Goal: Communication & Community: Answer question/provide support

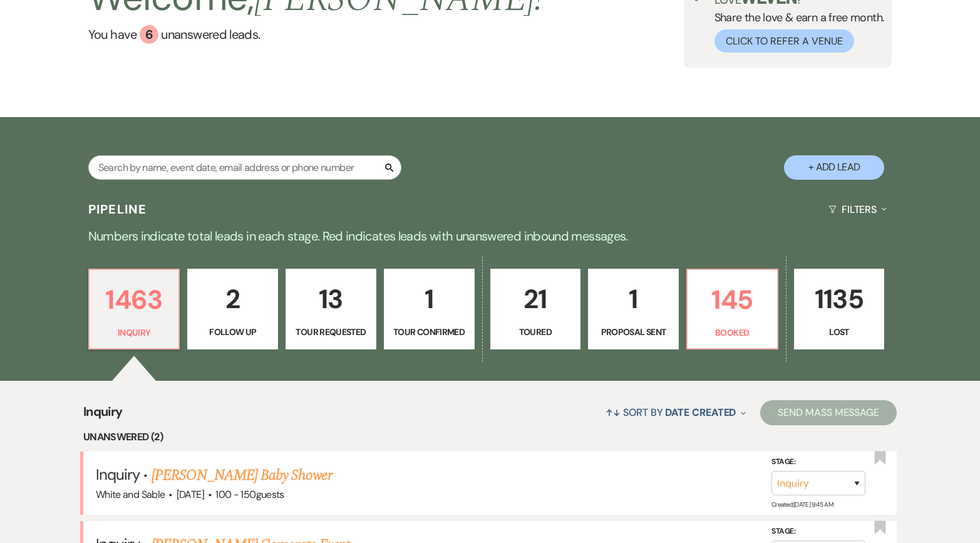
scroll to position [83, 0]
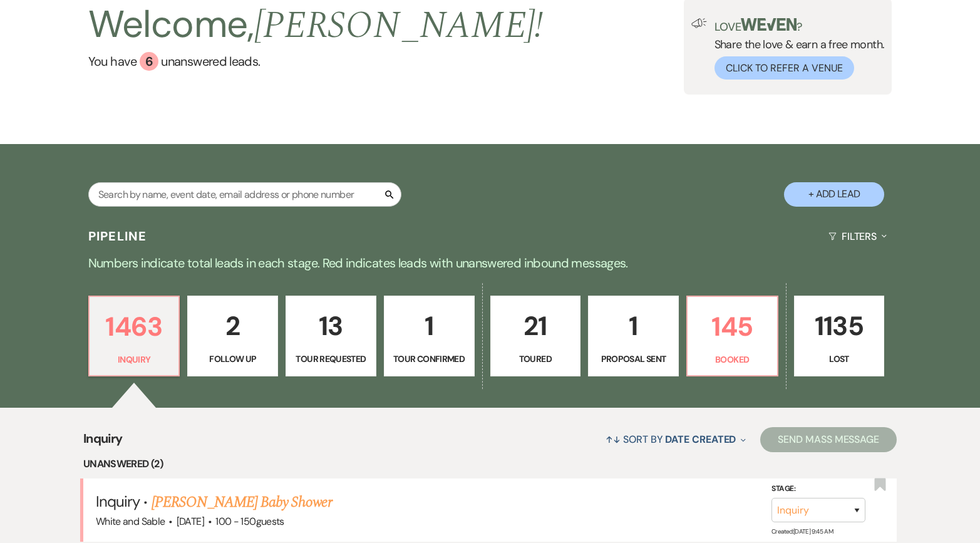
click at [320, 282] on div "1463 Inquiry 2 Follow Up 13 Tour Requested 1 Tour Confirmed 21 Toured 1 Proposa…" at bounding box center [490, 345] width 902 height 128
click at [326, 338] on p "13" at bounding box center [331, 326] width 75 height 42
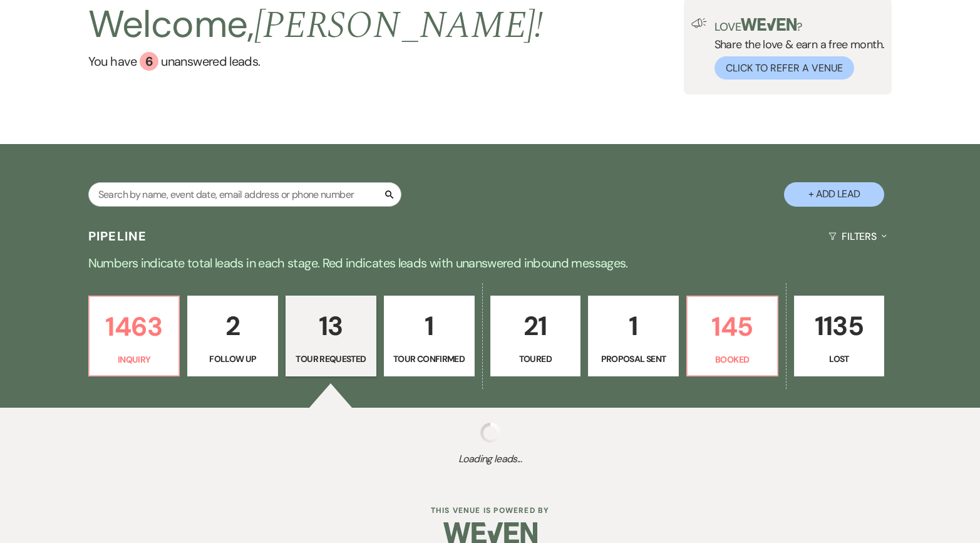
select select "2"
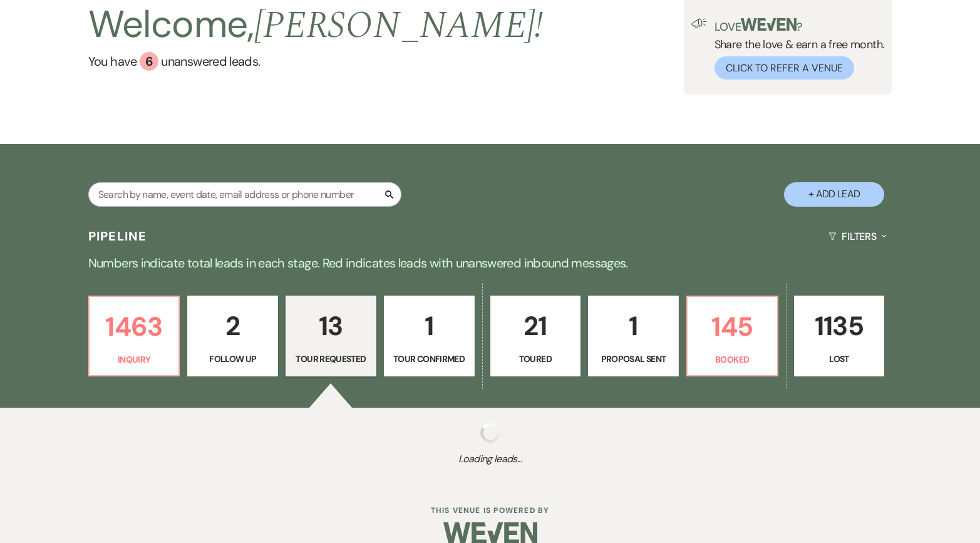
select select "2"
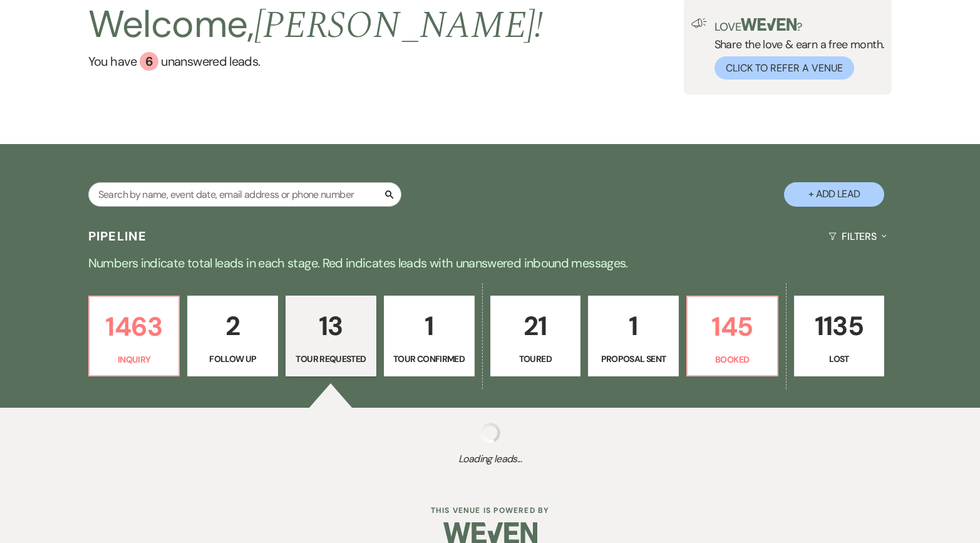
select select "2"
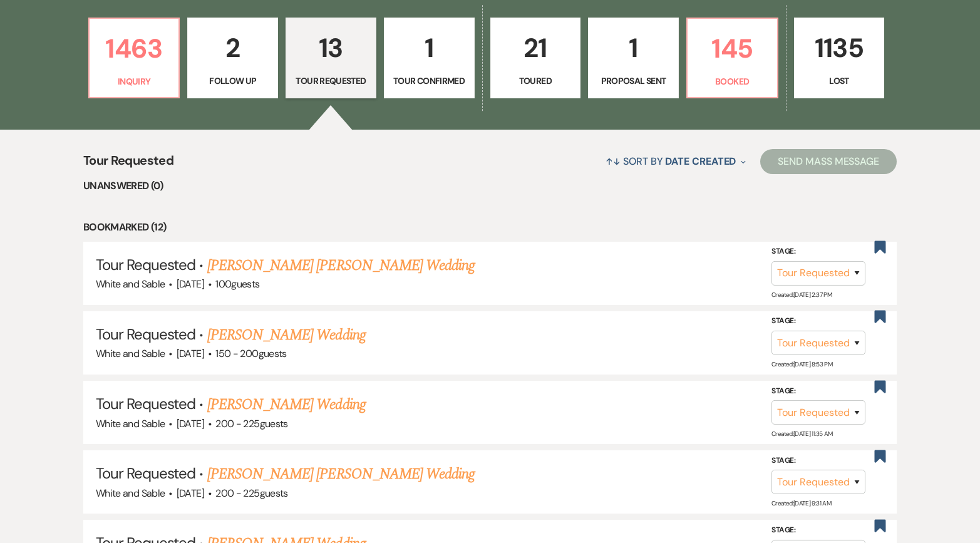
scroll to position [373, 0]
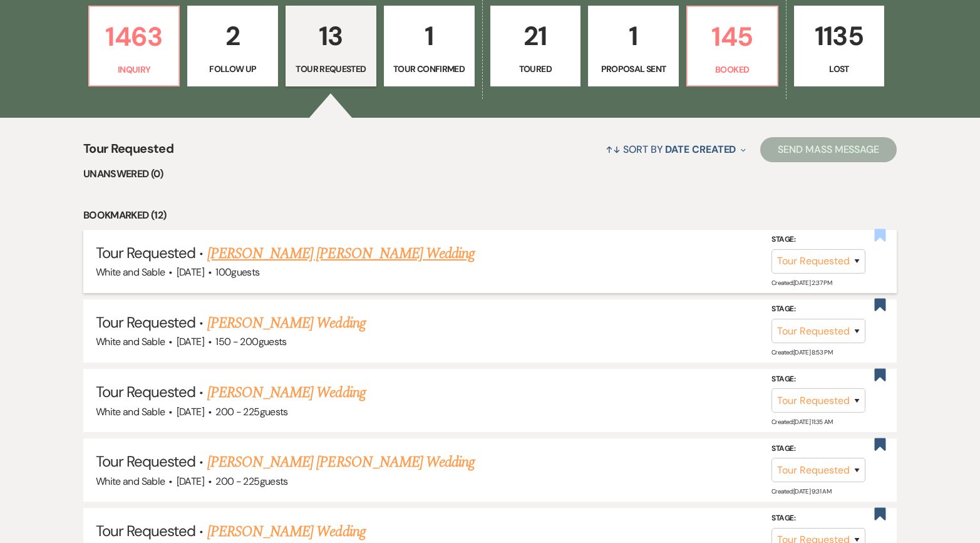
click at [879, 234] on use "button" at bounding box center [880, 235] width 11 height 13
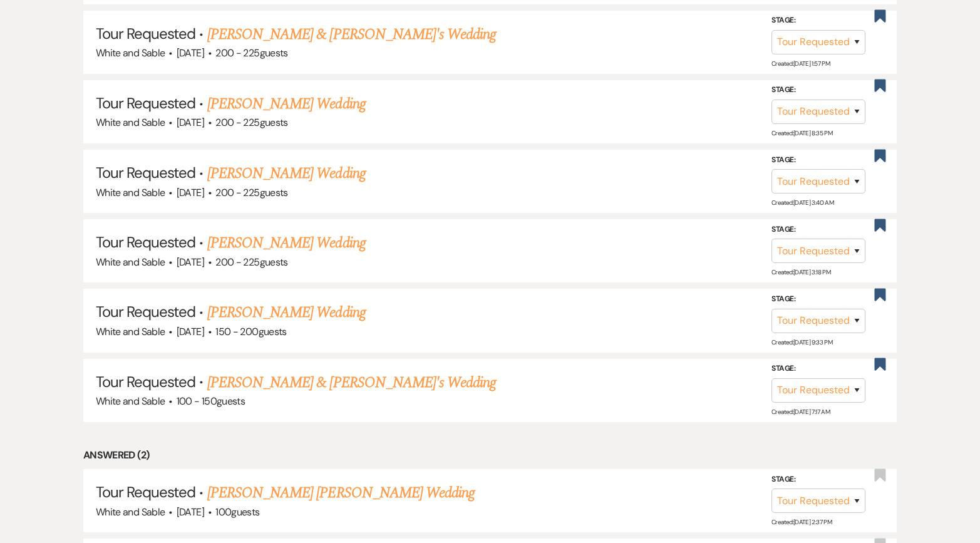
scroll to position [1094, 0]
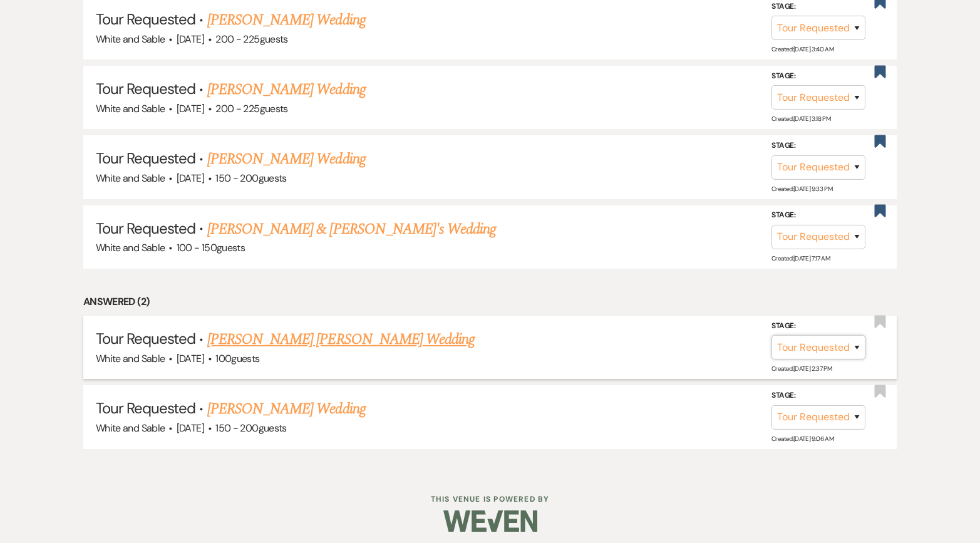
click at [808, 339] on select "Inquiry Follow Up Tour Requested Tour Confirmed Toured Proposal Sent Booked Lost" at bounding box center [819, 347] width 94 height 24
select select "8"
click at [772, 335] on select "Inquiry Follow Up Tour Requested Tour Confirmed Toured Proposal Sent Booked Lost" at bounding box center [819, 347] width 94 height 24
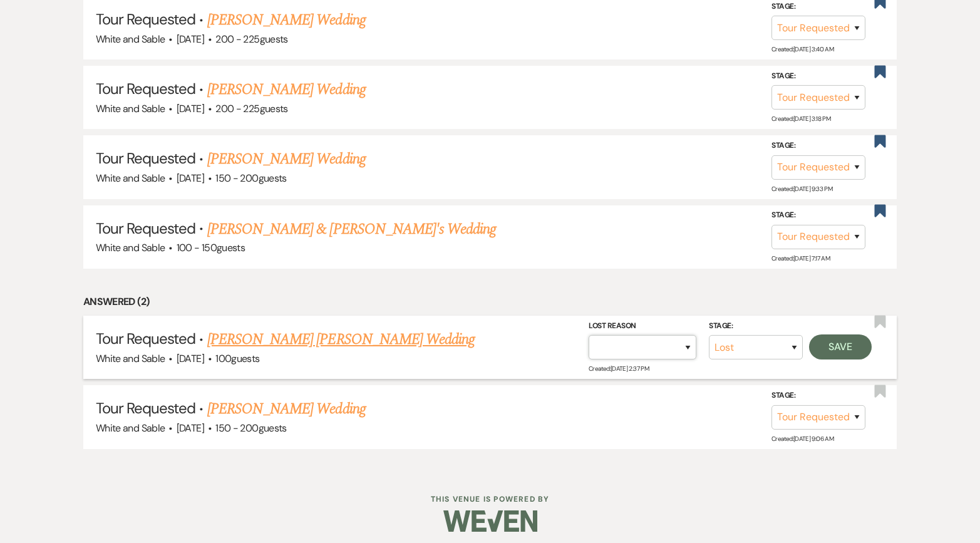
click at [678, 340] on select "Booked Elsewhere Budget Date Unavailable No Response Not a Good Match Capacity …" at bounding box center [643, 347] width 108 height 24
select select "6"
click at [589, 335] on select "Booked Elsewhere Budget Date Unavailable No Response Not a Good Match Capacity …" at bounding box center [643, 347] width 108 height 24
click at [834, 342] on button "Save" at bounding box center [840, 347] width 63 height 25
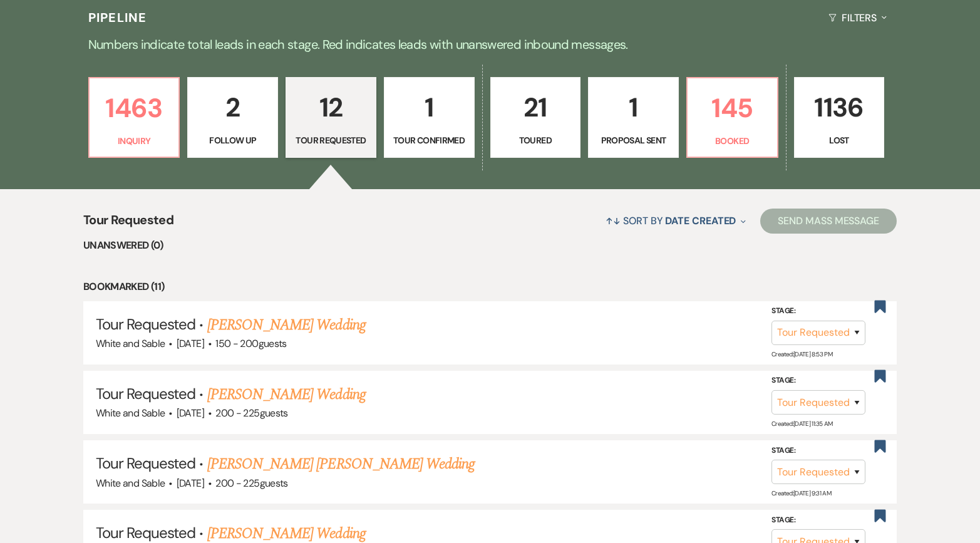
scroll to position [0, 0]
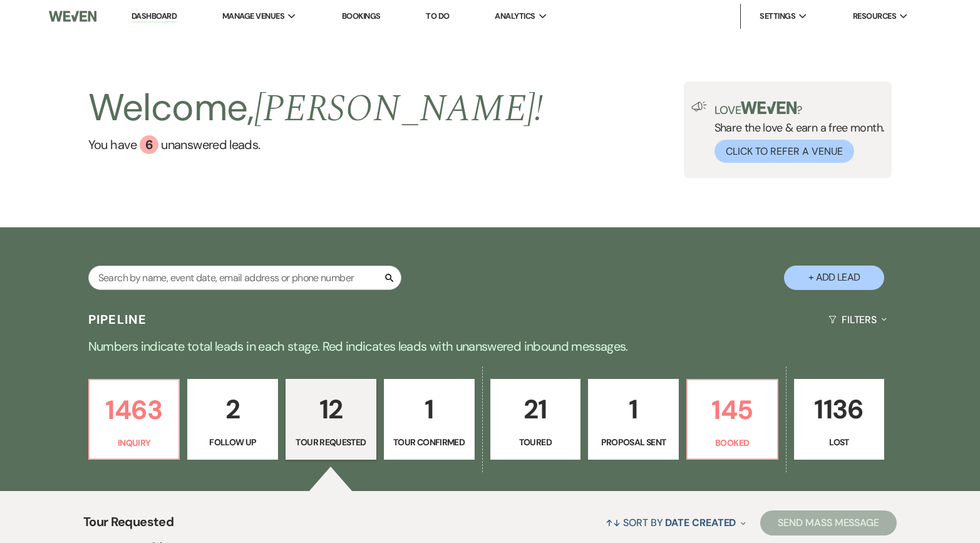
click at [337, 410] on p "12" at bounding box center [331, 409] width 75 height 42
click at [146, 420] on p "1463" at bounding box center [134, 410] width 75 height 42
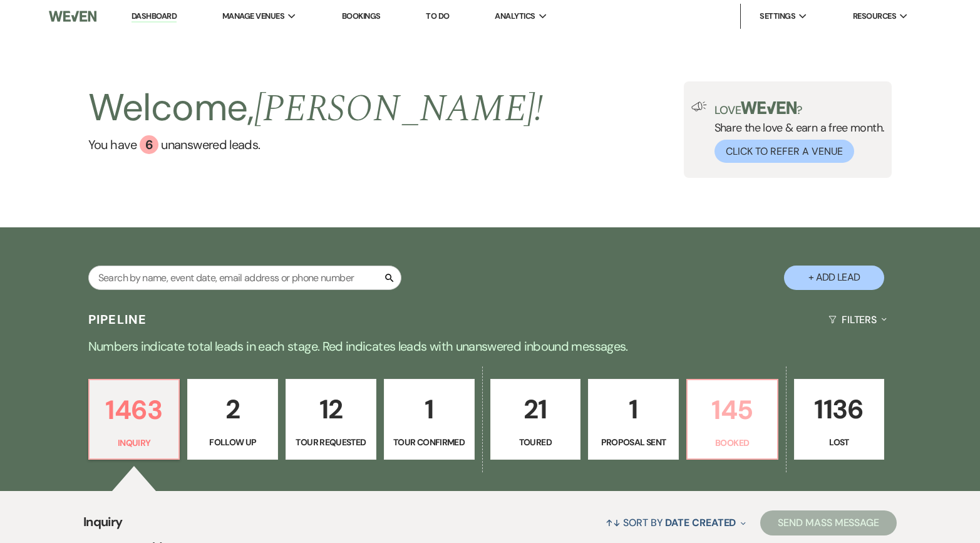
click at [749, 419] on p "145" at bounding box center [732, 410] width 75 height 42
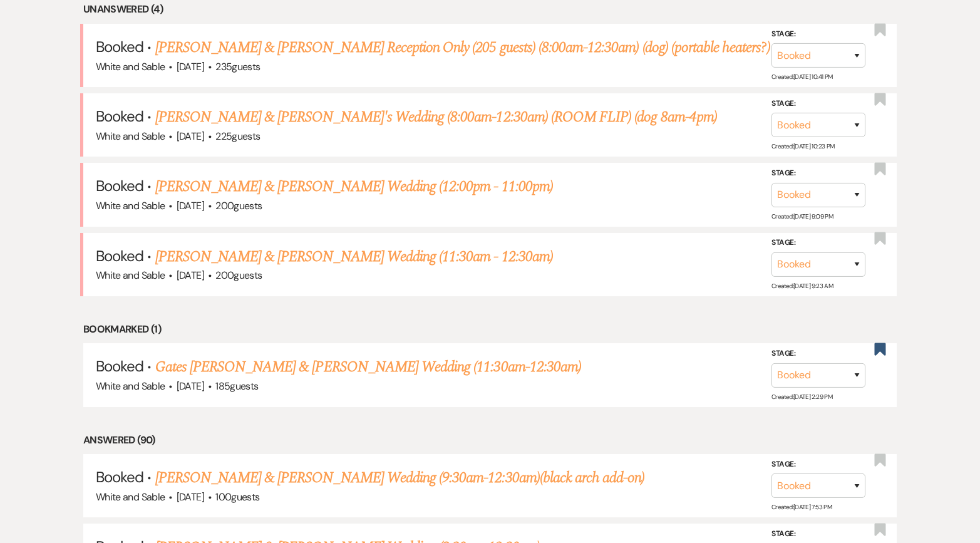
scroll to position [534, 0]
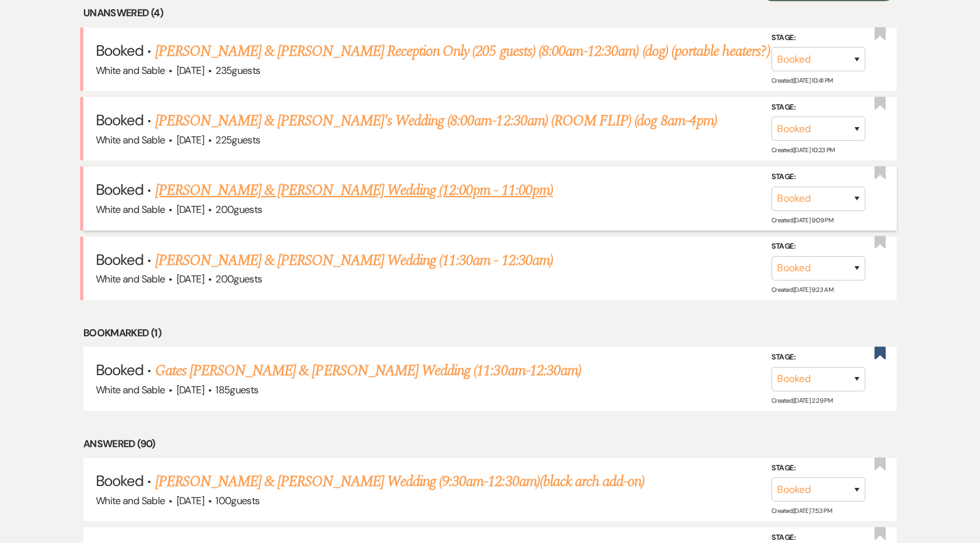
click at [283, 186] on link "[PERSON_NAME] & [PERSON_NAME] Wedding (12:00pm - 11:00pm)" at bounding box center [354, 190] width 398 height 23
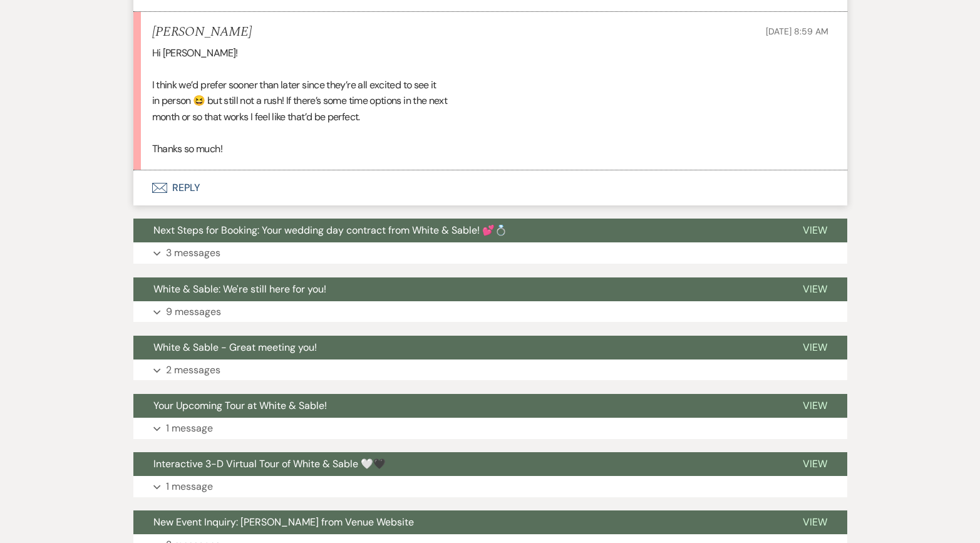
scroll to position [1678, 0]
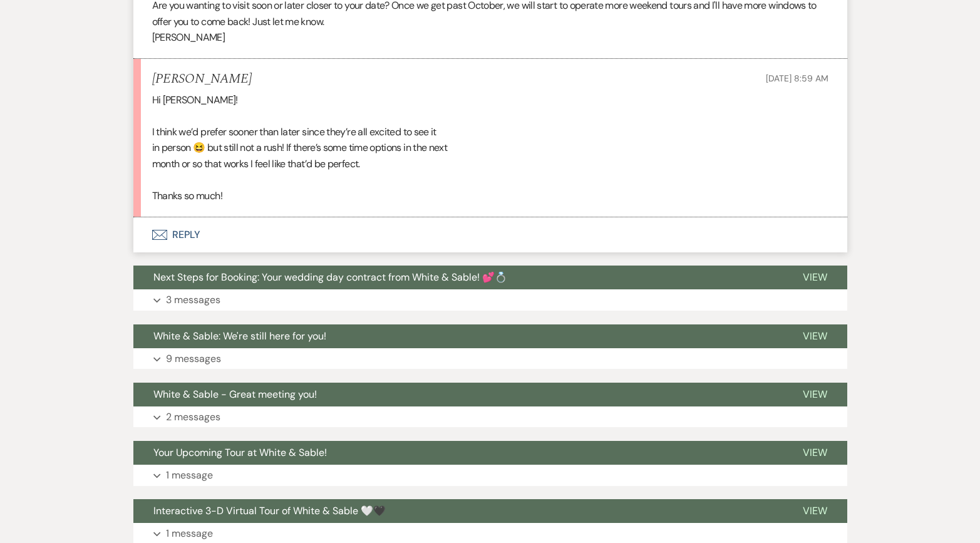
click at [205, 217] on button "Envelope Reply" at bounding box center [490, 234] width 714 height 35
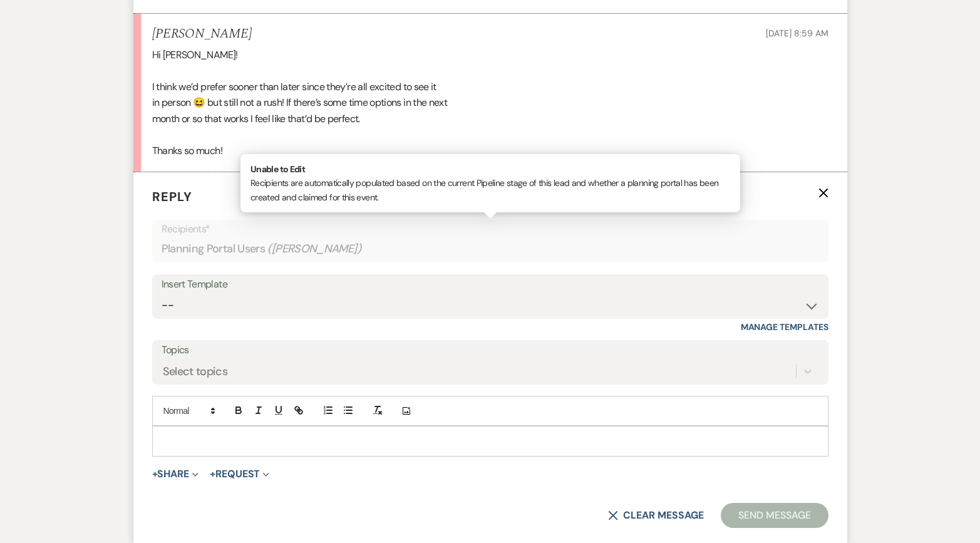
scroll to position [1723, 0]
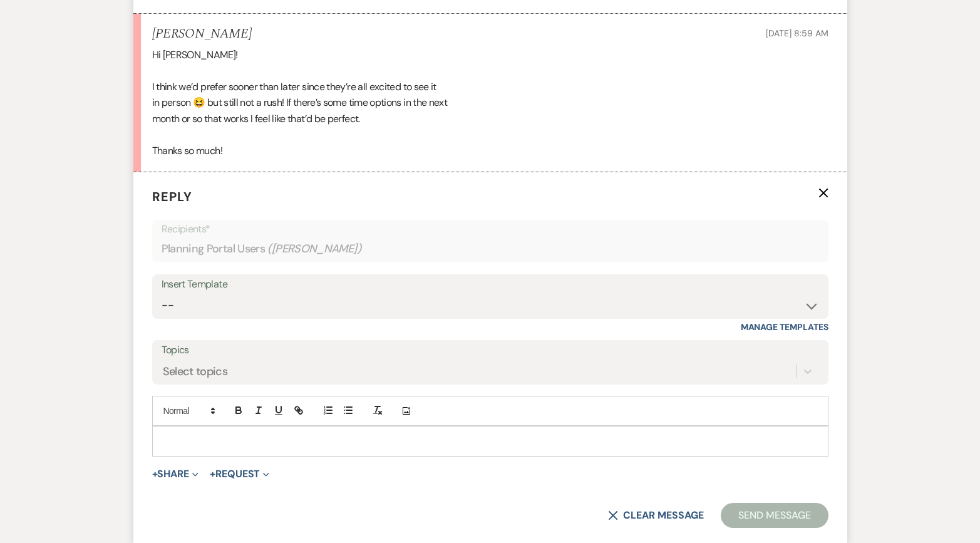
click at [210, 427] on div at bounding box center [490, 441] width 675 height 29
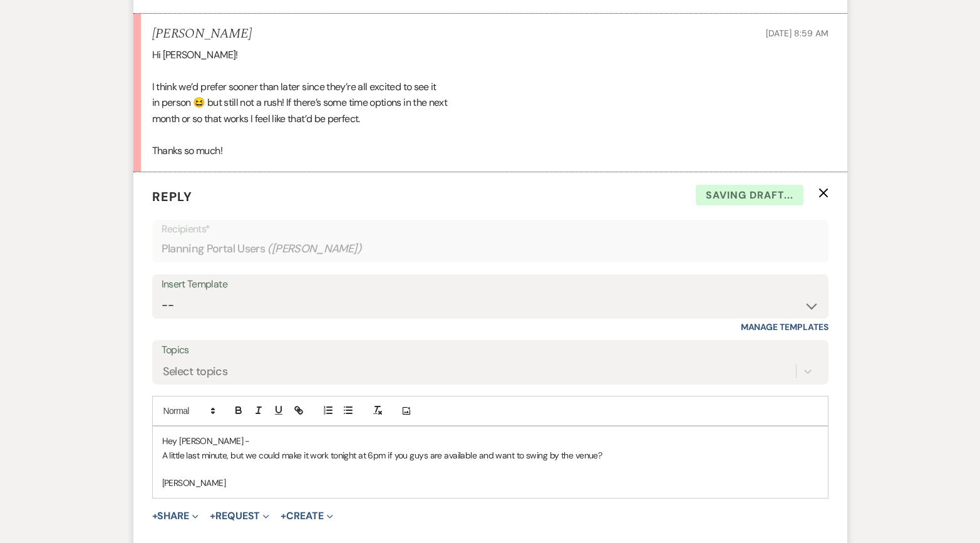
click at [566, 449] on p "A little last minute, but we could make it work tonight at 6pm if you guys are …" at bounding box center [490, 456] width 657 height 14
click at [620, 462] on p at bounding box center [490, 469] width 657 height 14
click at [613, 449] on p "A little last minute, but we could make it work tonight at 6pm if you guys are …" at bounding box center [490, 456] width 657 height 14
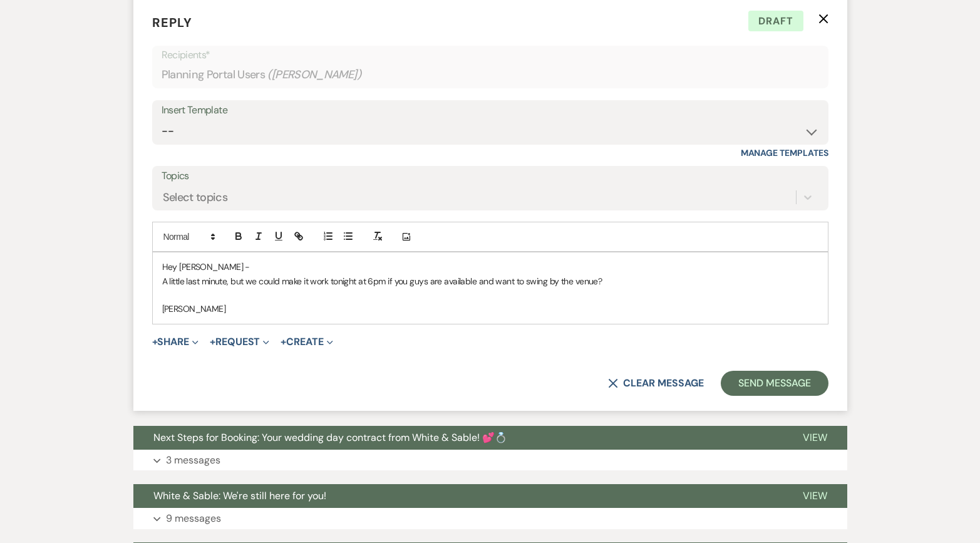
scroll to position [1898, 0]
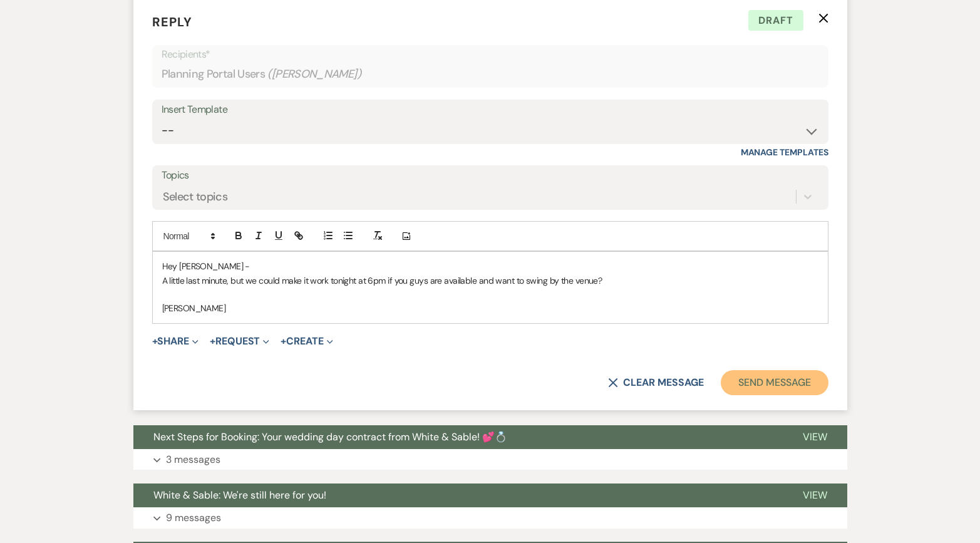
click at [740, 370] on button "Send Message" at bounding box center [774, 382] width 107 height 25
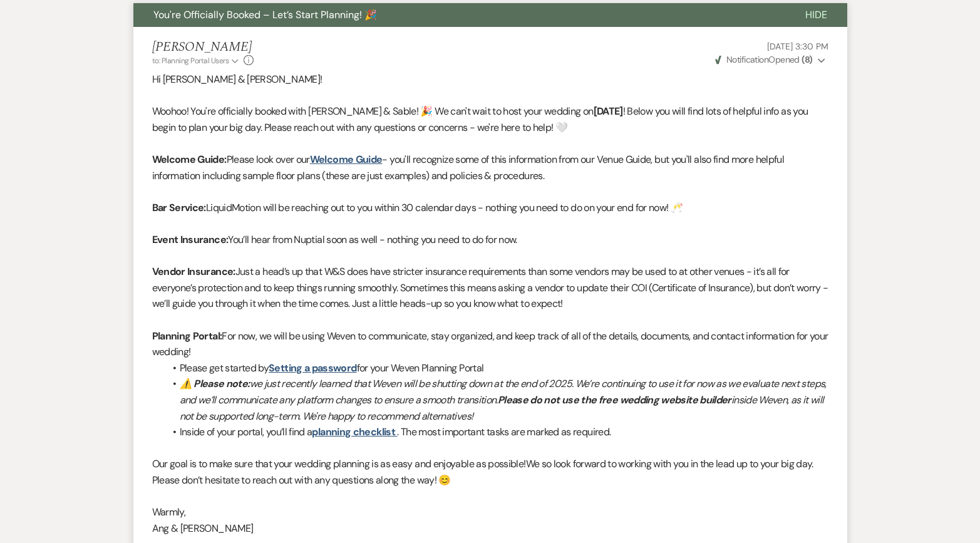
scroll to position [0, 0]
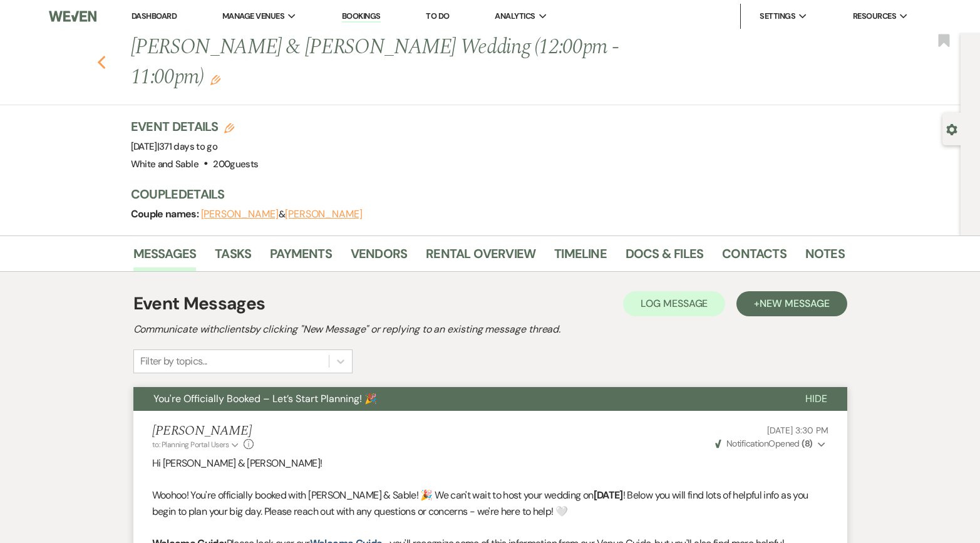
click at [100, 55] on icon "Previous" at bounding box center [101, 62] width 9 height 15
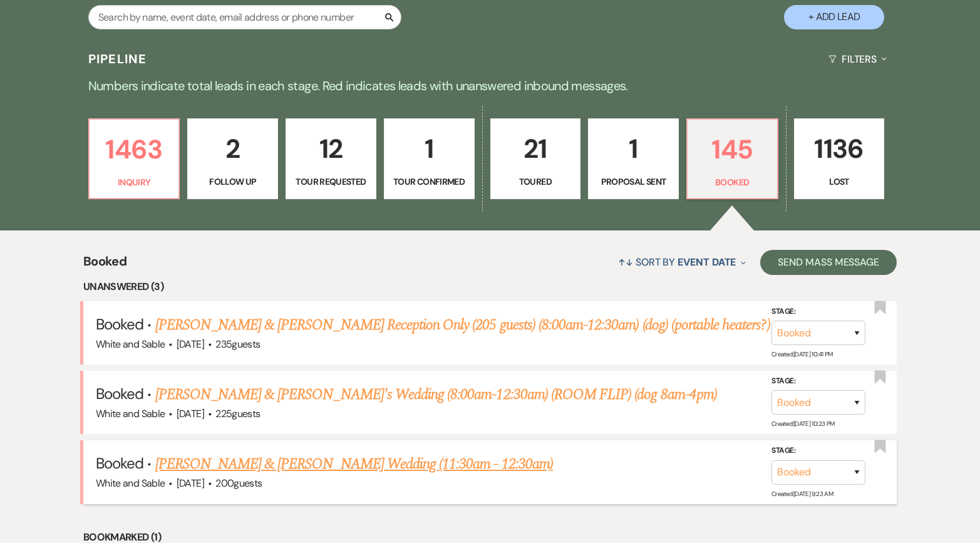
scroll to position [257, 0]
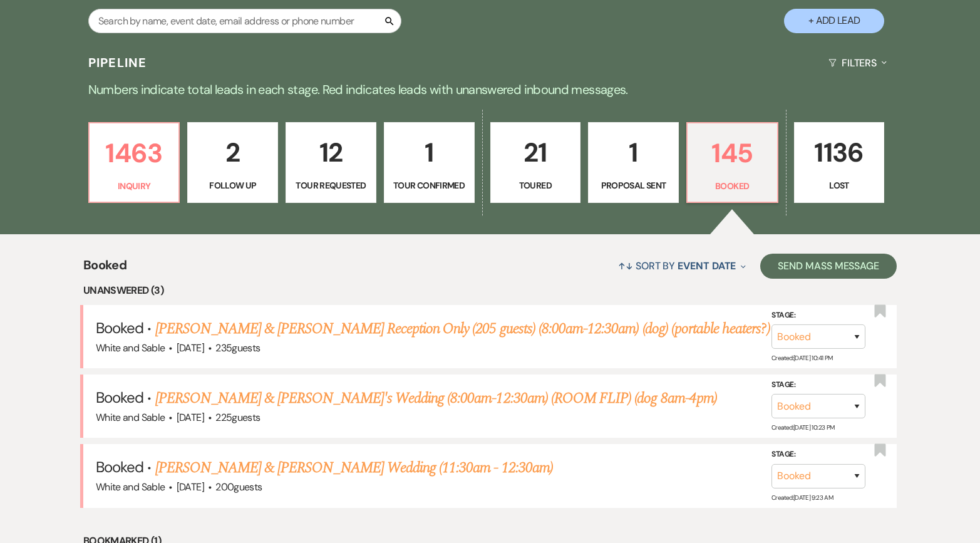
click at [338, 165] on p "12" at bounding box center [331, 153] width 75 height 42
select select "2"
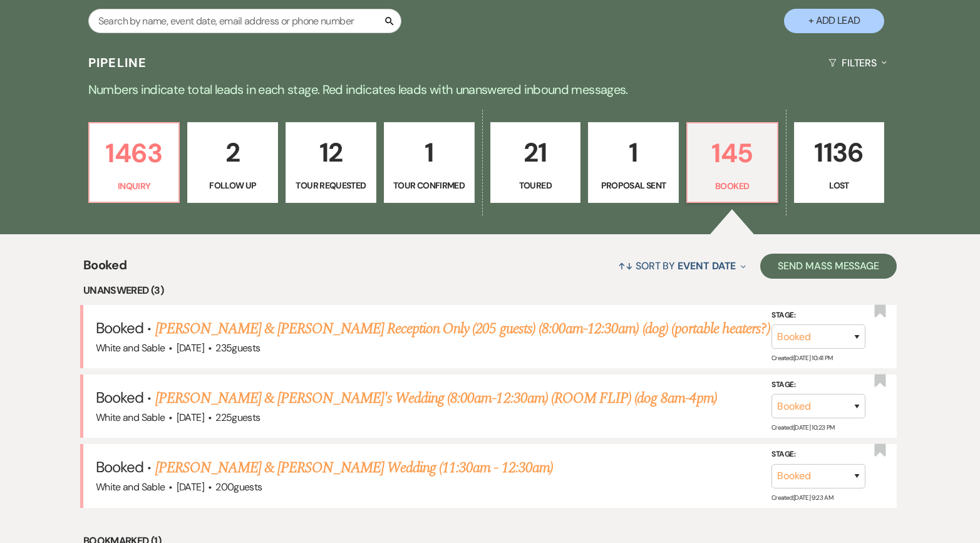
select select "2"
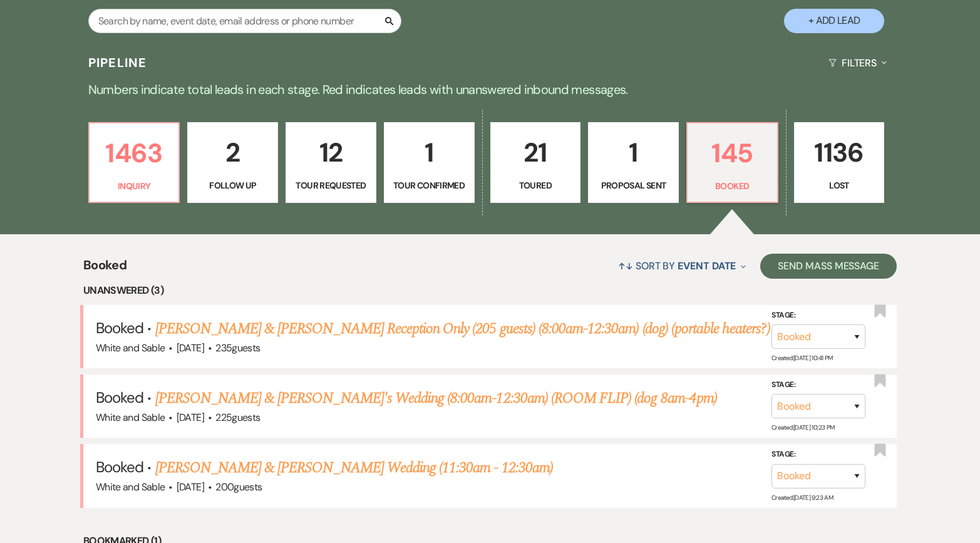
select select "2"
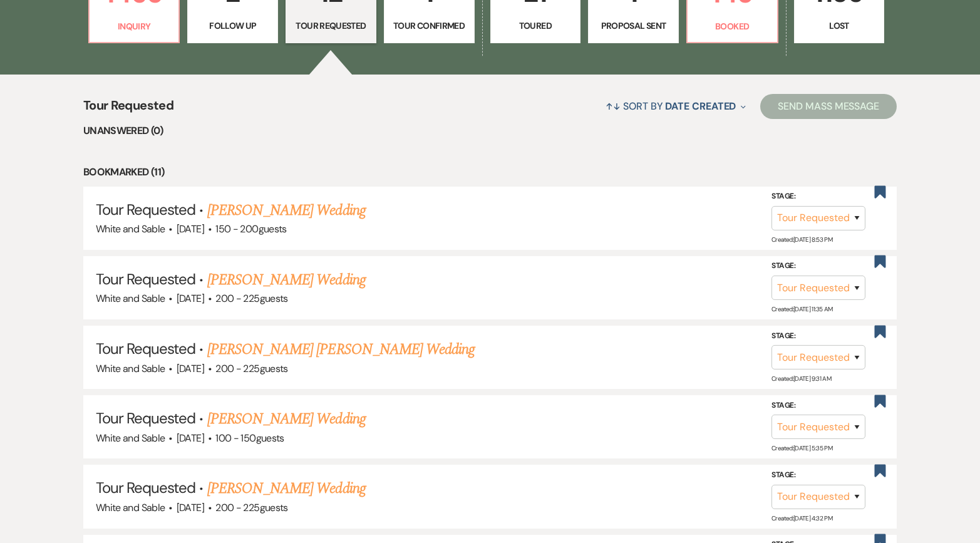
scroll to position [419, 0]
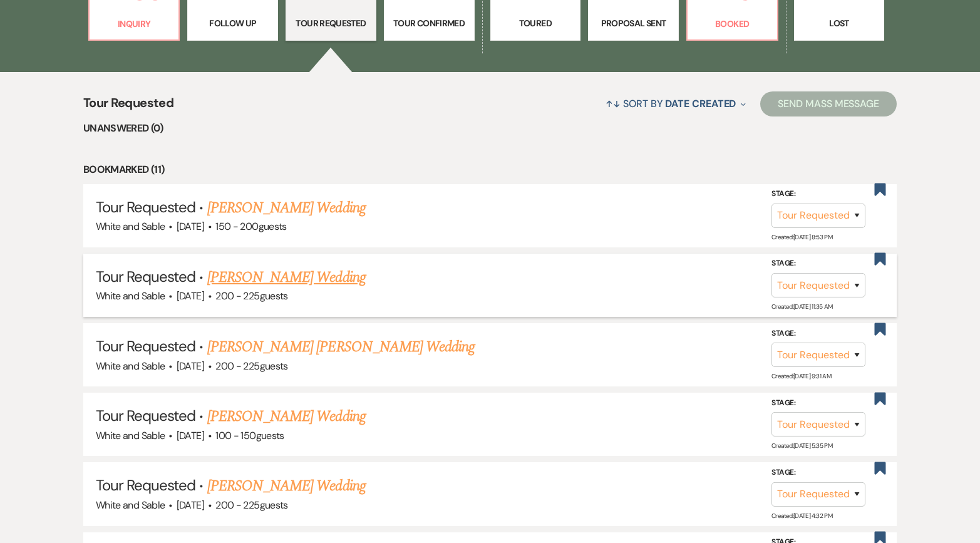
click at [295, 273] on link "[PERSON_NAME] Wedding" at bounding box center [286, 277] width 158 height 23
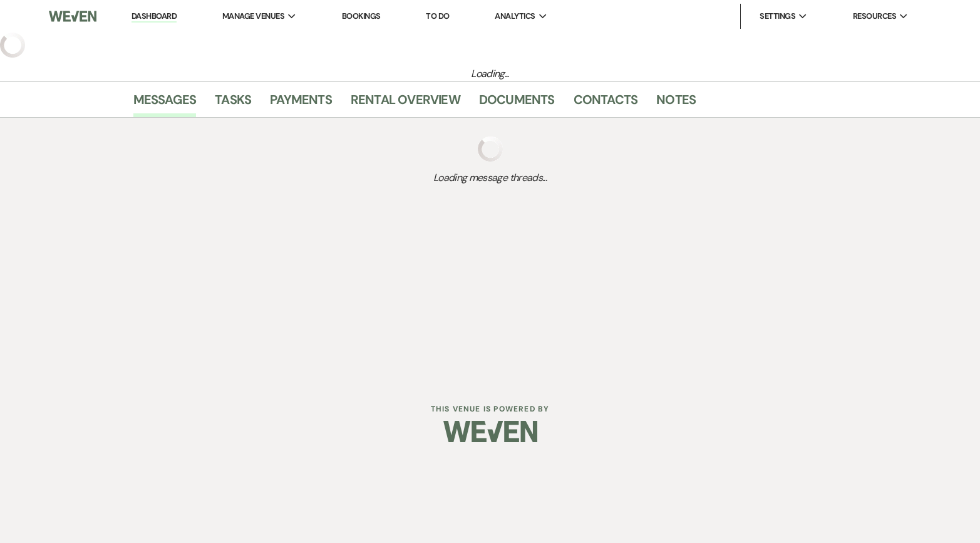
select select "2"
select select "5"
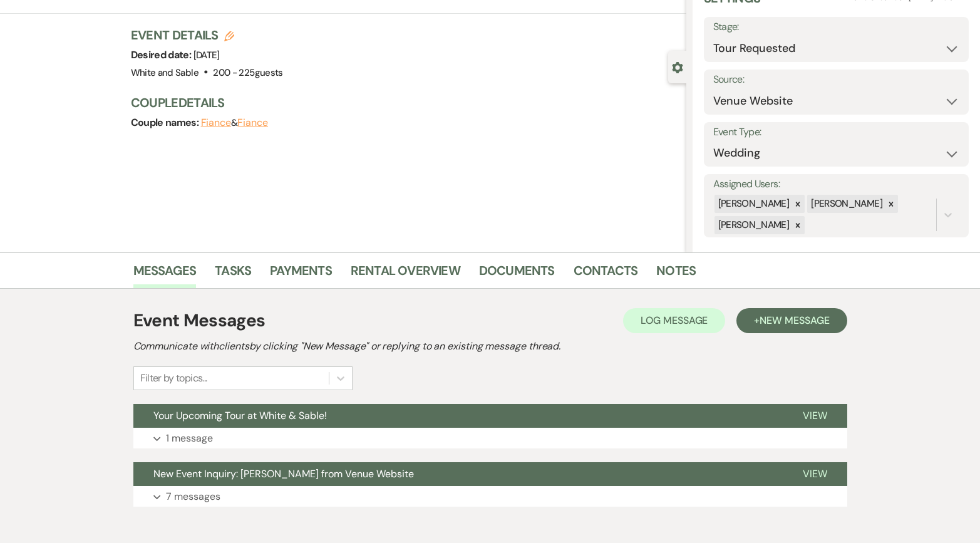
scroll to position [103, 0]
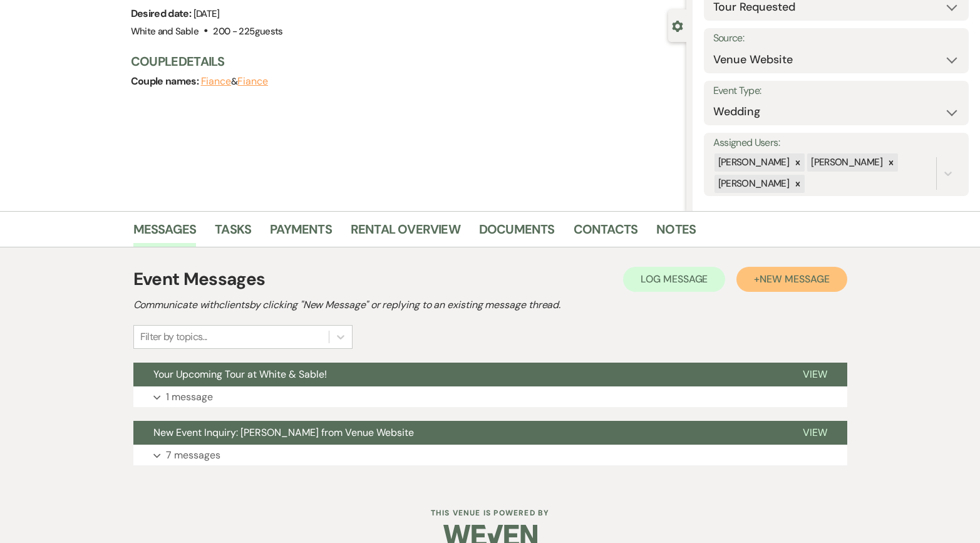
click at [798, 288] on button "+ New Message" at bounding box center [792, 279] width 110 height 25
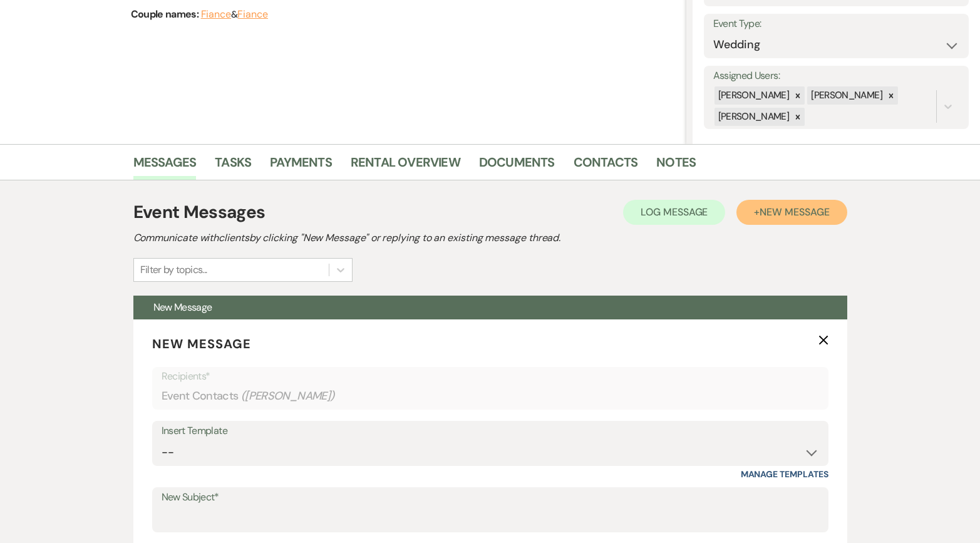
scroll to position [252, 0]
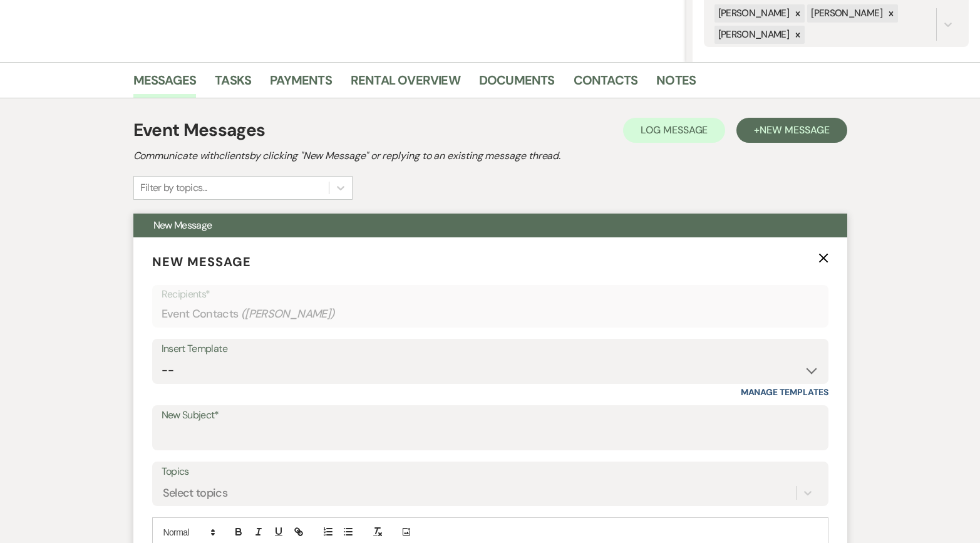
click at [366, 350] on div "Insert Template" at bounding box center [491, 349] width 658 height 18
click at [363, 368] on select "-- Inquiry Response (Venue Guide) Schedule - Venue Tour Appt Confirmation Sched…" at bounding box center [491, 370] width 658 height 24
select select "3329"
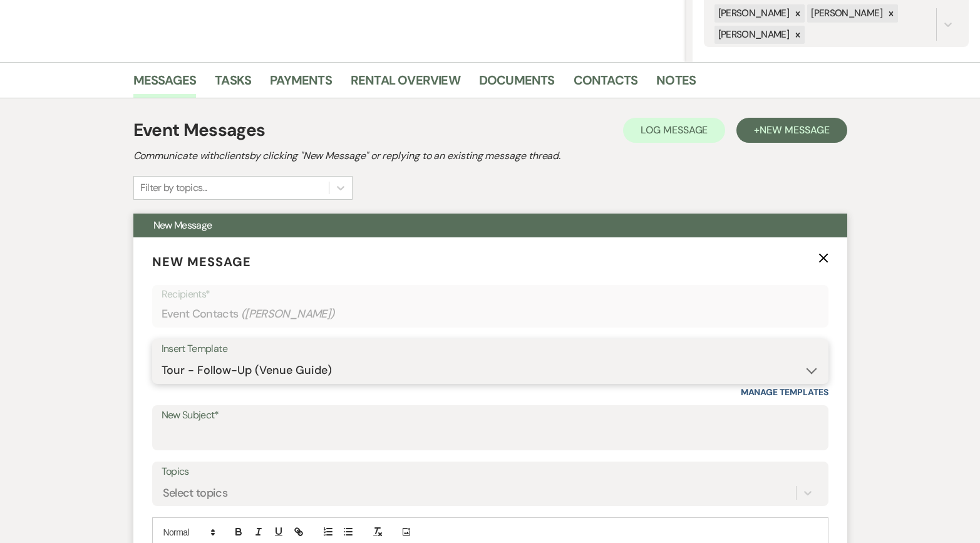
click at [162, 358] on select "-- Inquiry Response (Venue Guide) Schedule - Venue Tour Appt Confirmation Sched…" at bounding box center [491, 370] width 658 height 24
type input "White & Sable - Great meeting you!"
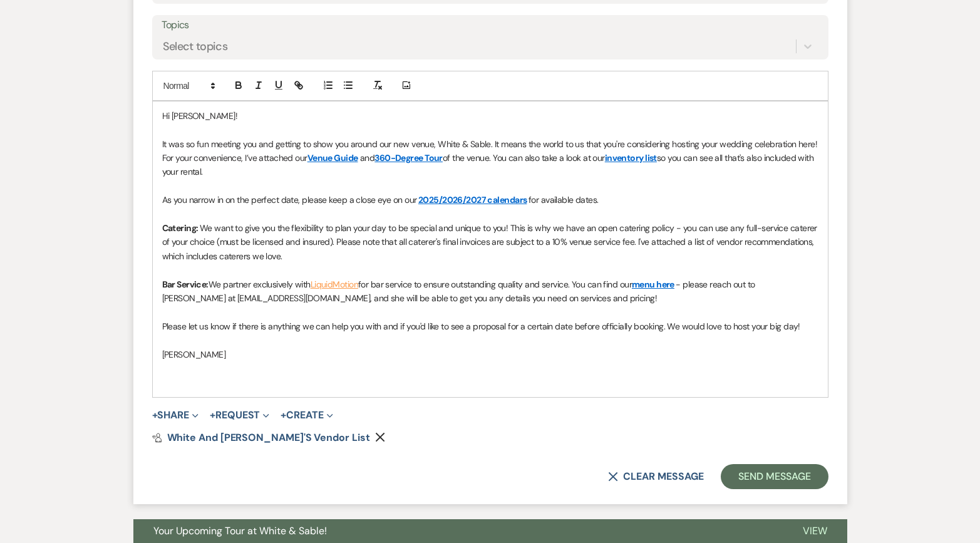
scroll to position [709, 0]
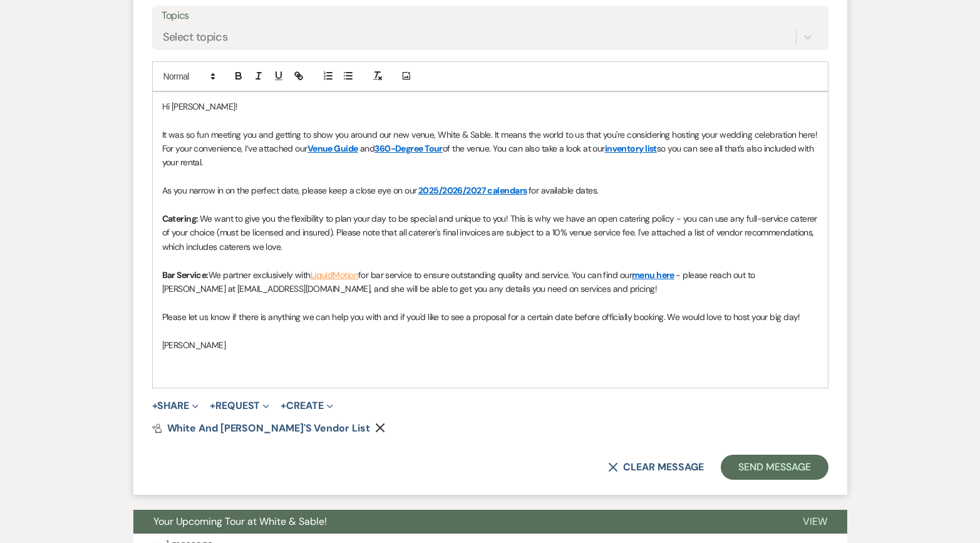
click at [180, 119] on p at bounding box center [490, 120] width 657 height 14
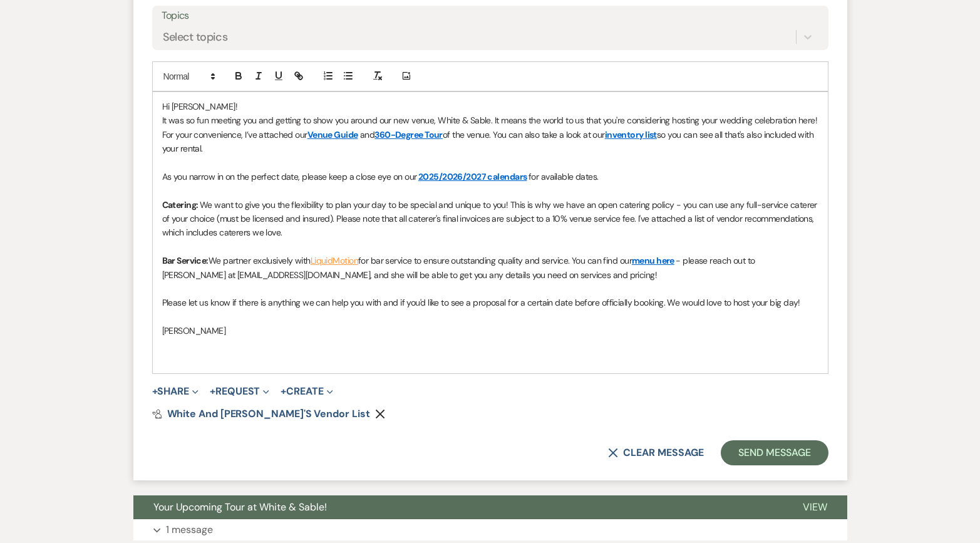
click at [257, 116] on span "It was so fun meeting you and getting to show you around our new venue, White &…" at bounding box center [491, 127] width 658 height 25
click at [615, 175] on p "As you narrow in on the perfect date, please keep a close eye on our 2025/2026/…" at bounding box center [490, 177] width 657 height 14
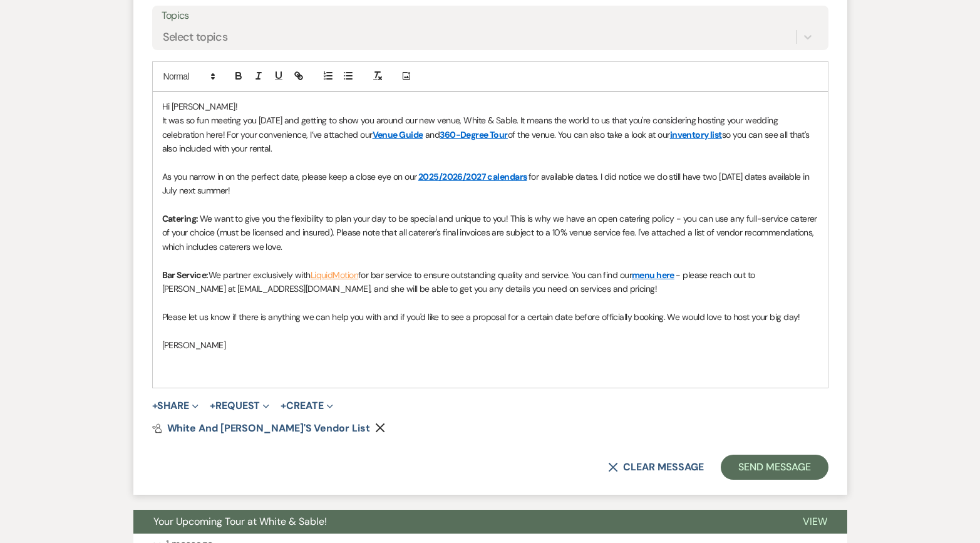
drag, startPoint x: 539, startPoint y: 190, endPoint x: 595, endPoint y: 170, distance: 58.9
click at [595, 170] on p "As you narrow in on the perfect date, please keep a close eye on our 2025/2026/…" at bounding box center [490, 184] width 657 height 28
click at [596, 194] on p "As you narrow in on the perfect date, please keep a close eye on our 2025/2026/…" at bounding box center [490, 184] width 657 height 28
drag, startPoint x: 615, startPoint y: 185, endPoint x: 596, endPoint y: 179, distance: 20.0
click at [596, 179] on p "As you narrow in on the perfect date, please keep a close eye on our 2025/2026/…" at bounding box center [490, 184] width 657 height 28
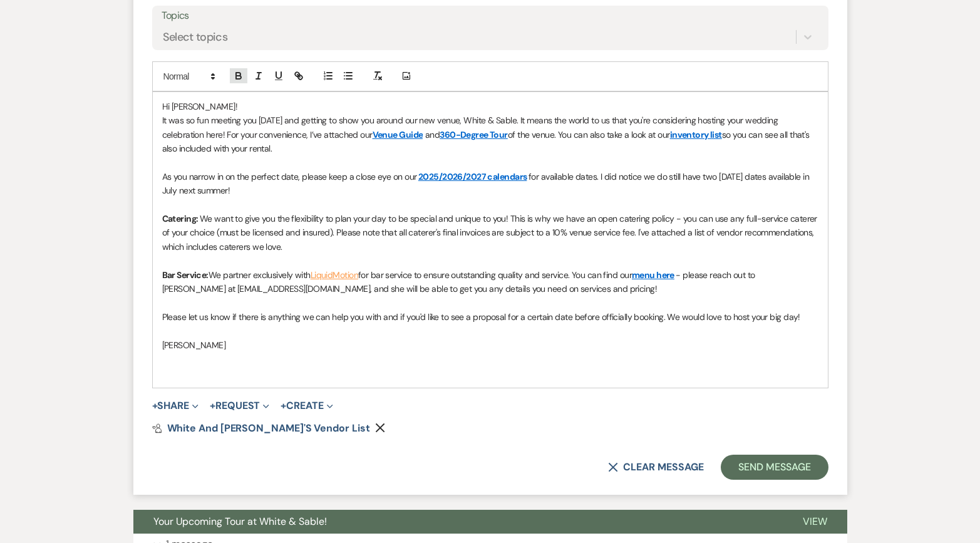
click at [235, 71] on icon "button" at bounding box center [238, 75] width 11 height 11
click at [262, 203] on p at bounding box center [490, 205] width 657 height 14
click at [261, 195] on p "As you narrow in on the perfect date, please keep a close eye on our 2025/2026/…" at bounding box center [490, 184] width 657 height 28
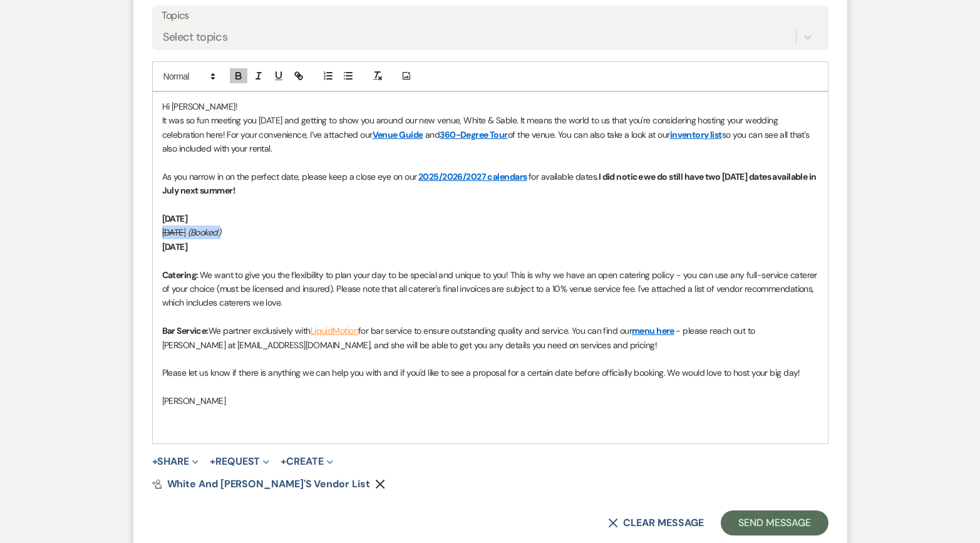
drag, startPoint x: 257, startPoint y: 230, endPoint x: 158, endPoint y: 231, distance: 99.0
click at [158, 231] on div "Hi [PERSON_NAME]! It was so fun meeting you [DATE] and getting to show you arou…" at bounding box center [490, 267] width 675 height 351
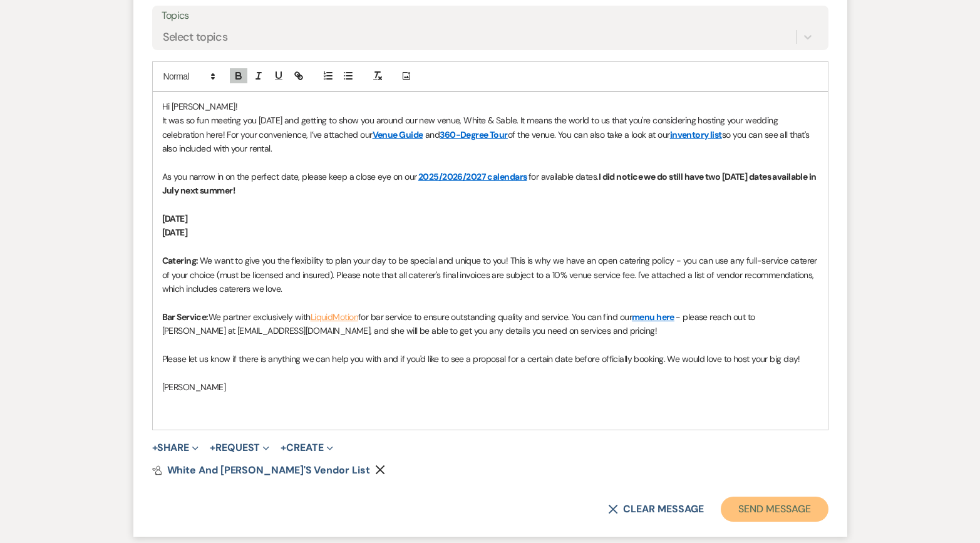
click at [739, 510] on button "Send Message" at bounding box center [774, 509] width 107 height 25
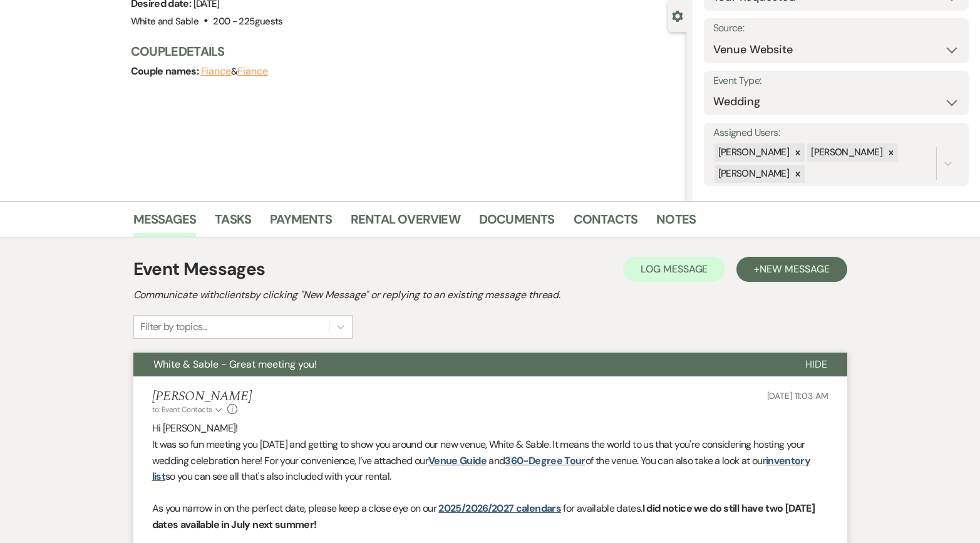
scroll to position [0, 0]
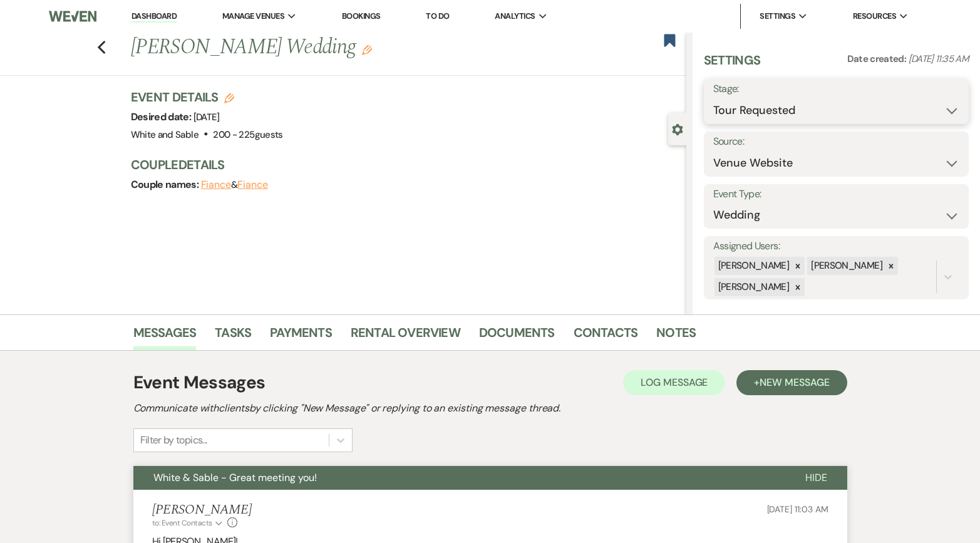
click at [741, 107] on select "Inquiry Follow Up Tour Requested Tour Confirmed Toured Proposal Sent Booked Lost" at bounding box center [837, 110] width 247 height 24
select select "5"
click at [714, 98] on select "Inquiry Follow Up Tour Requested Tour Confirmed Toured Proposal Sent Booked Lost" at bounding box center [837, 110] width 247 height 24
click at [933, 102] on button "Save" at bounding box center [941, 101] width 55 height 25
click at [105, 47] on icon "Previous" at bounding box center [101, 47] width 9 height 15
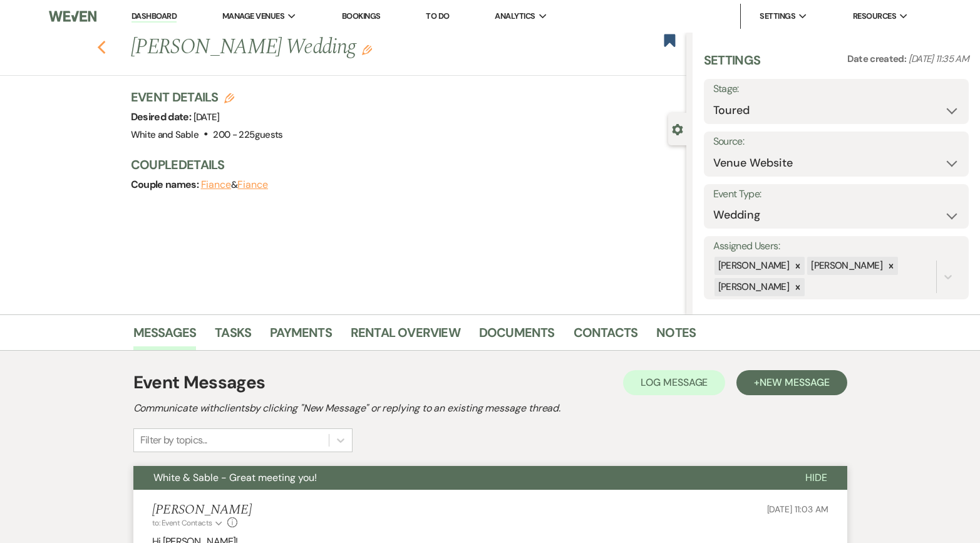
scroll to position [419, 0]
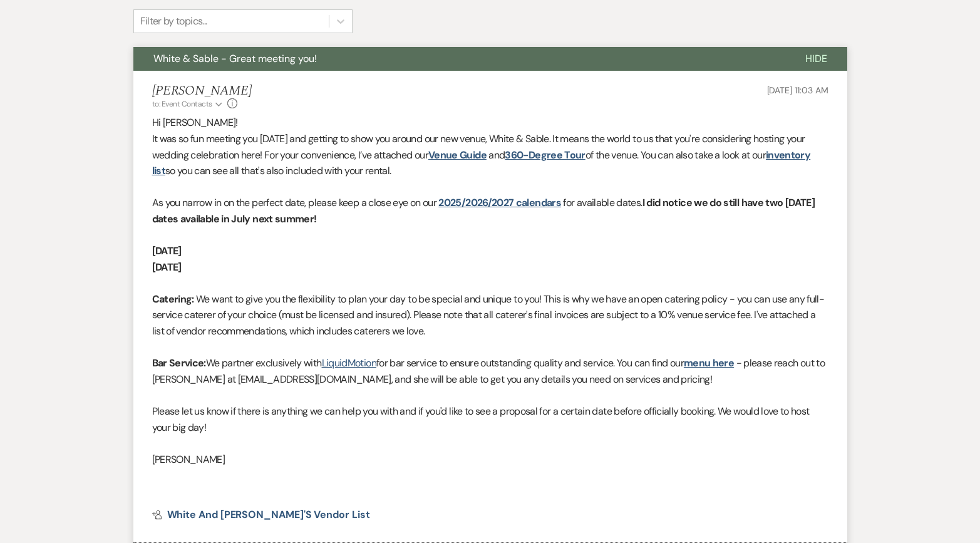
select select "2"
select select "5"
select select "2"
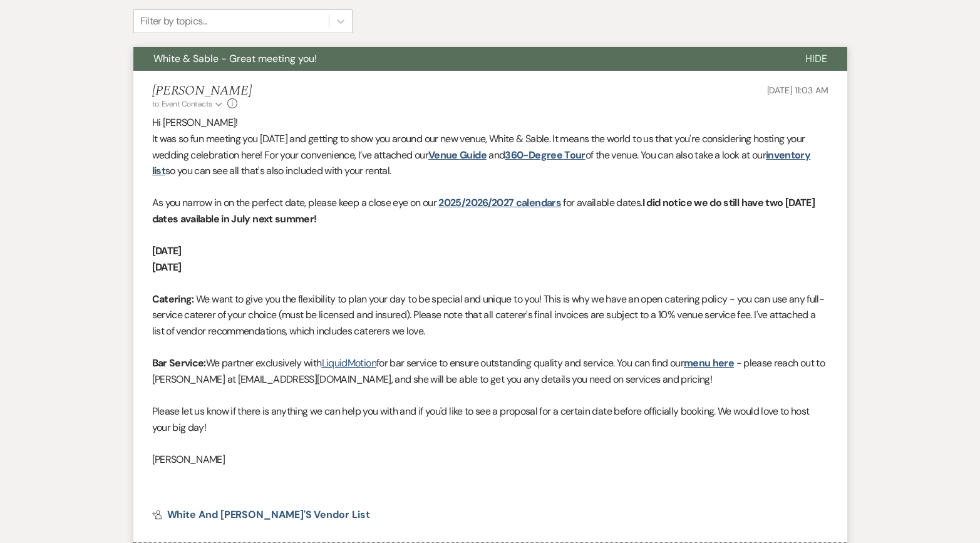
select select "2"
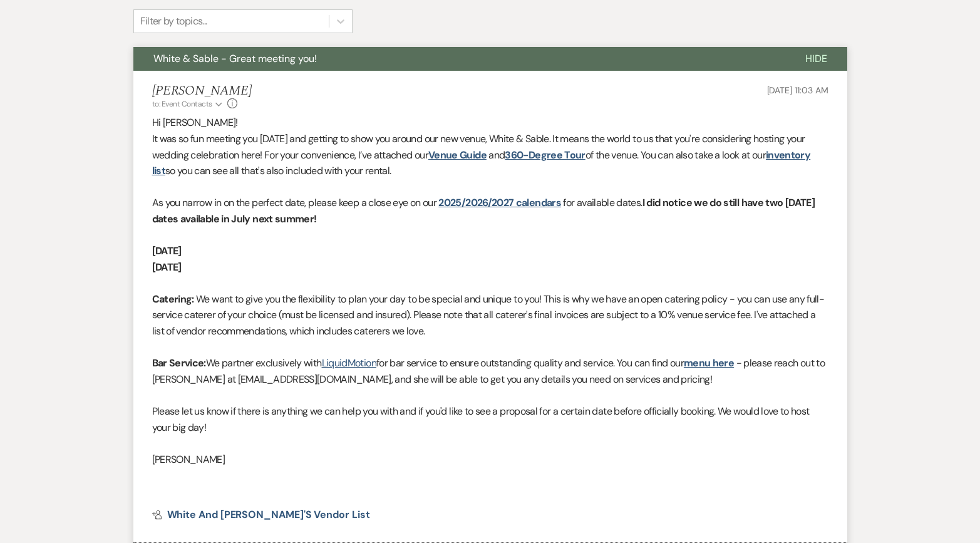
select select "2"
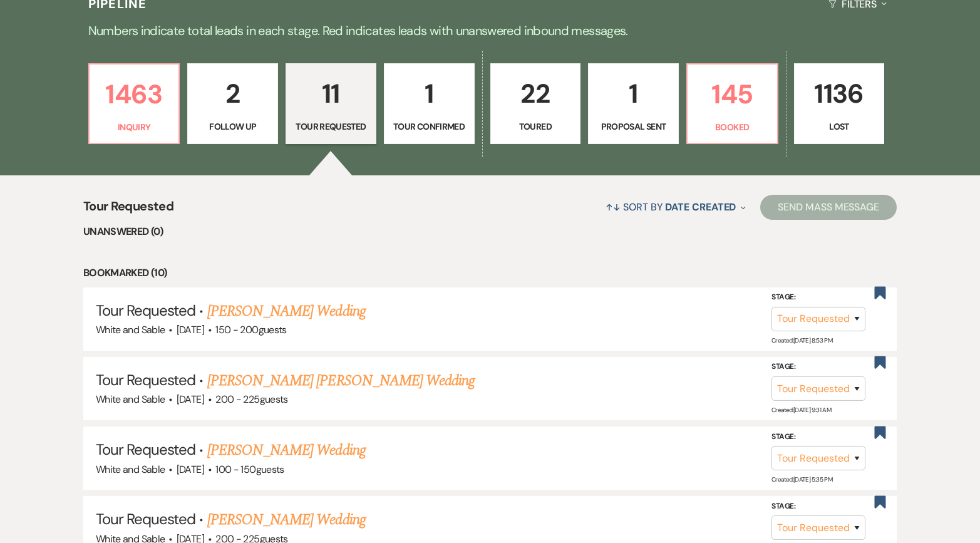
click at [237, 126] on p "Follow Up" at bounding box center [232, 127] width 75 height 14
select select "9"
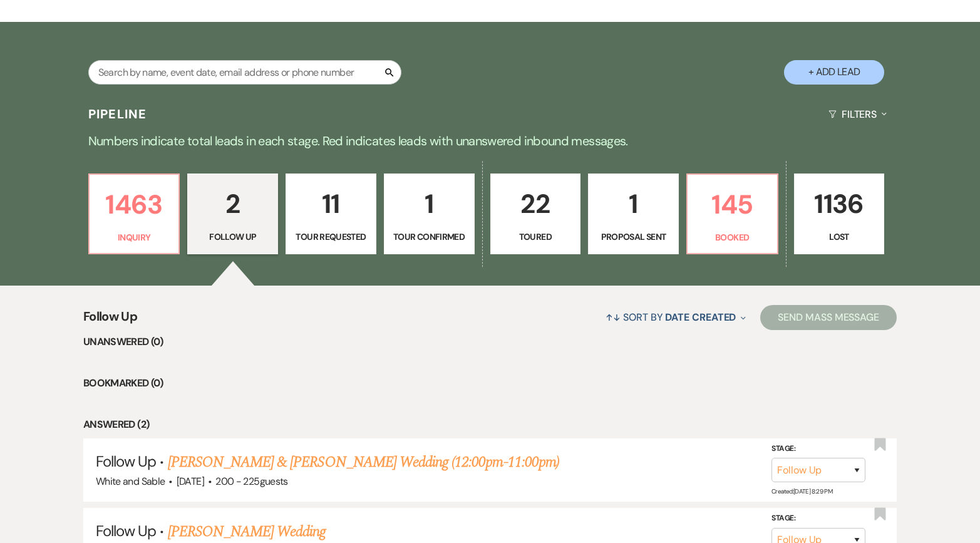
scroll to position [124, 0]
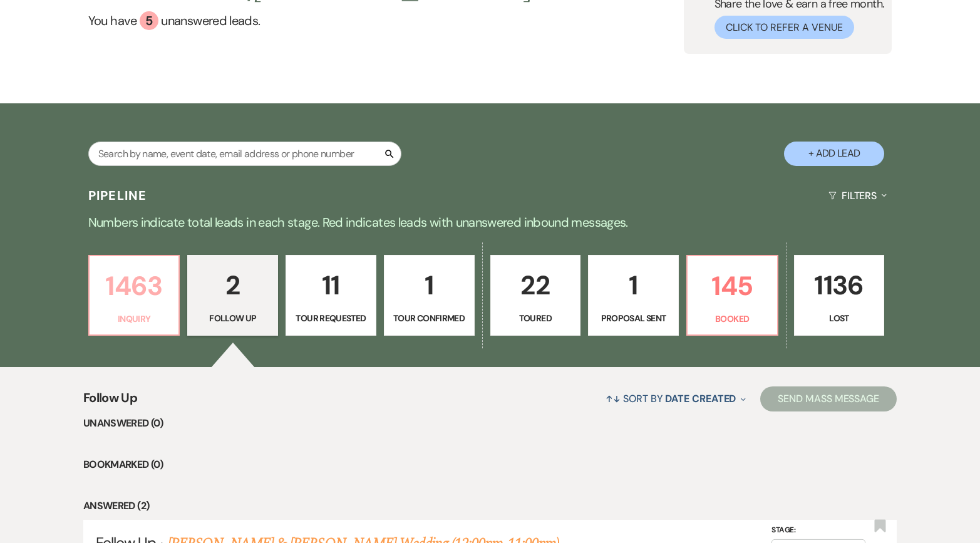
click at [145, 287] on p "1463" at bounding box center [134, 286] width 75 height 42
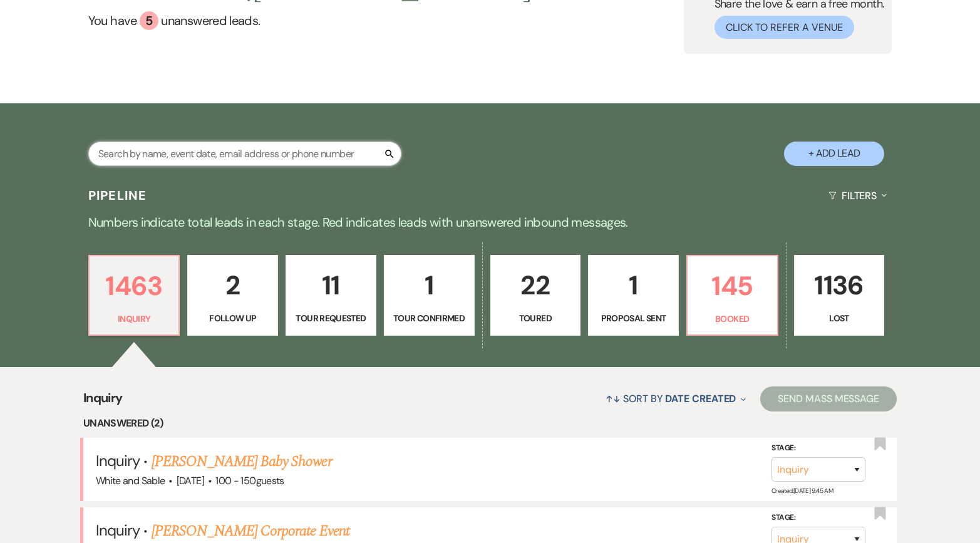
click at [259, 155] on input "text" at bounding box center [244, 154] width 313 height 24
type input "ellie"
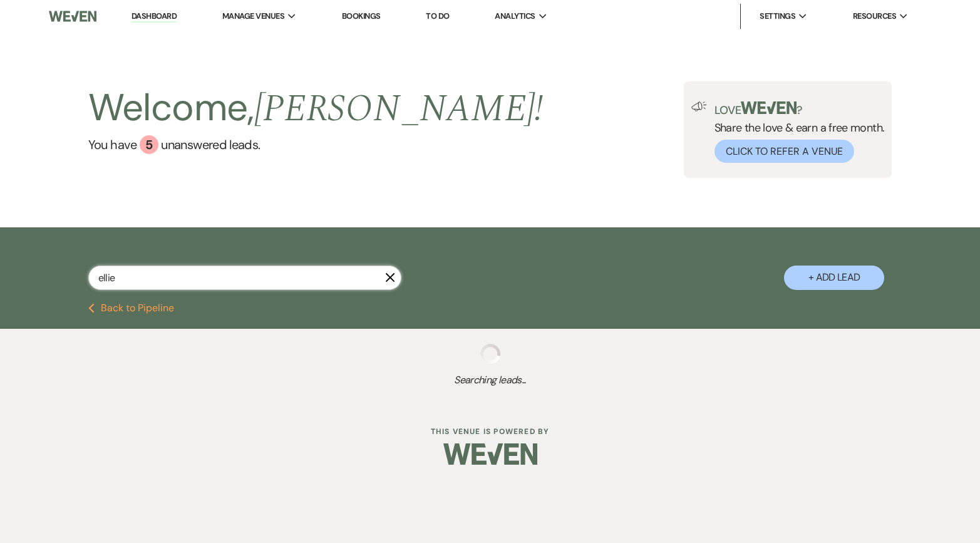
select select "4"
select select "8"
select select "6"
select select "5"
select select "8"
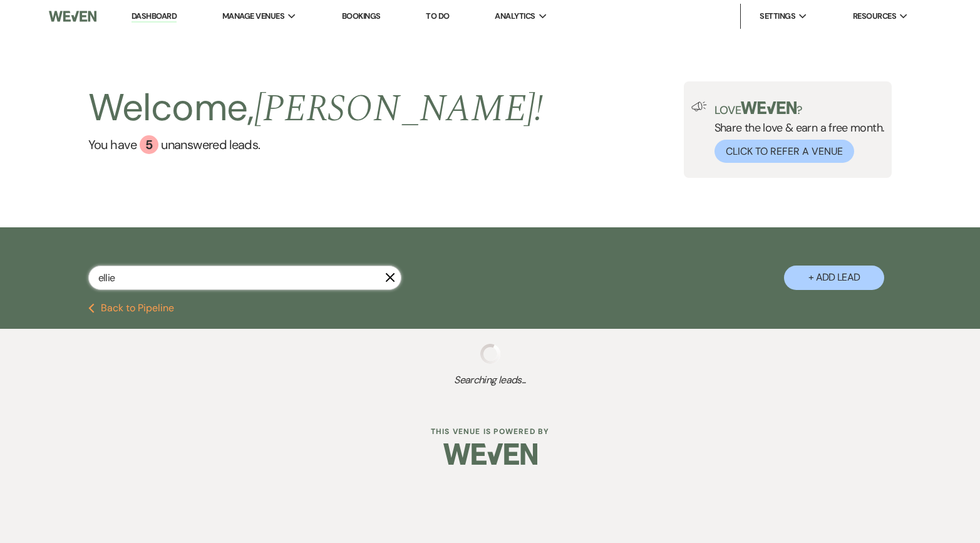
select select "2"
select select "8"
select select "5"
select select "8"
select select "2"
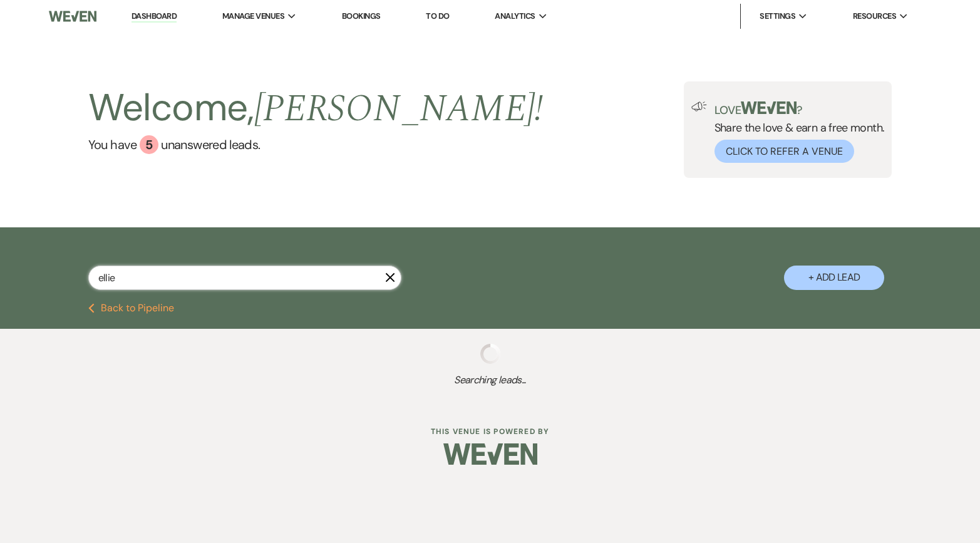
select select "8"
select select "2"
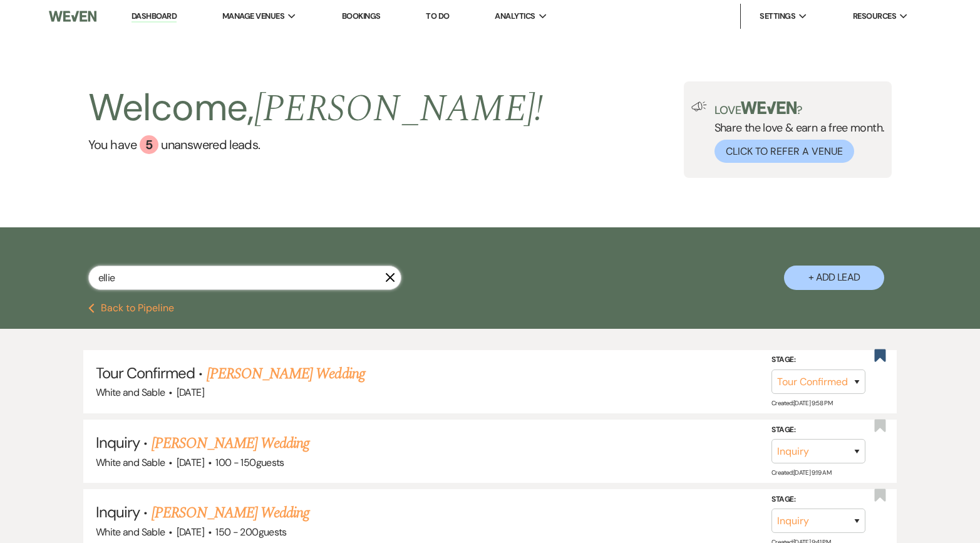
click at [195, 286] on input "ellie" at bounding box center [244, 278] width 313 height 24
type input "[PERSON_NAME]"
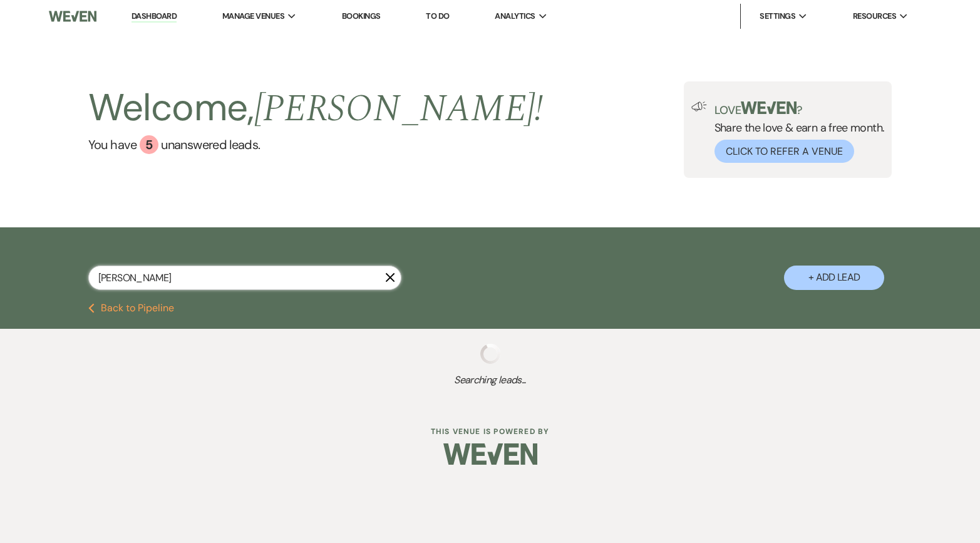
select select "8"
select select "6"
select select "8"
select select "6"
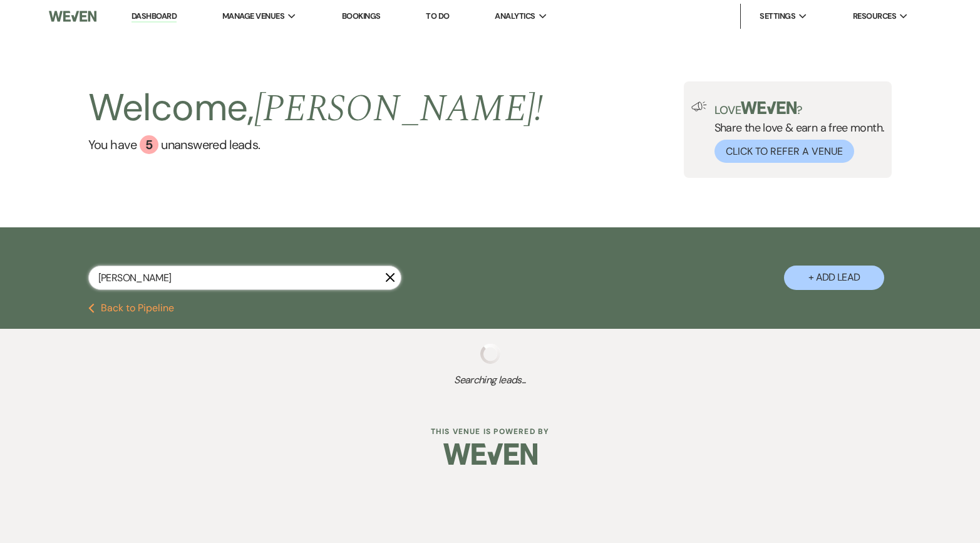
select select "8"
select select "5"
select select "8"
select select "3"
select select "8"
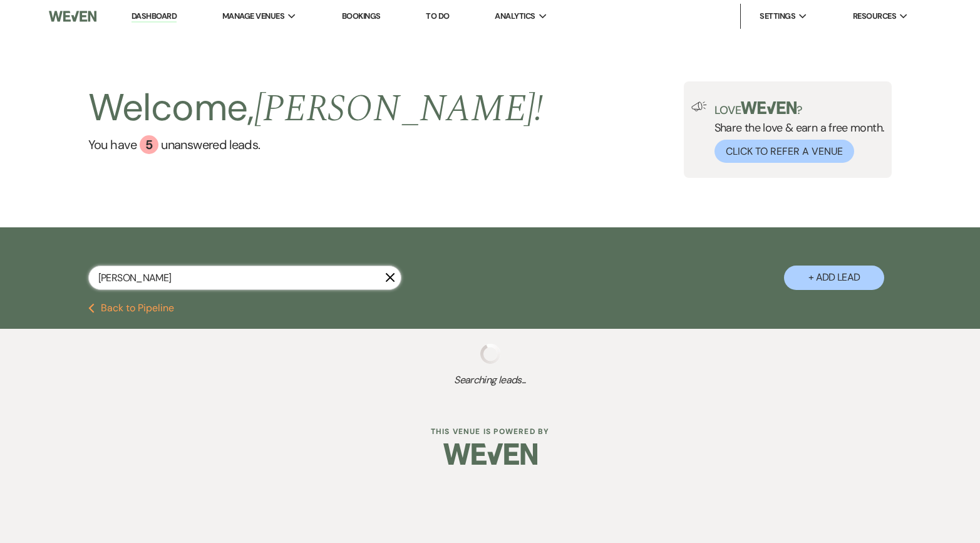
select select "5"
select select "8"
select select "6"
select select "8"
select select "5"
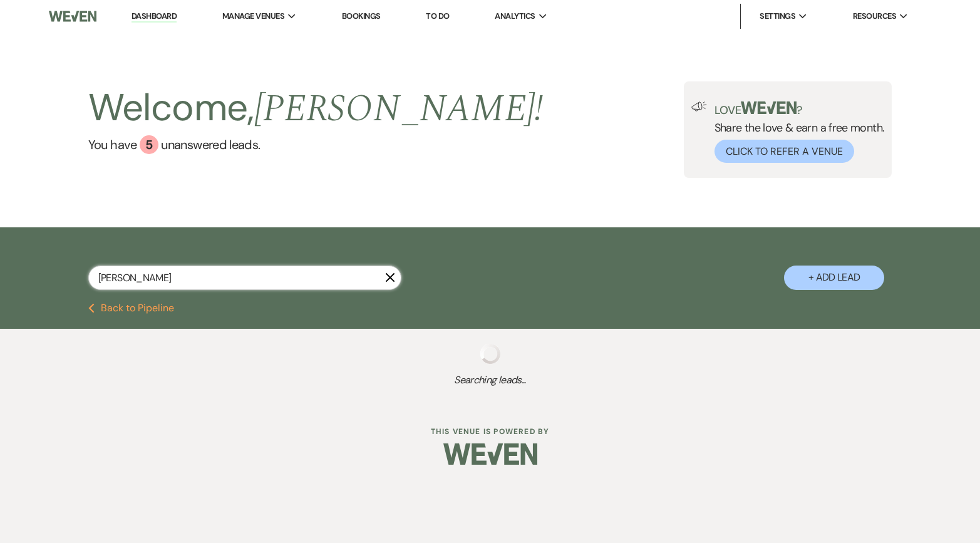
select select "8"
select select "5"
select select "8"
select select "5"
select select "8"
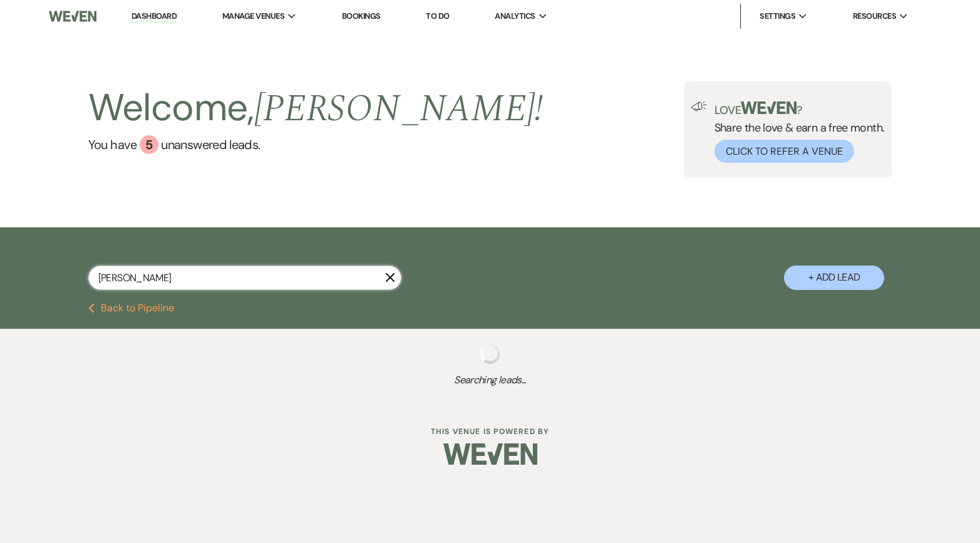
select select "8"
select select "5"
select select "8"
select select "1"
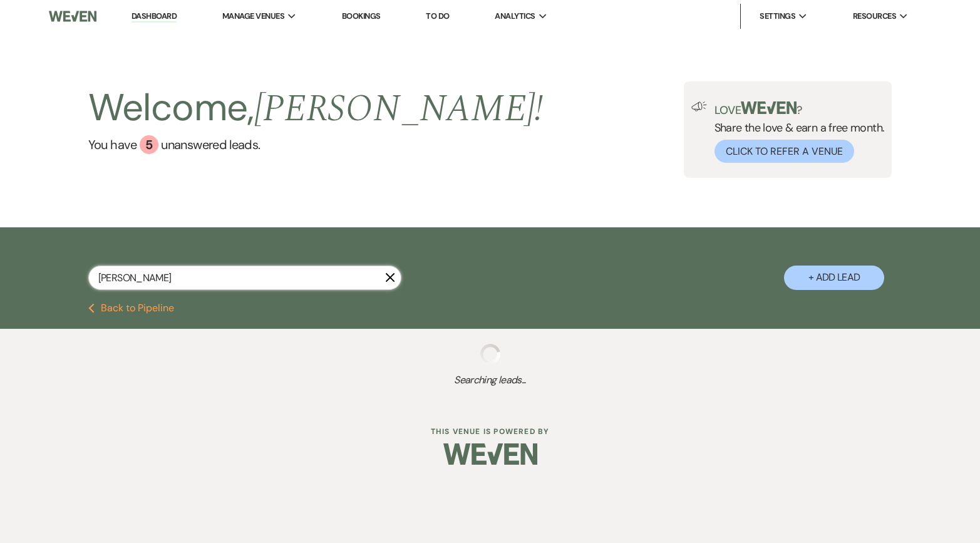
select select "8"
select select "6"
select select "8"
select select "5"
select select "8"
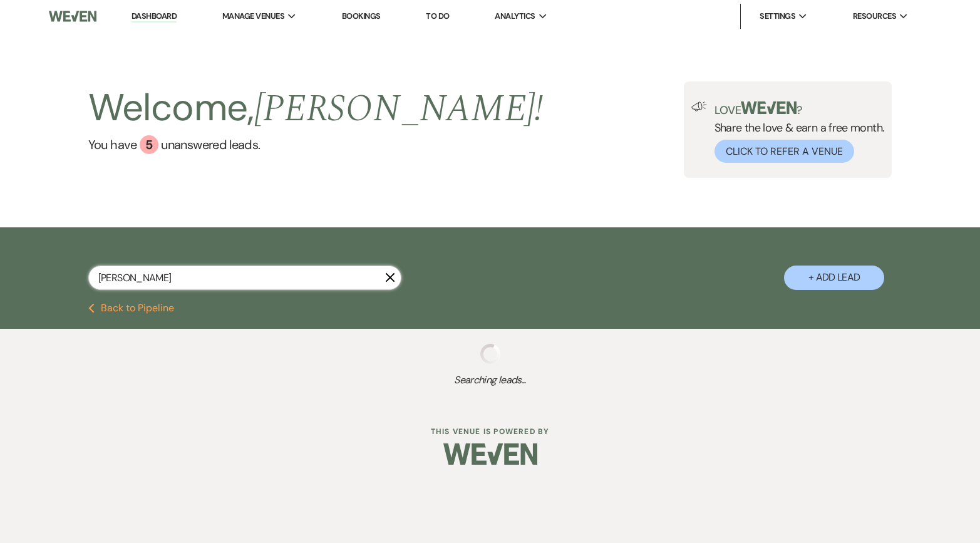
select select "6"
select select "8"
select select "1"
select select "8"
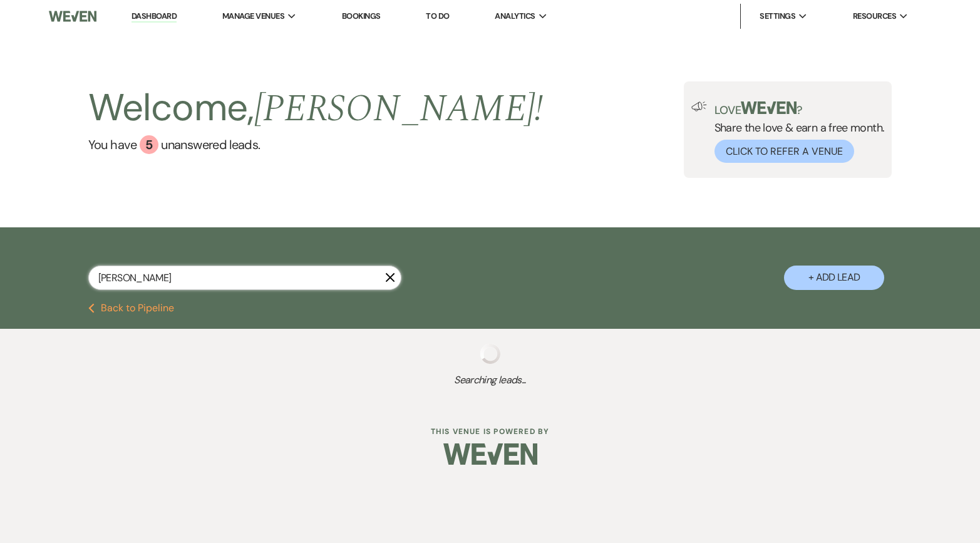
select select "5"
select select "8"
select select "6"
select select "8"
select select "5"
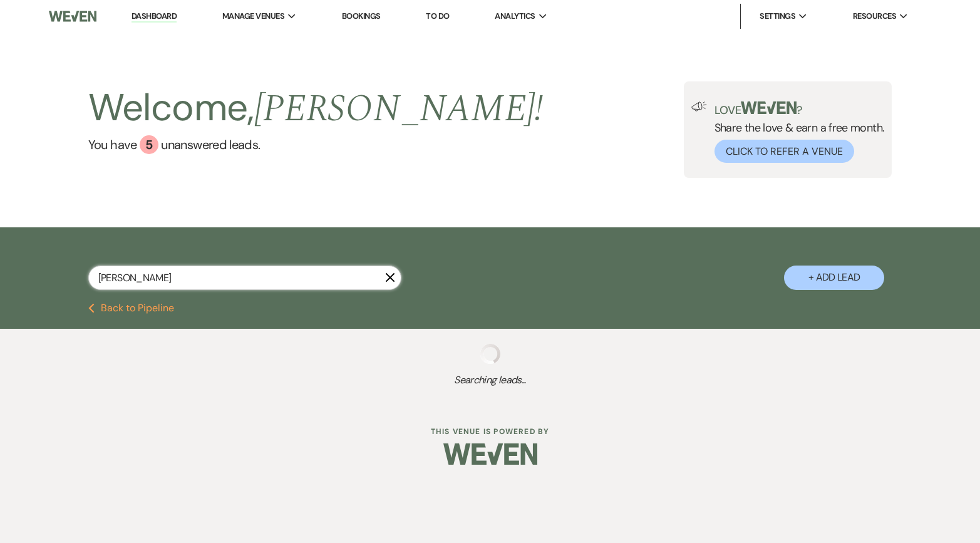
select select "8"
select select "5"
select select "8"
select select "5"
select select "8"
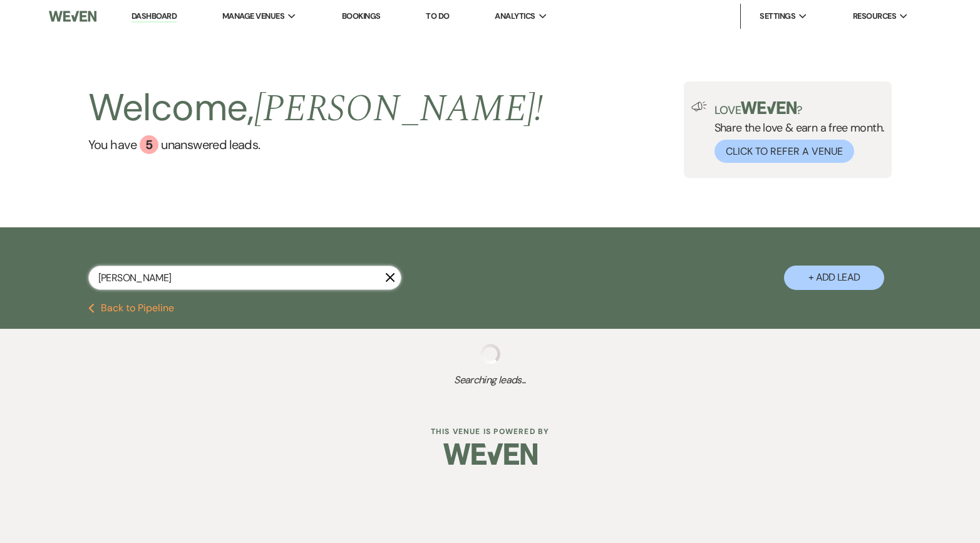
select select "8"
select select "2"
select select "8"
select select "2"
select select "8"
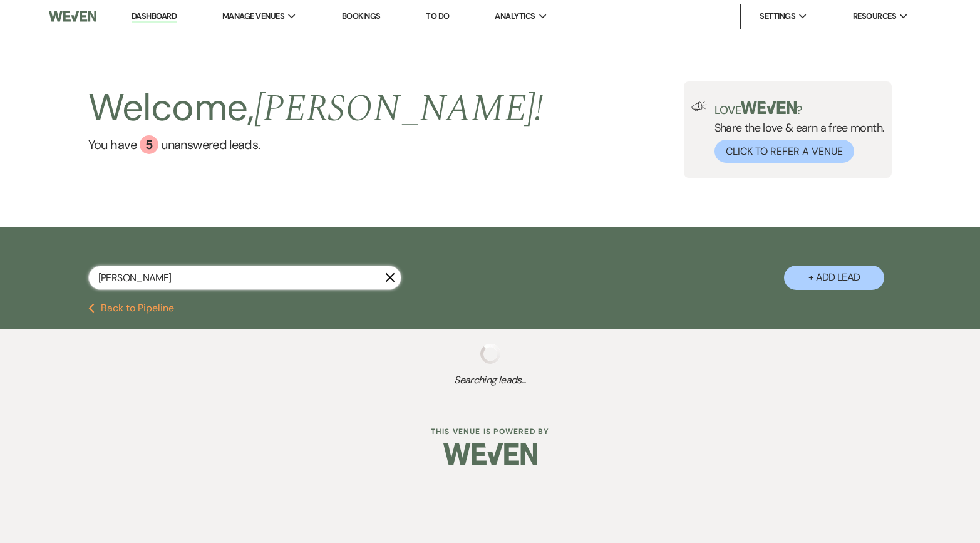
select select "2"
select select "8"
select select "2"
select select "8"
select select "2"
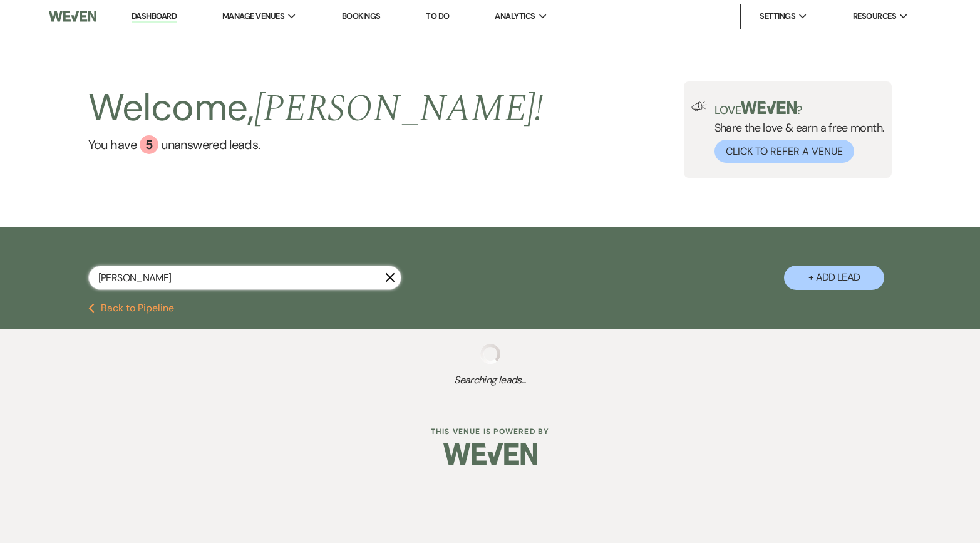
select select "8"
select select "2"
select select "8"
select select "2"
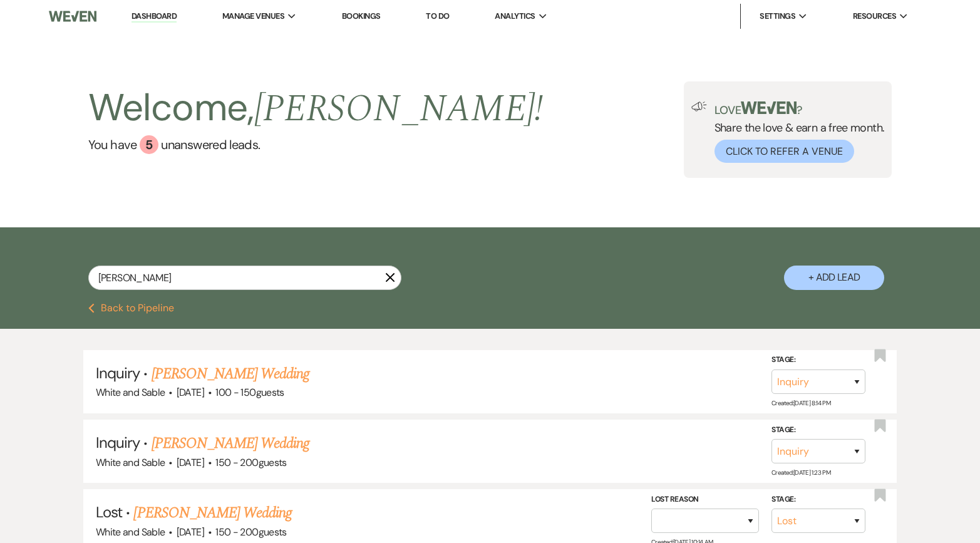
click at [154, 16] on link "Dashboard" at bounding box center [154, 17] width 45 height 12
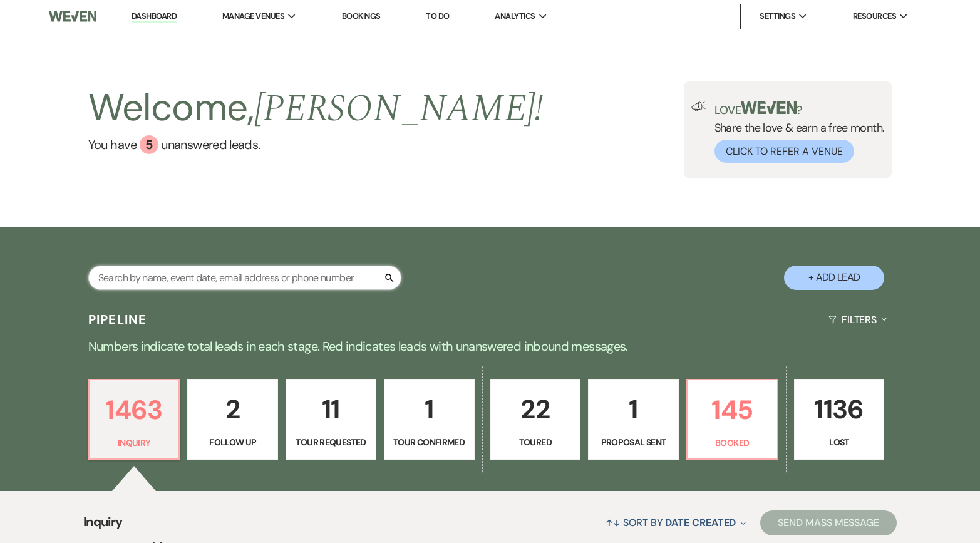
click at [226, 279] on input "text" at bounding box center [244, 278] width 313 height 24
type input "obe"
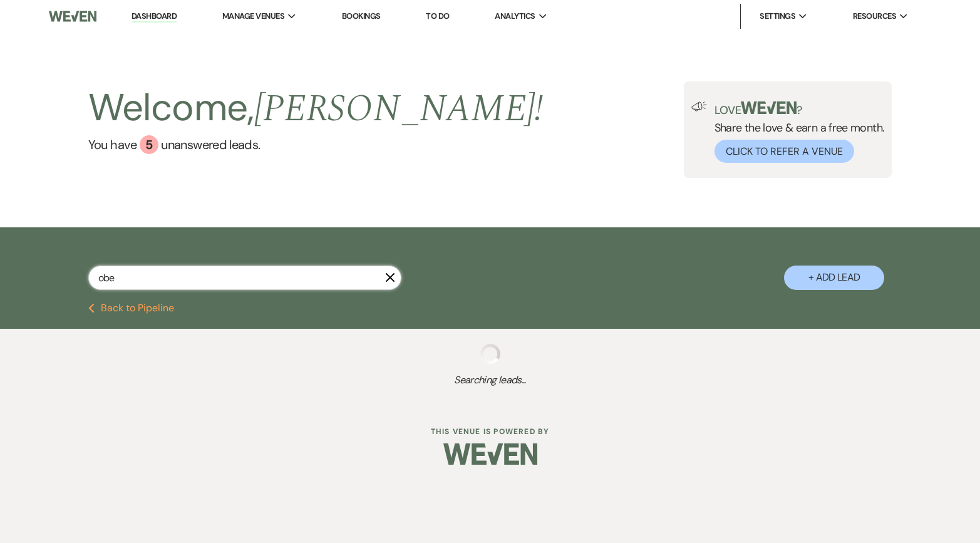
select select "8"
select select "6"
select select "8"
select select "10"
select select "8"
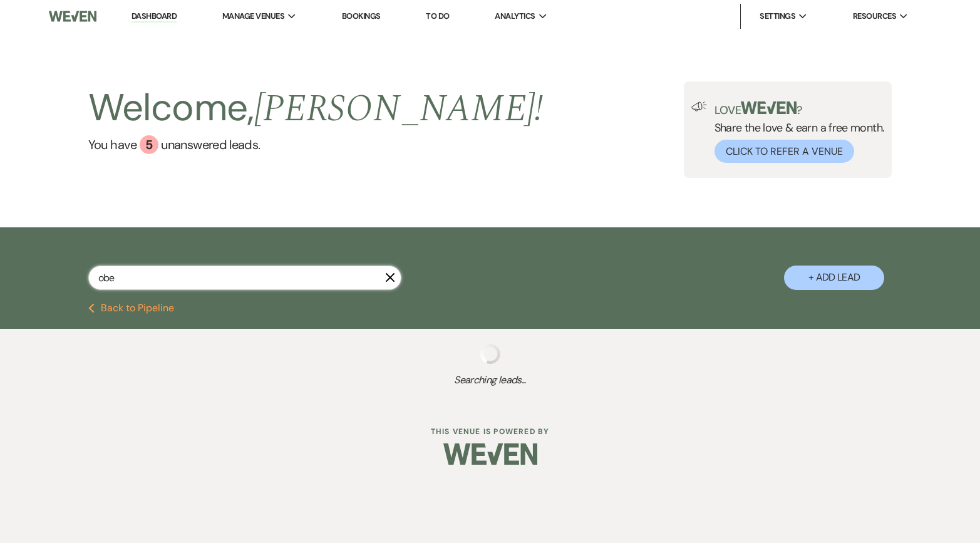
select select "6"
select select "8"
select select "5"
select select "8"
select select "4"
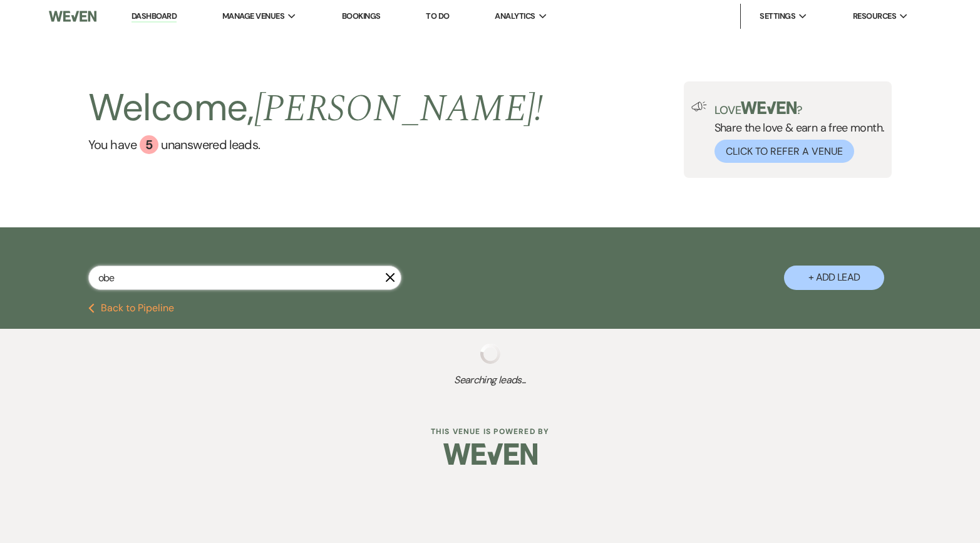
select select "8"
select select "6"
select select "8"
select select "5"
select select "8"
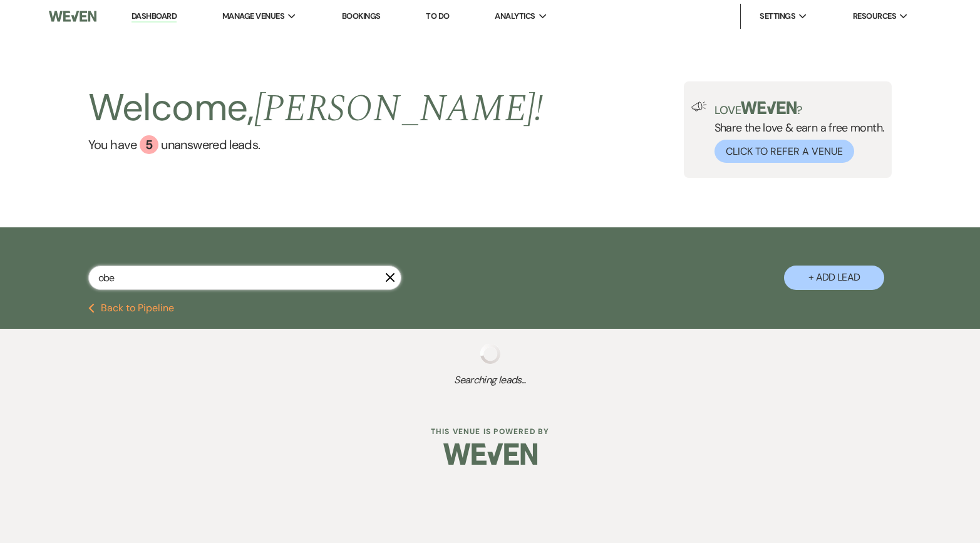
select select "2"
select select "8"
select select "2"
select select "8"
select select "3"
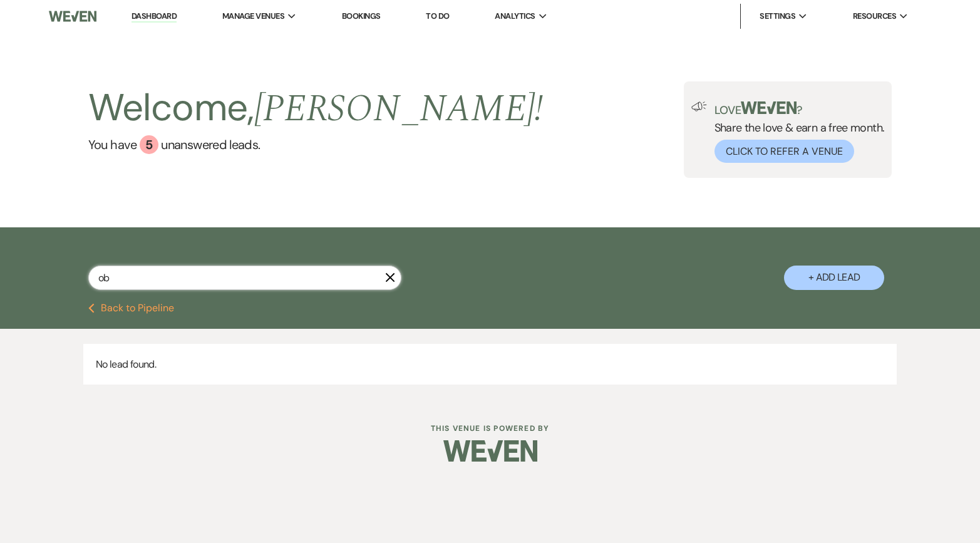
type input "o"
type input "ellie"
select select "4"
select select "8"
select select "6"
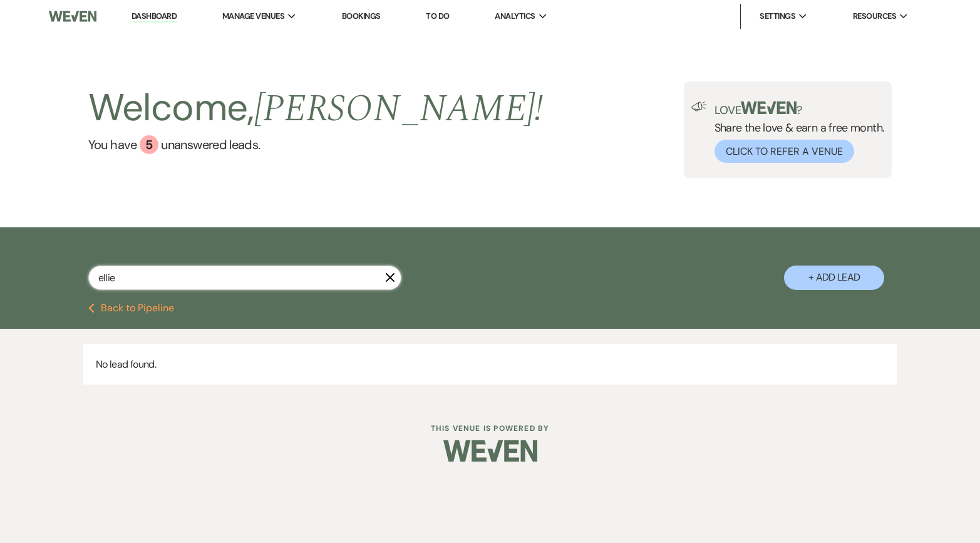
select select "5"
select select "8"
select select "2"
select select "8"
select select "5"
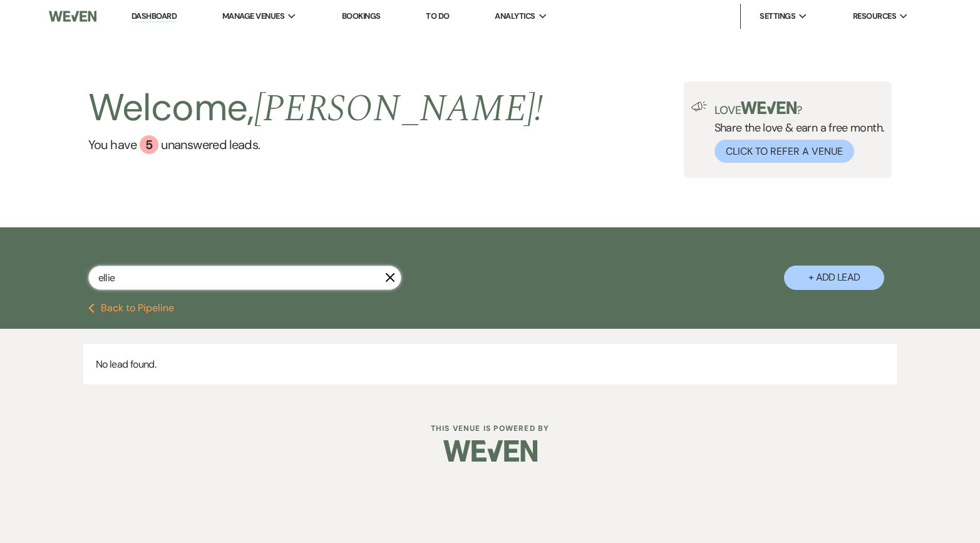
select select "8"
select select "2"
select select "8"
select select "2"
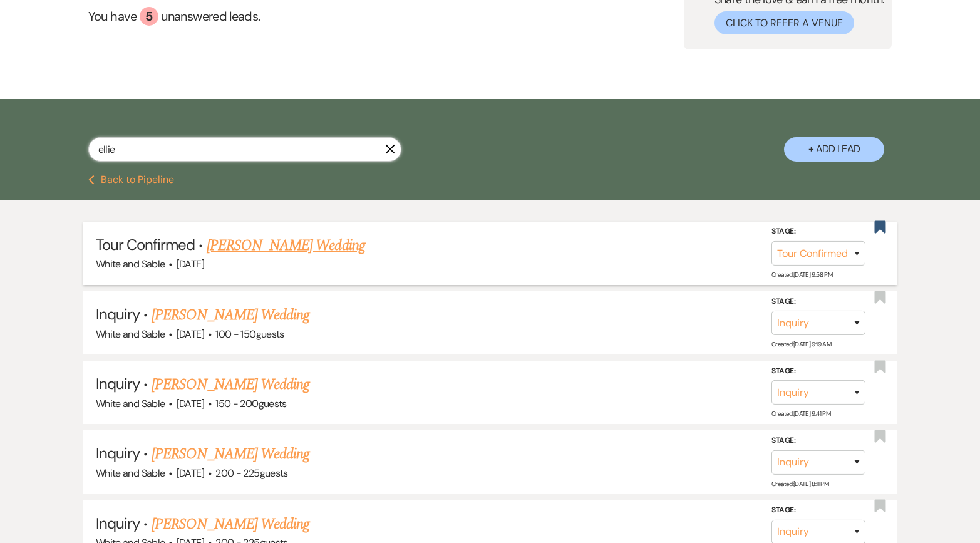
scroll to position [129, 0]
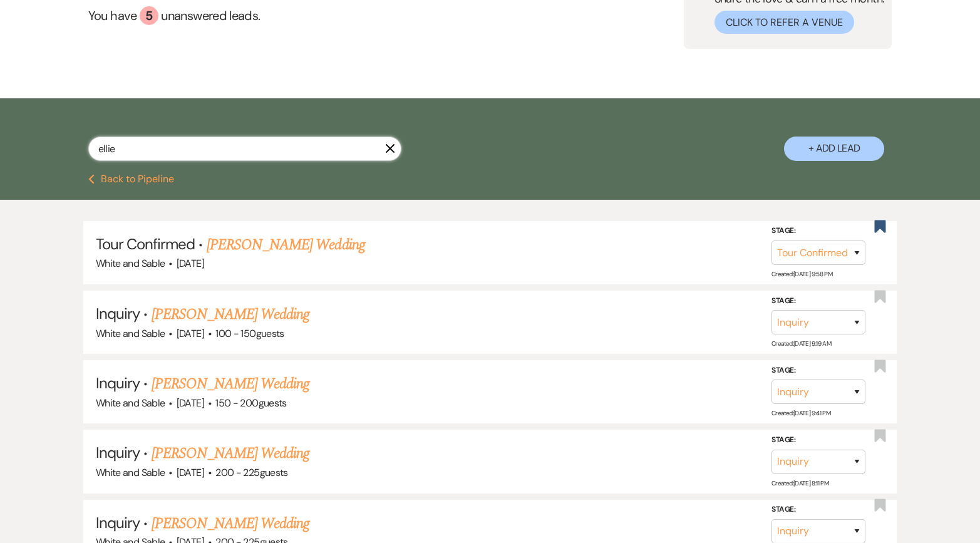
click at [190, 142] on input "ellie" at bounding box center [244, 149] width 313 height 24
paste input ".[PERSON_NAME][EMAIL_ADDRESS][DOMAIN_NAME]"
type input "[EMAIL_ADDRESS][PERSON_NAME][DOMAIN_NAME]"
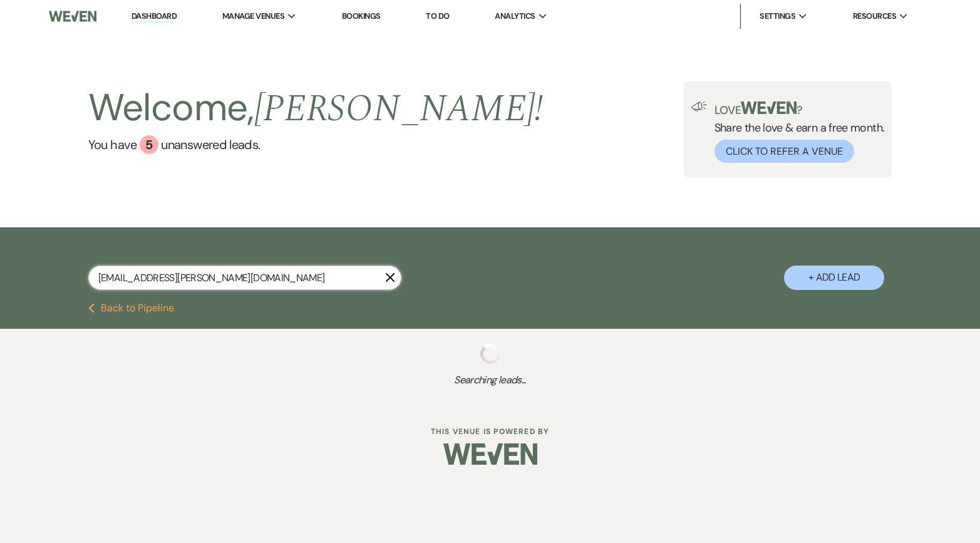
select select "4"
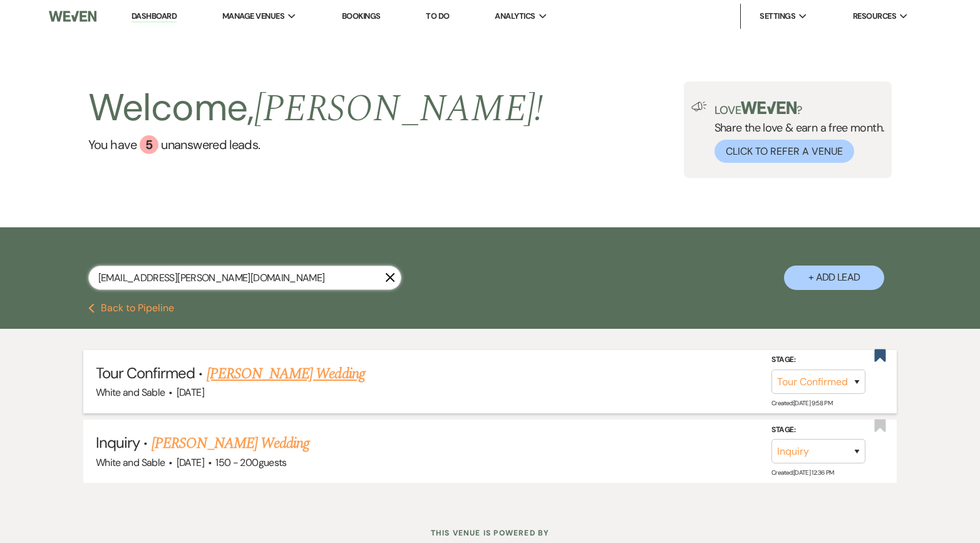
type input "[EMAIL_ADDRESS][PERSON_NAME][DOMAIN_NAME]"
click at [262, 375] on link "[PERSON_NAME] Wedding" at bounding box center [286, 374] width 158 height 23
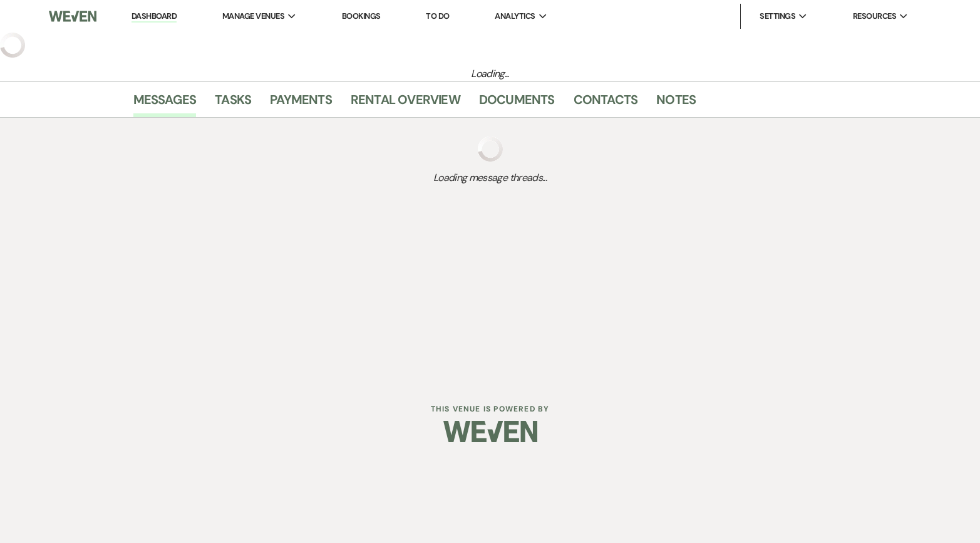
select select "4"
select select "5"
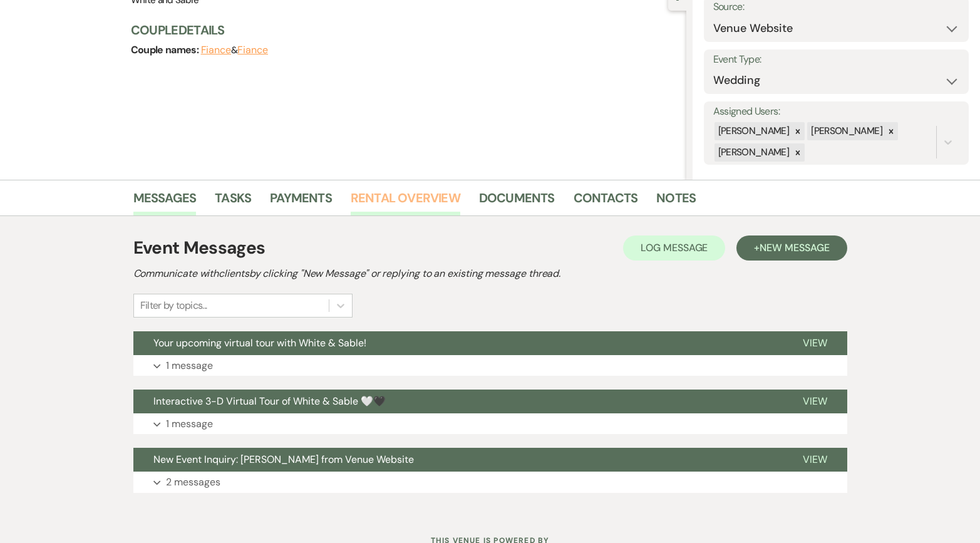
scroll to position [156, 0]
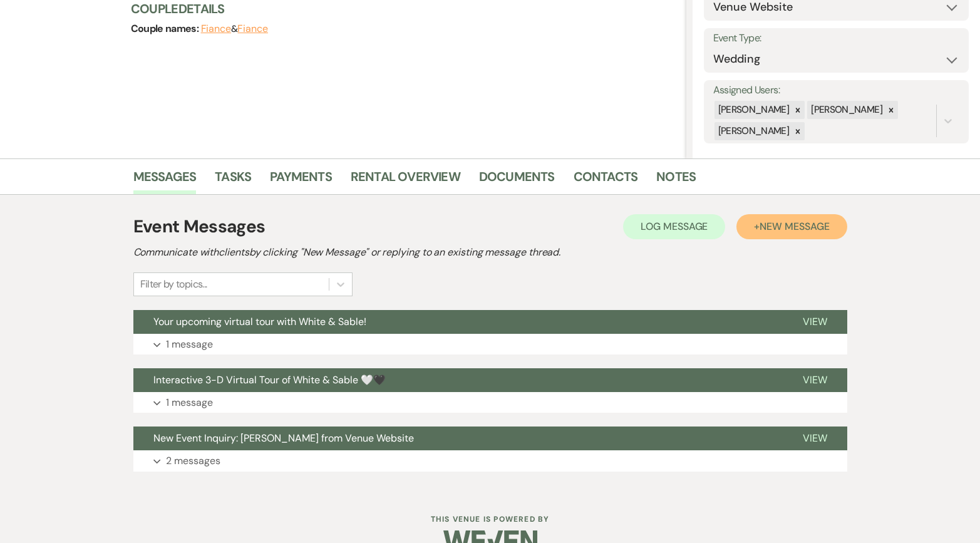
click at [759, 224] on button "+ New Message" at bounding box center [792, 226] width 110 height 25
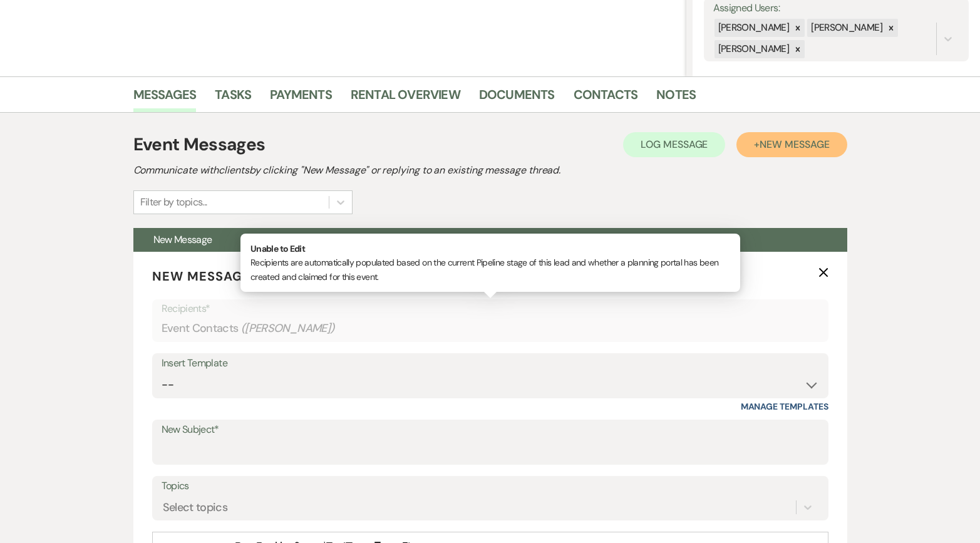
scroll to position [271, 0]
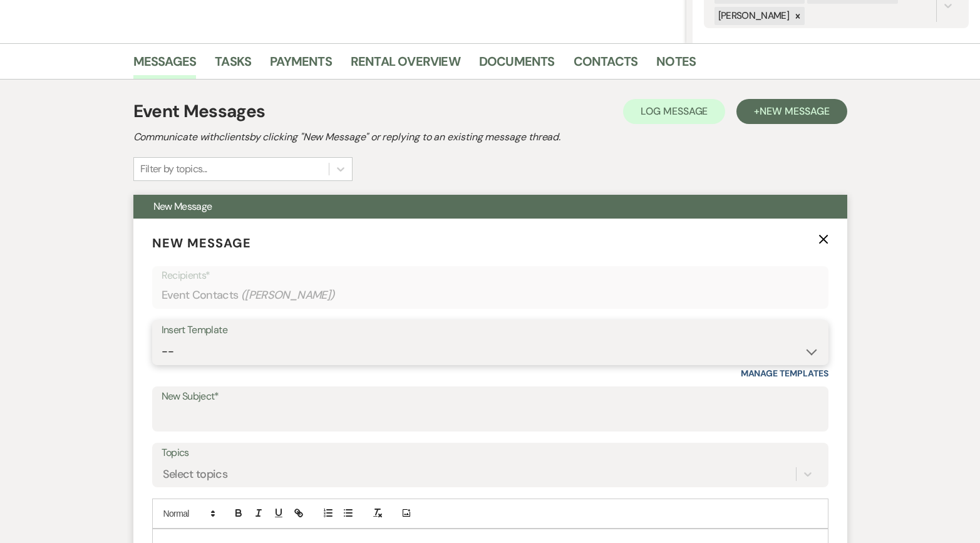
click at [199, 353] on select "-- Inquiry Response (Venue Guide) Schedule - Venue Tour Appt Confirmation Sched…" at bounding box center [491, 352] width 658 height 24
select select "3329"
click at [162, 340] on select "-- Inquiry Response (Venue Guide) Schedule - Venue Tour Appt Confirmation Sched…" at bounding box center [491, 352] width 658 height 24
type input "White & Sable - Great meeting you!"
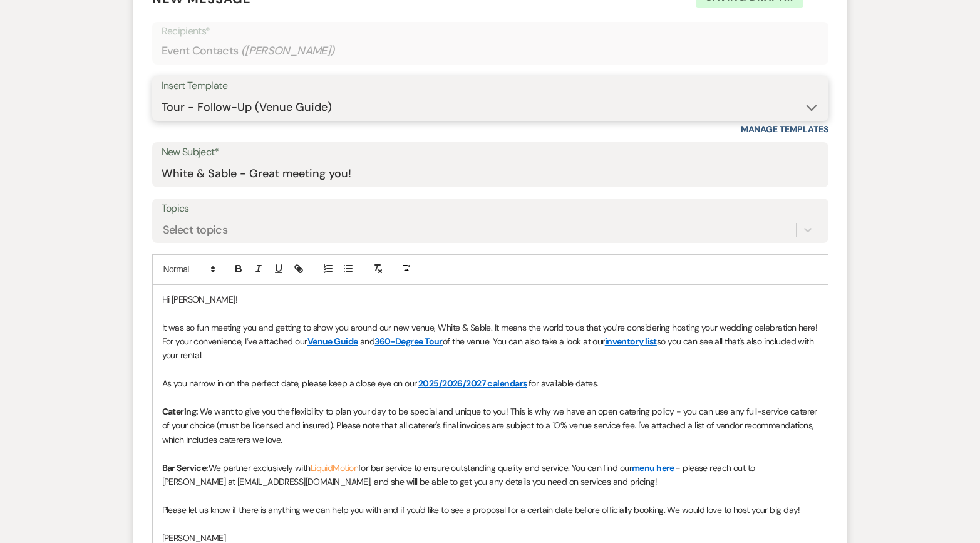
scroll to position [518, 0]
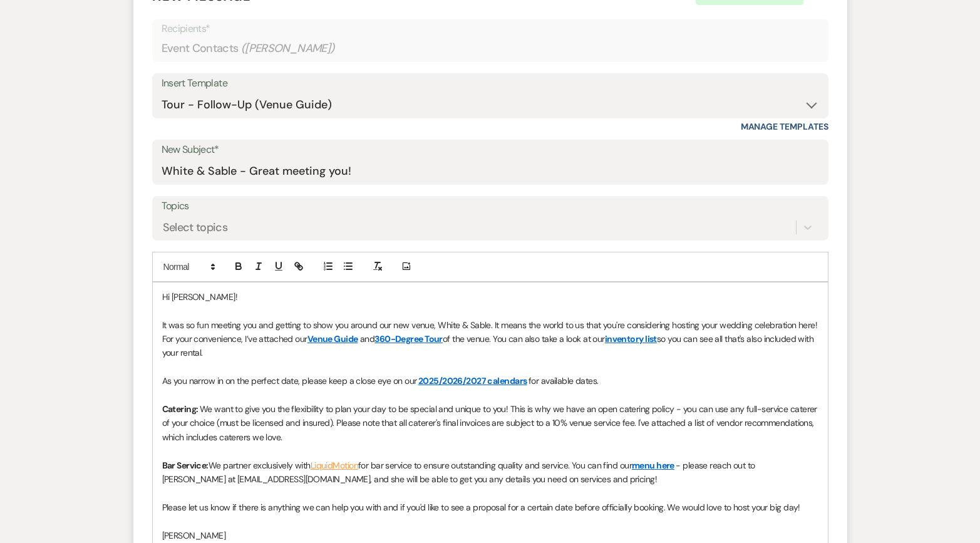
click at [185, 295] on span "Hi [PERSON_NAME]!" at bounding box center [199, 296] width 75 height 11
click at [256, 325] on span "It was so fun meeting you and getting to show you around our new venue, White &…" at bounding box center [491, 332] width 658 height 25
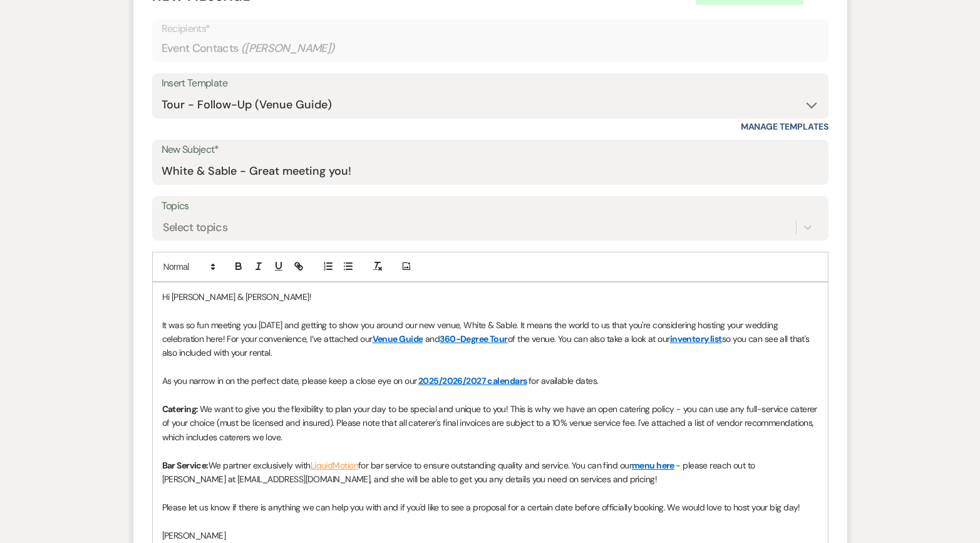
click at [161, 326] on div "Hi [PERSON_NAME] & [PERSON_NAME]! It was so fun meeting you [DATE] and getting …" at bounding box center [490, 431] width 675 height 296
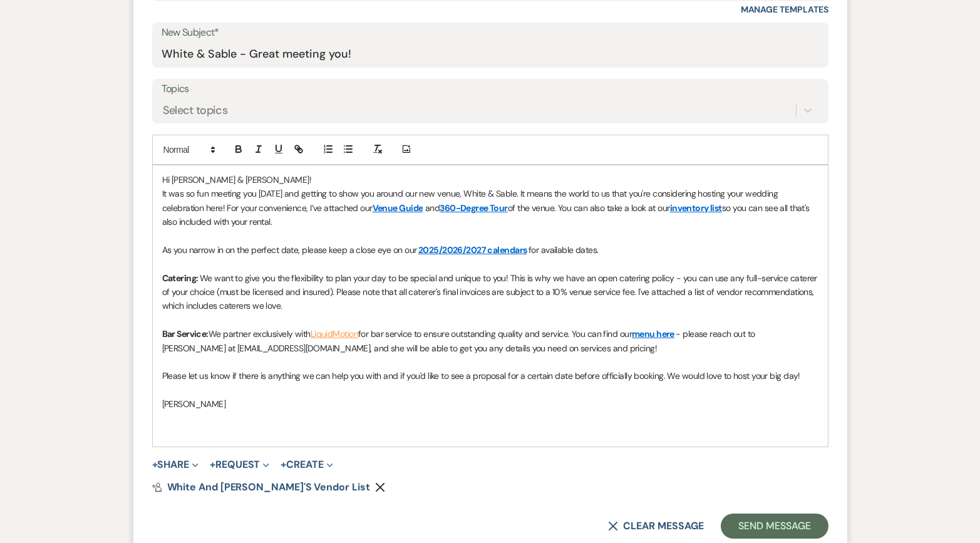
scroll to position [668, 0]
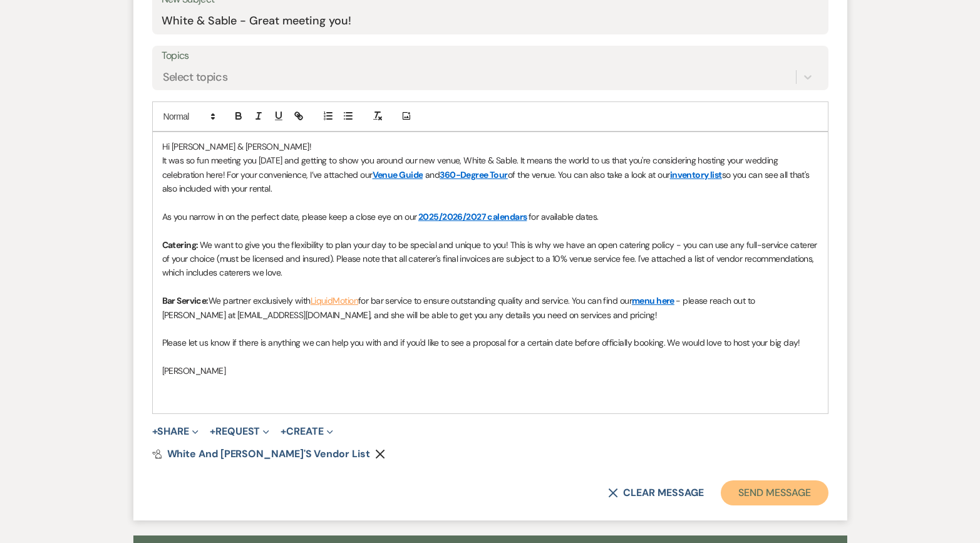
click at [800, 491] on button "Send Message" at bounding box center [774, 493] width 107 height 25
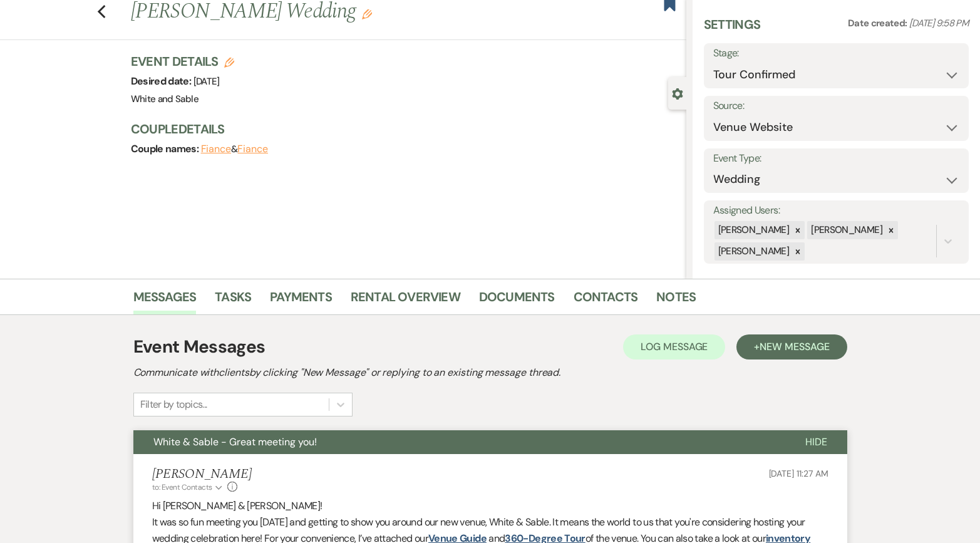
scroll to position [0, 0]
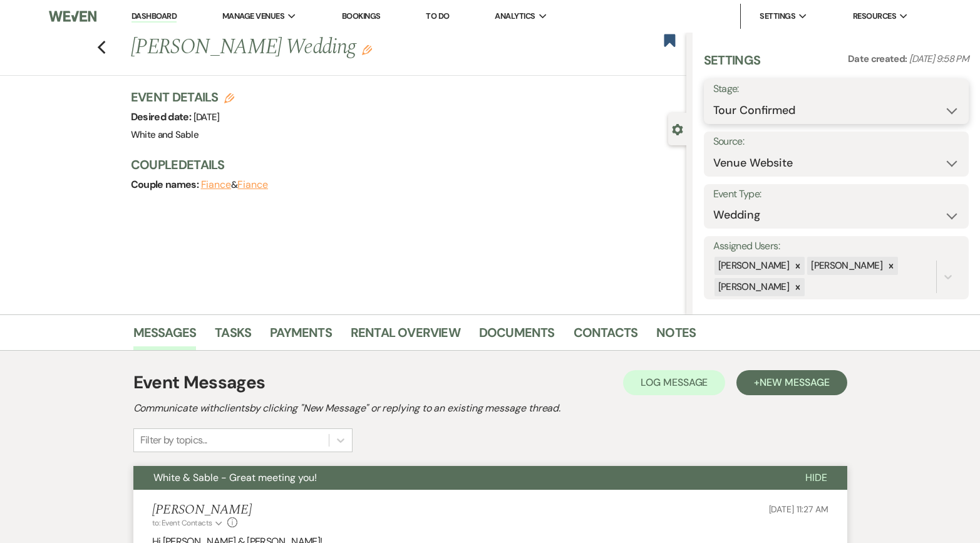
click at [766, 115] on select "Inquiry Follow Up Tour Requested Tour Confirmed Toured Proposal Sent Booked Lost" at bounding box center [837, 110] width 247 height 24
select select "5"
click at [714, 98] on select "Inquiry Follow Up Tour Requested Tour Confirmed Toured Proposal Sent Booked Lost" at bounding box center [837, 110] width 247 height 24
click at [949, 98] on button "Save" at bounding box center [941, 101] width 55 height 25
click at [103, 45] on icon "Previous" at bounding box center [101, 47] width 9 height 15
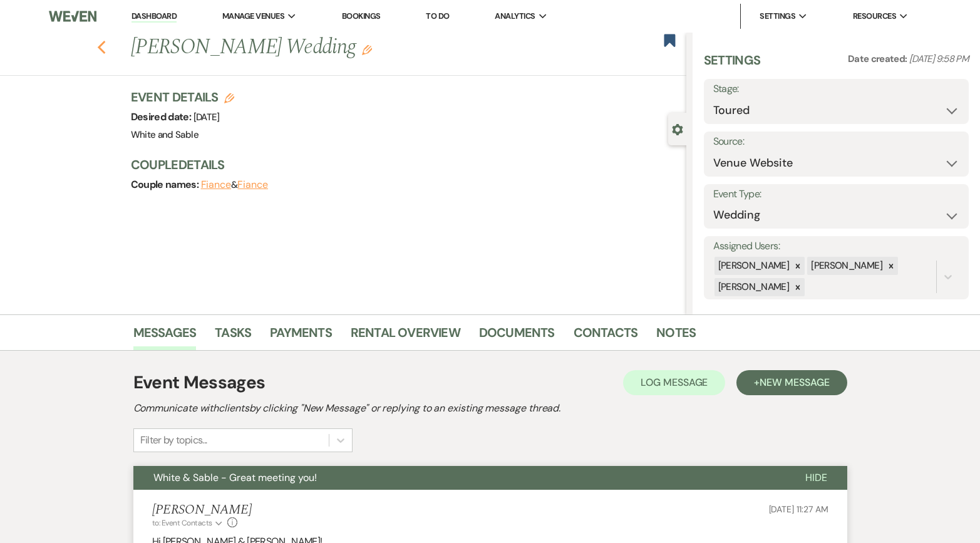
select select "5"
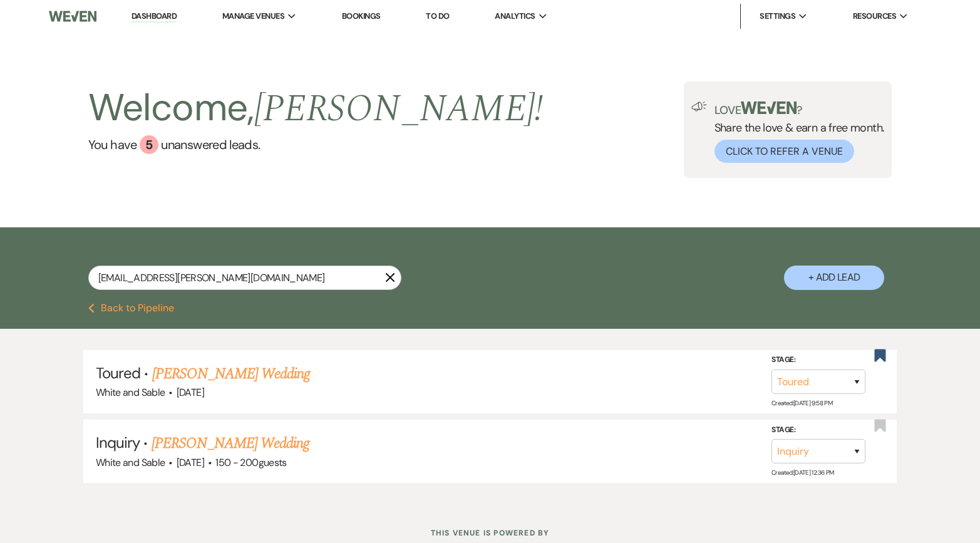
click at [162, 10] on li "Dashboard" at bounding box center [154, 16] width 58 height 25
click at [162, 13] on link "Dashboard" at bounding box center [154, 17] width 45 height 12
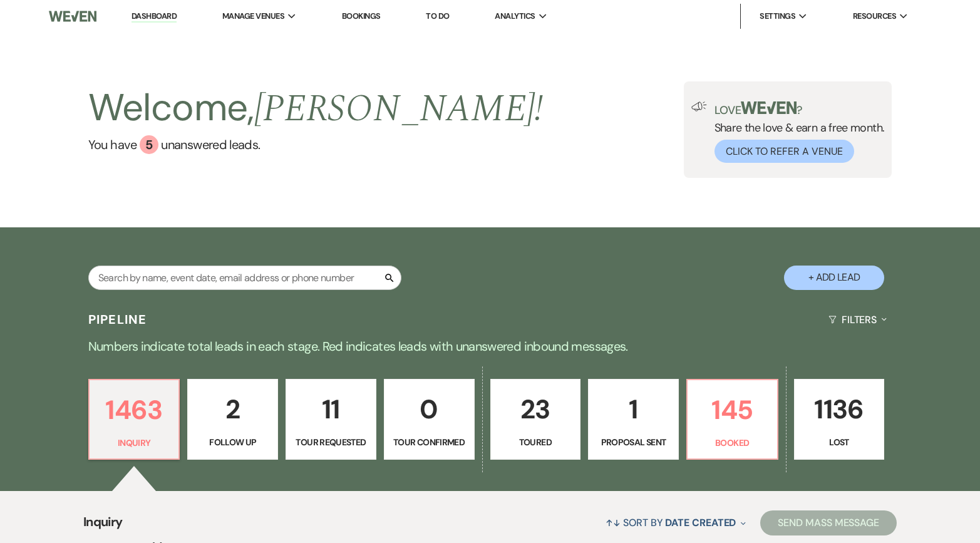
click at [330, 426] on p "11" at bounding box center [331, 409] width 75 height 42
select select "2"
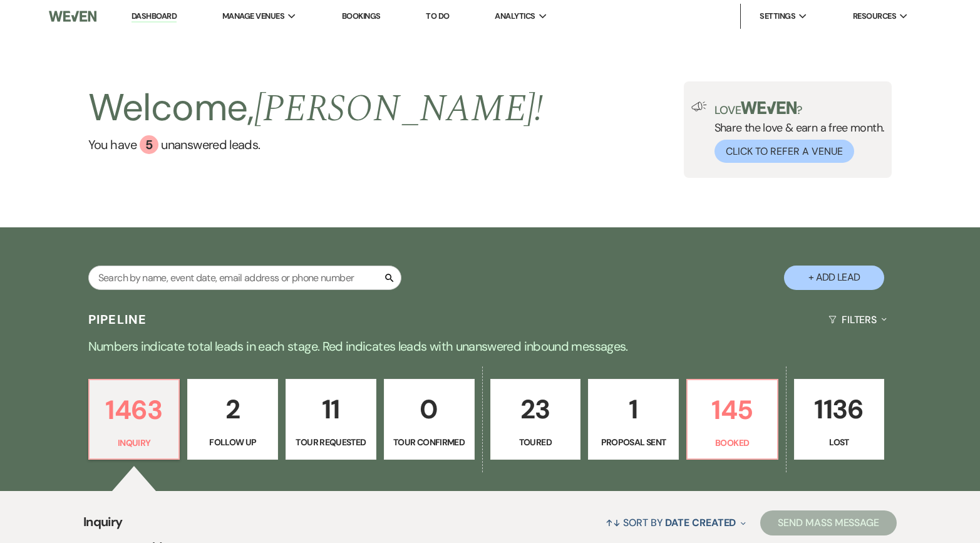
select select "2"
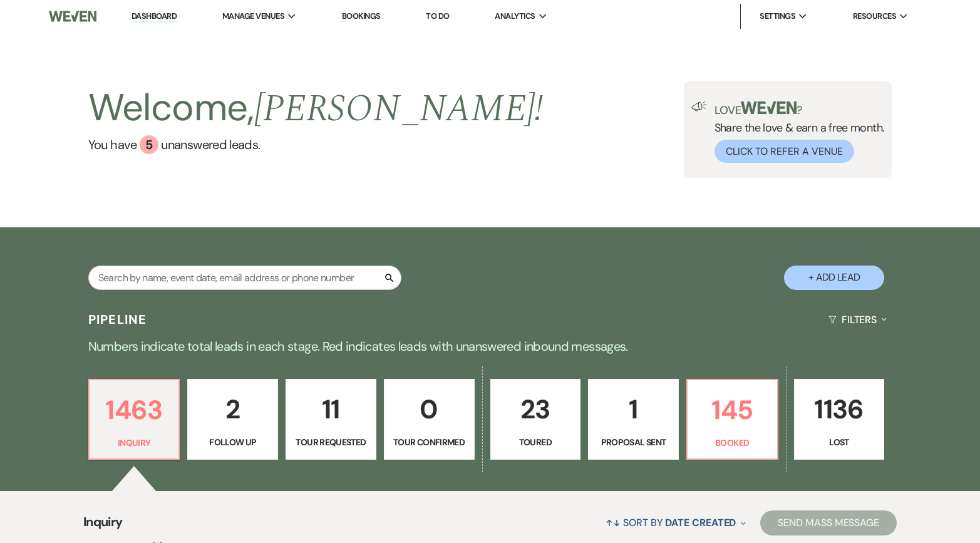
select select "2"
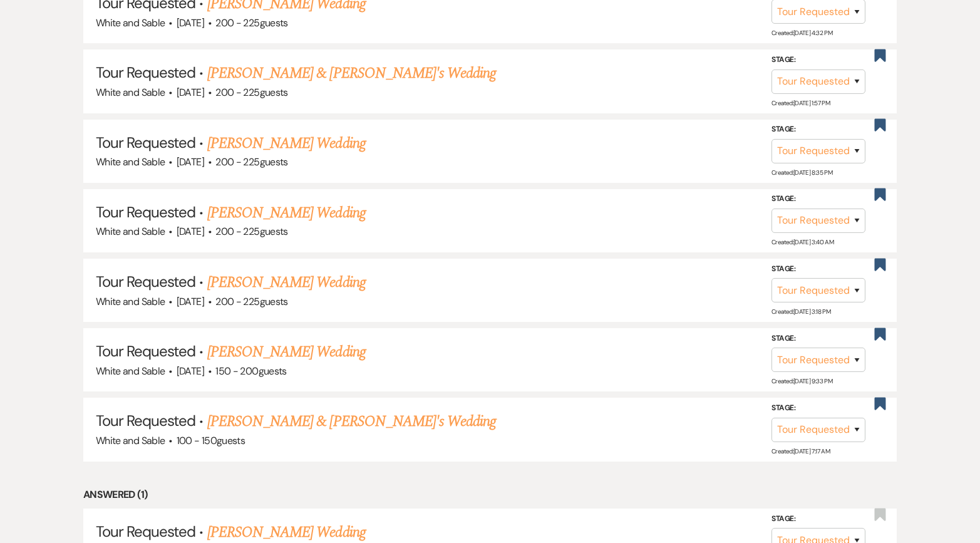
scroll to position [837, 0]
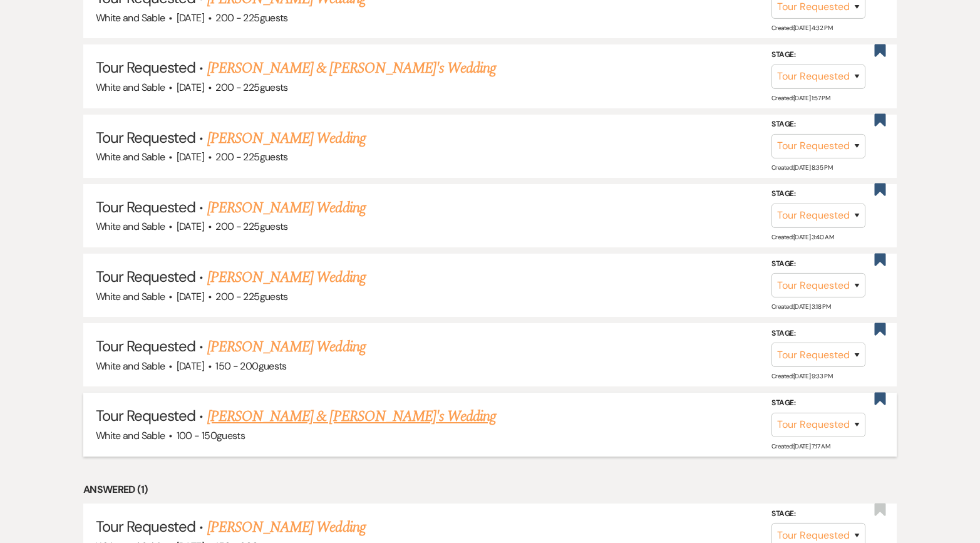
click at [329, 410] on link "[PERSON_NAME] & [PERSON_NAME]'s Wedding" at bounding box center [351, 416] width 289 height 23
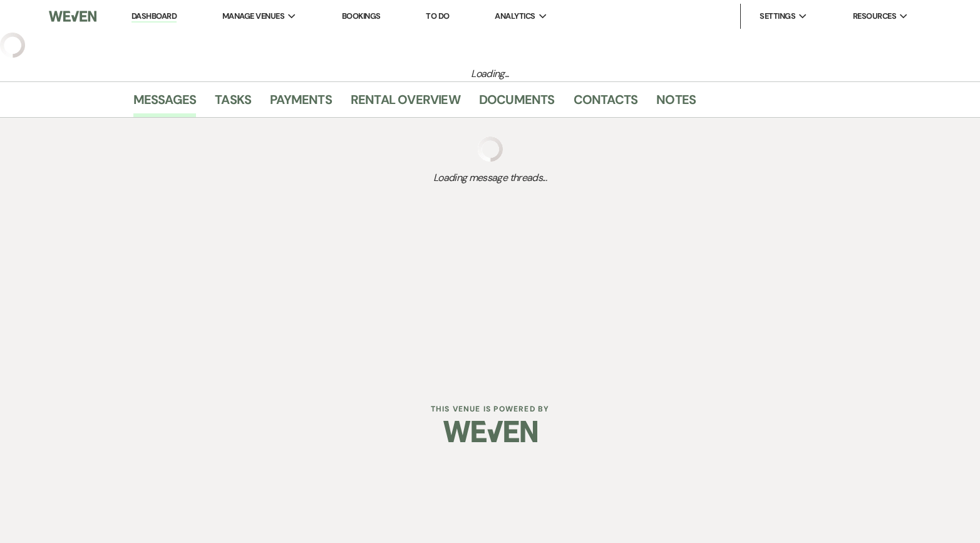
select select "2"
select select "7"
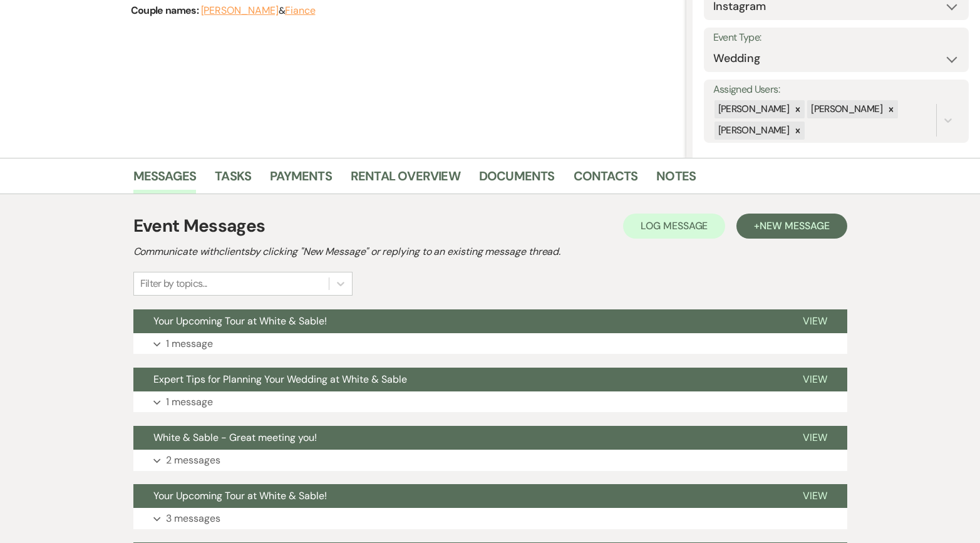
scroll to position [158, 0]
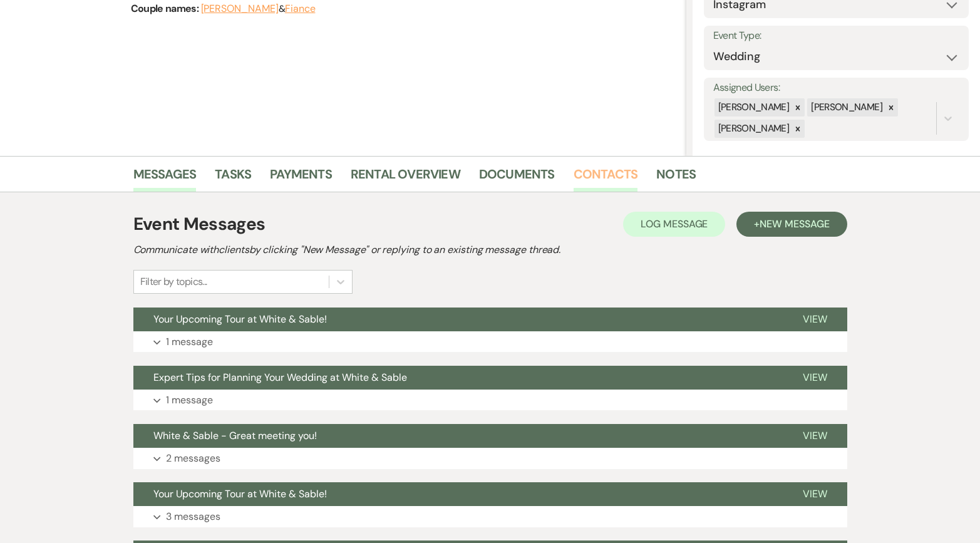
click at [599, 177] on link "Contacts" at bounding box center [606, 178] width 65 height 28
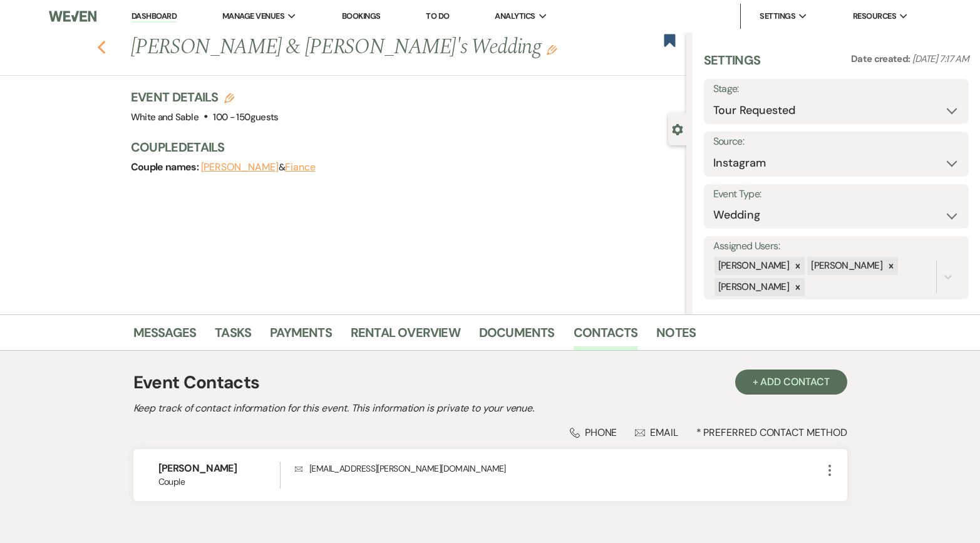
click at [103, 42] on use "button" at bounding box center [101, 48] width 8 height 14
select select "2"
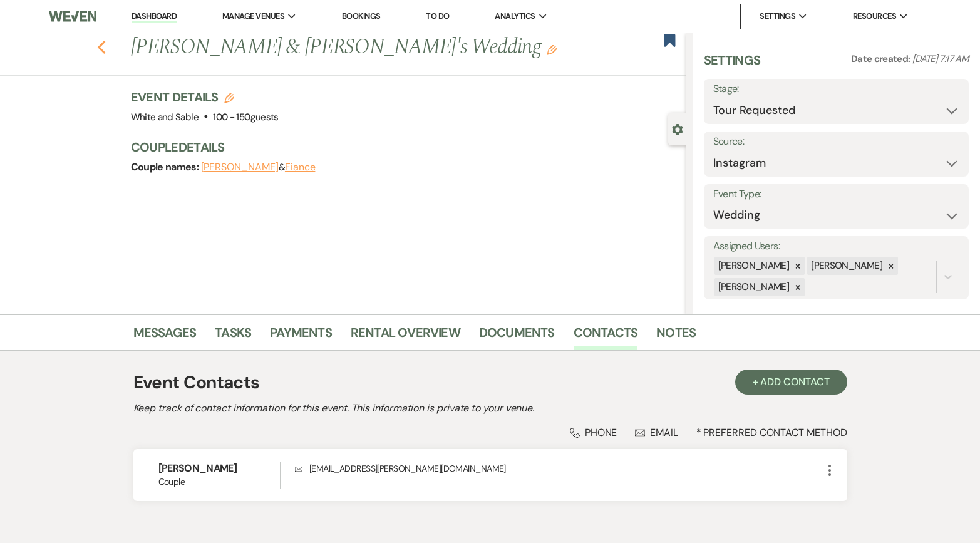
select select "2"
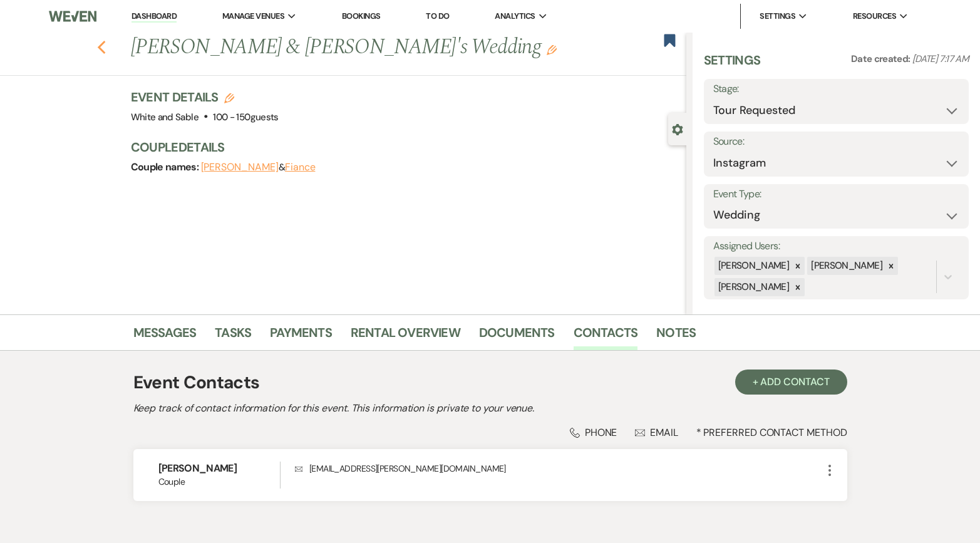
select select "2"
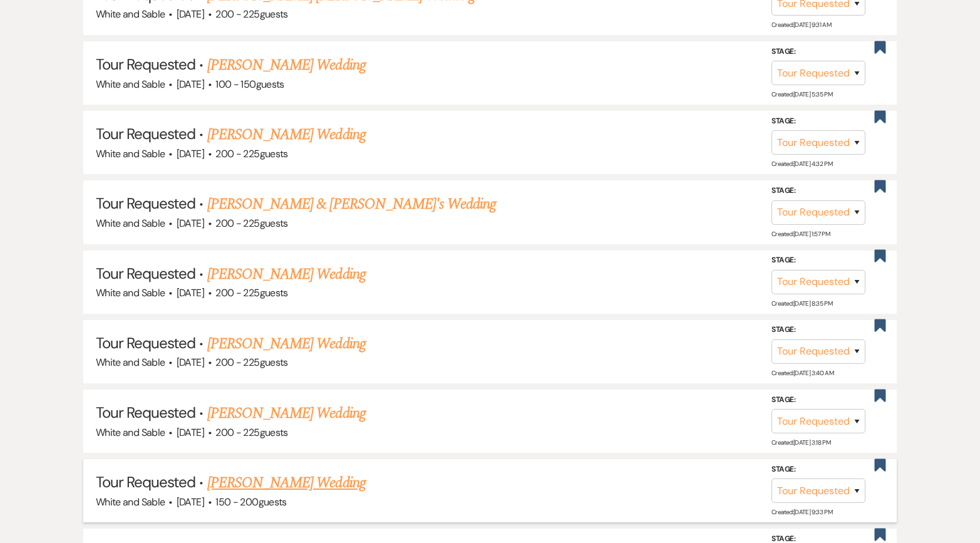
scroll to position [680, 0]
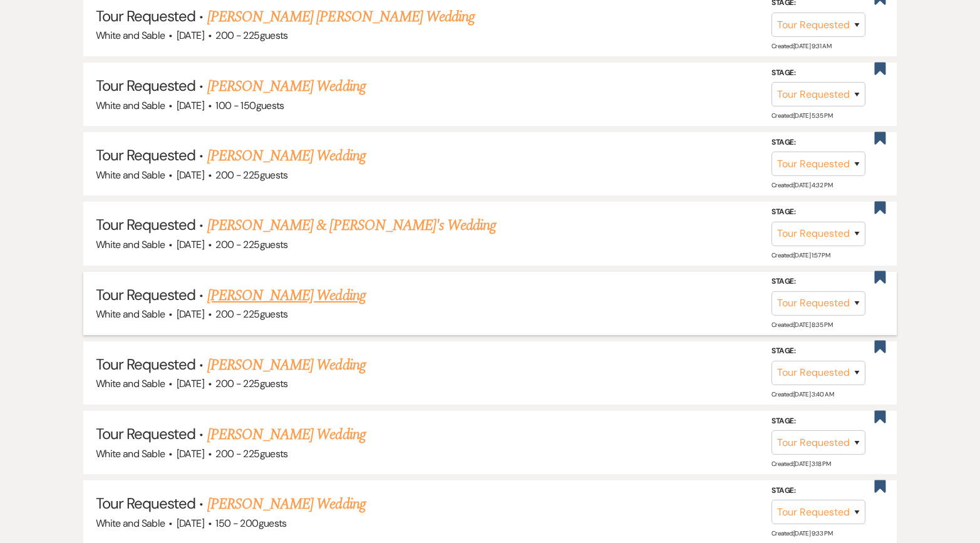
click at [329, 298] on link "[PERSON_NAME] Wedding" at bounding box center [286, 295] width 158 height 23
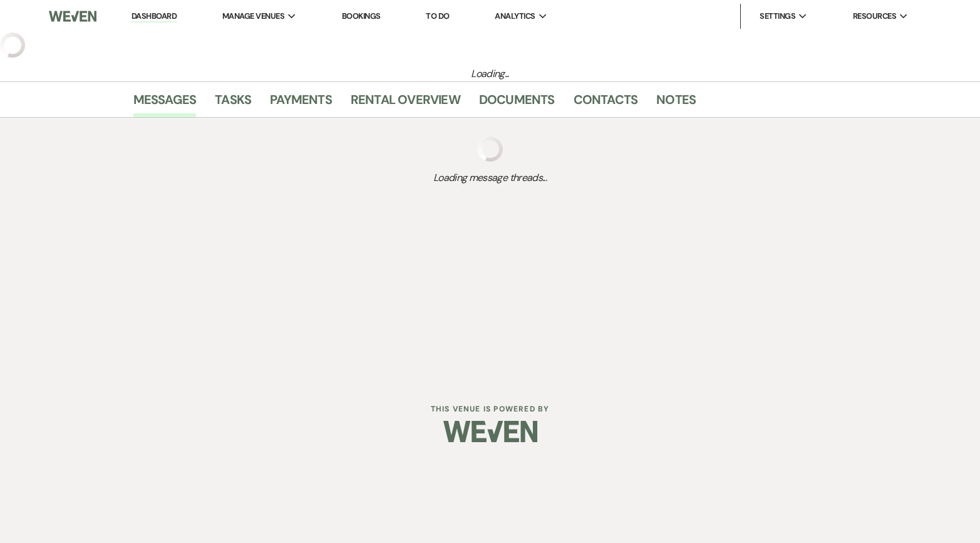
select select "2"
select select "5"
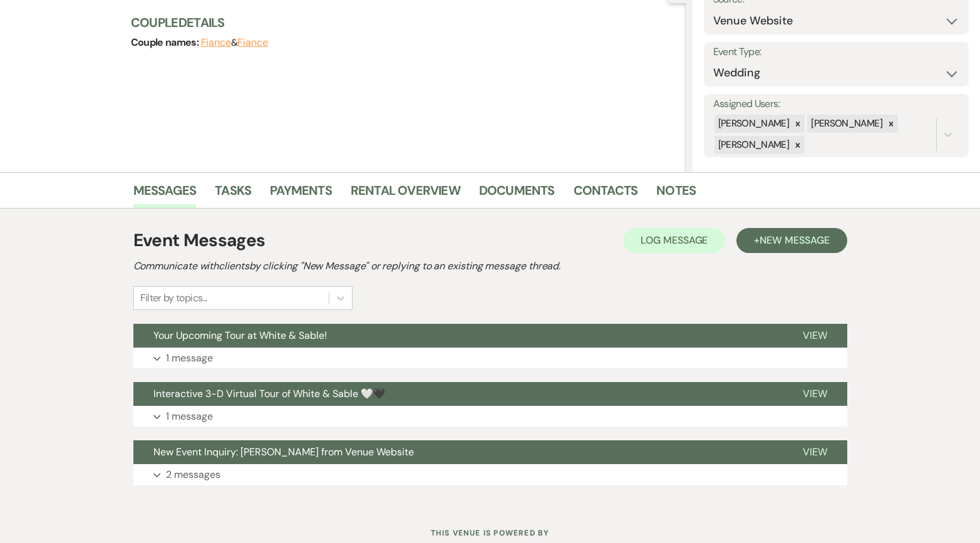
scroll to position [167, 0]
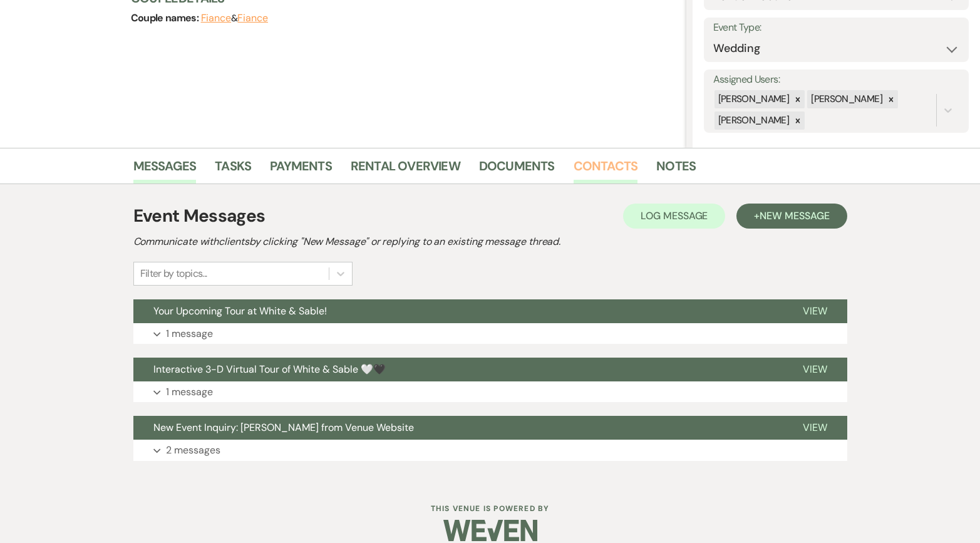
click at [605, 169] on link "Contacts" at bounding box center [606, 170] width 65 height 28
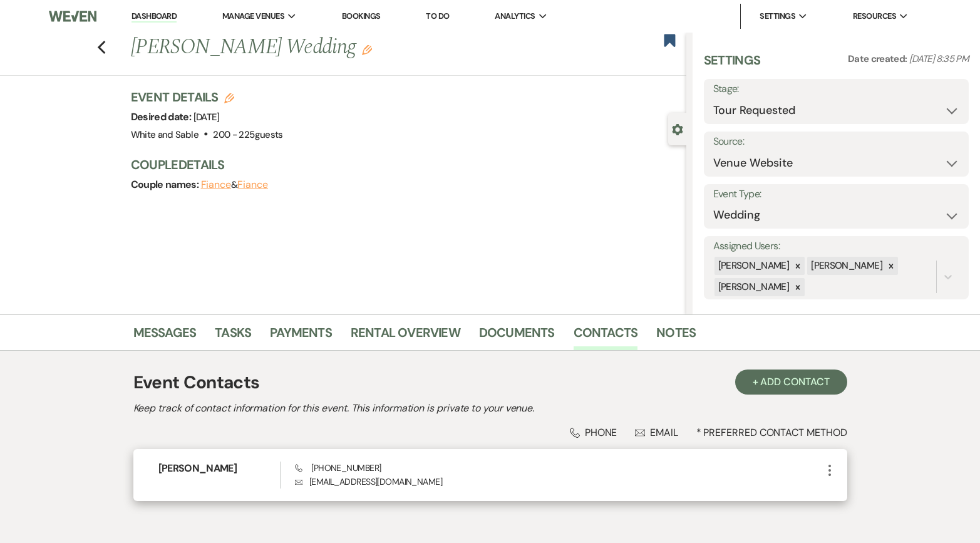
click at [360, 469] on span "Phone [PHONE_NUMBER]" at bounding box center [338, 467] width 86 height 11
copy span "[PHONE_NUMBER]"
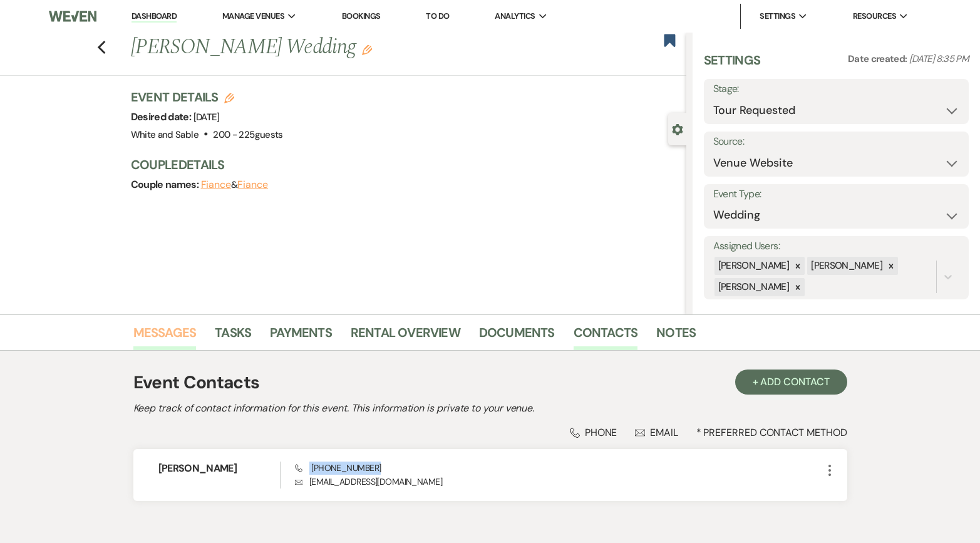
click at [195, 328] on link "Messages" at bounding box center [164, 337] width 63 height 28
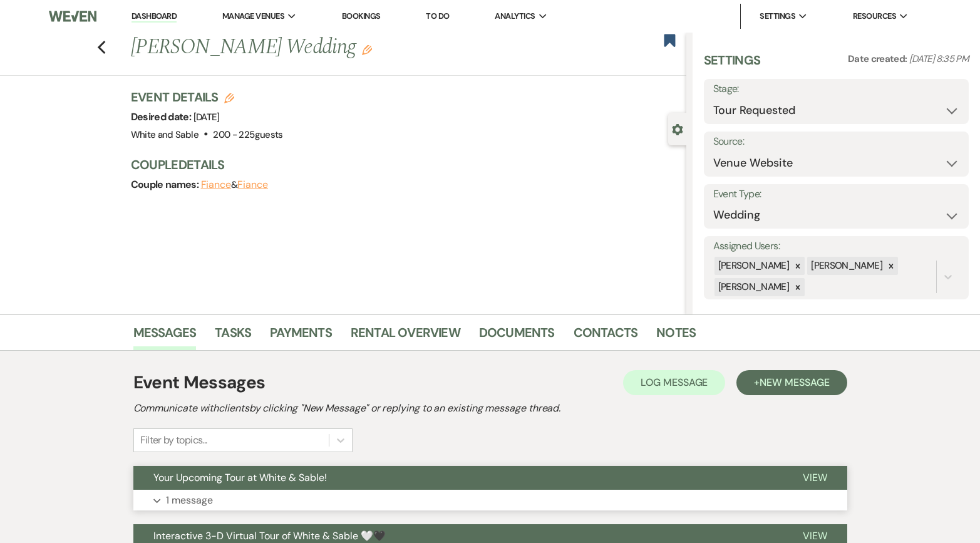
click at [237, 482] on span "Your Upcoming Tour at White & Sable!" at bounding box center [240, 477] width 174 height 13
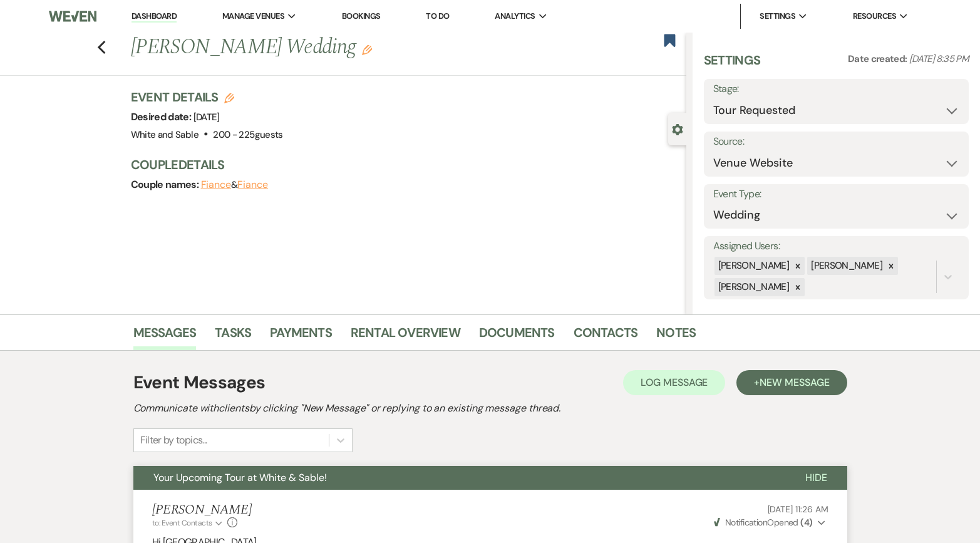
click at [137, 16] on link "Dashboard" at bounding box center [154, 17] width 45 height 12
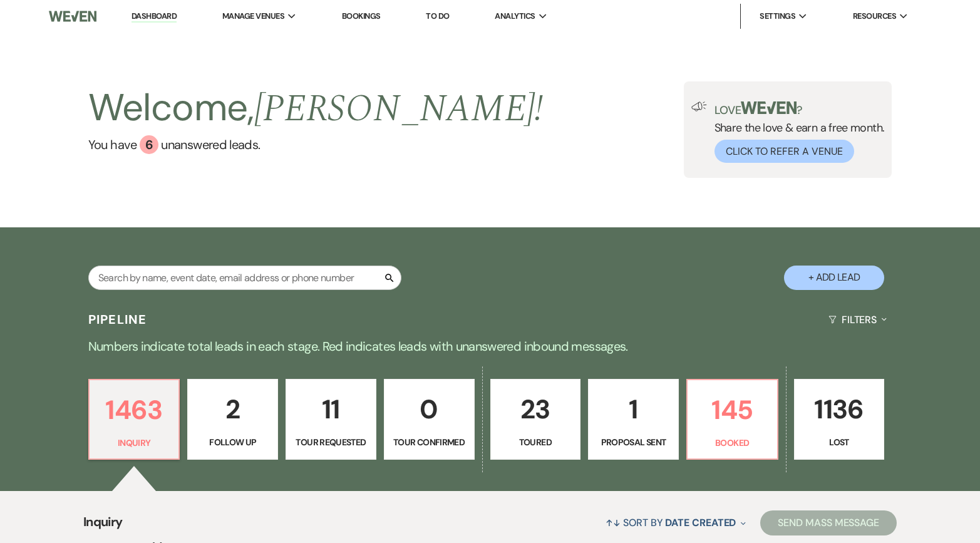
click at [221, 440] on p "Follow Up" at bounding box center [232, 442] width 75 height 14
select select "9"
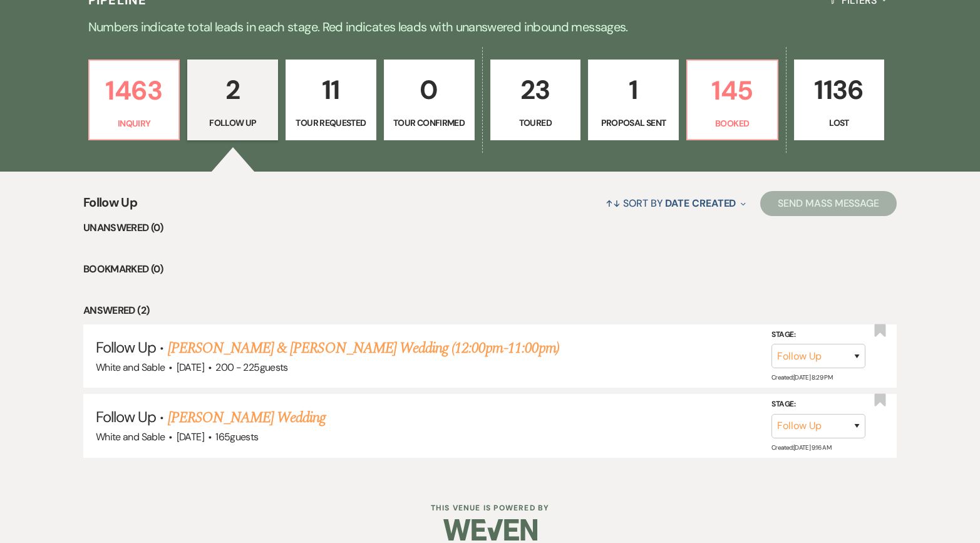
scroll to position [316, 0]
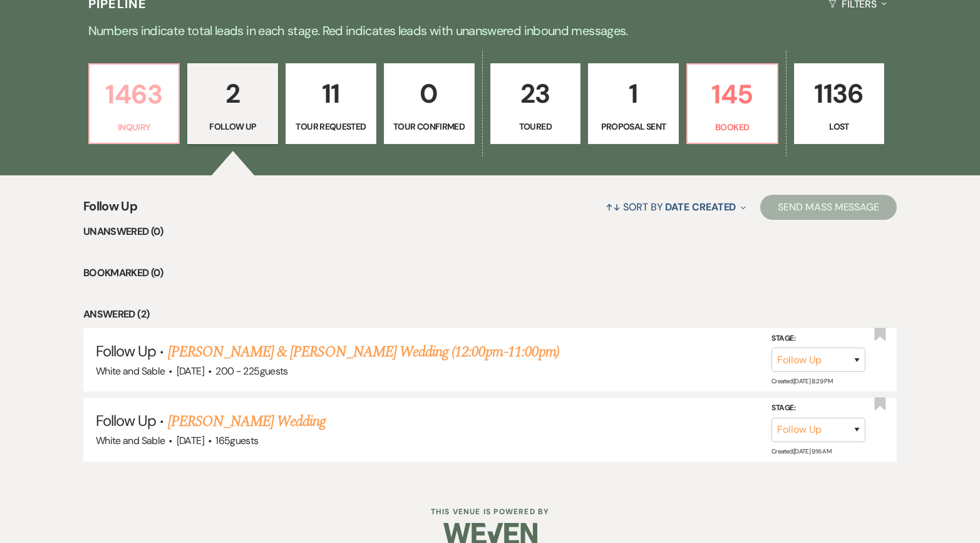
click at [130, 120] on p "Inquiry" at bounding box center [134, 127] width 75 height 14
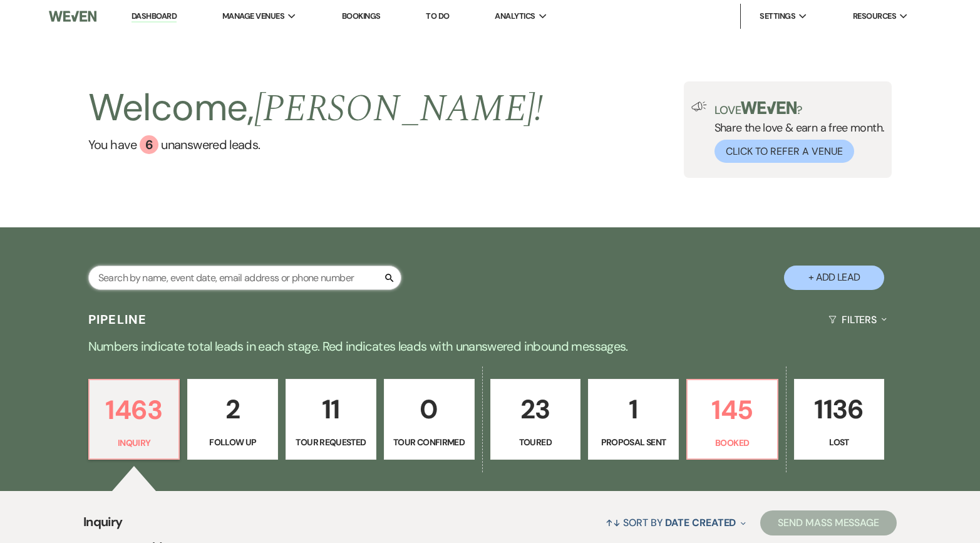
click at [239, 287] on input "text" at bounding box center [244, 278] width 313 height 24
type input "m"
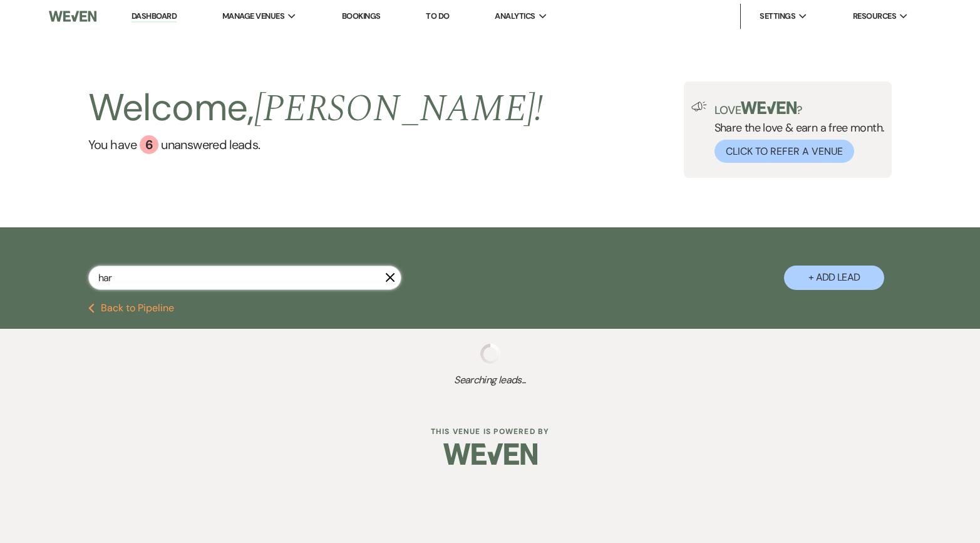
type input "[PERSON_NAME]"
select select "2"
select select "8"
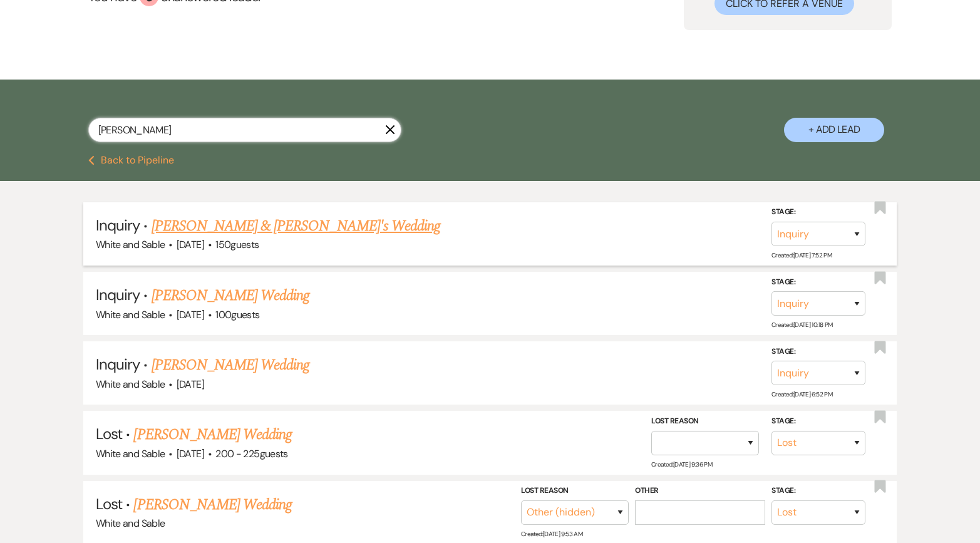
scroll to position [157, 0]
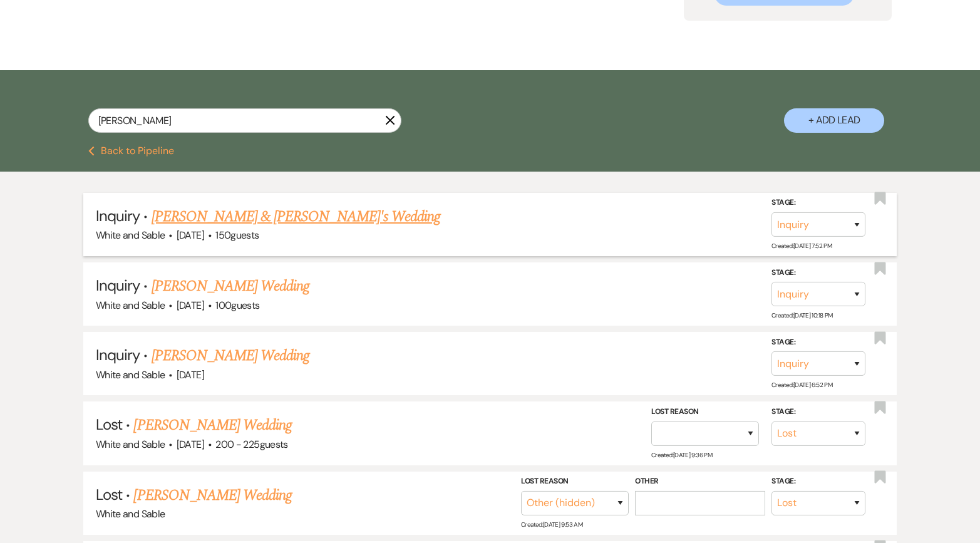
click at [237, 216] on link "[PERSON_NAME] & [PERSON_NAME]'s Wedding" at bounding box center [296, 216] width 289 height 23
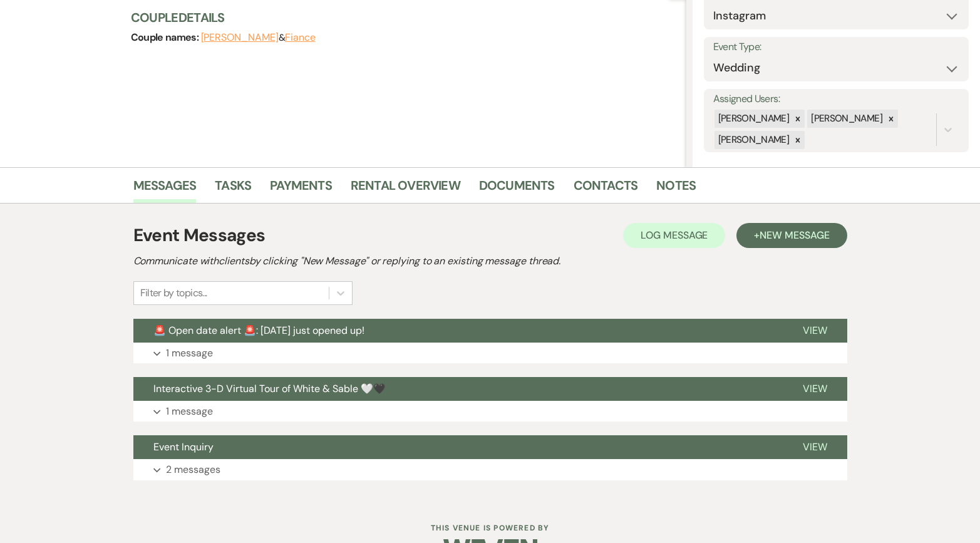
scroll to position [184, 0]
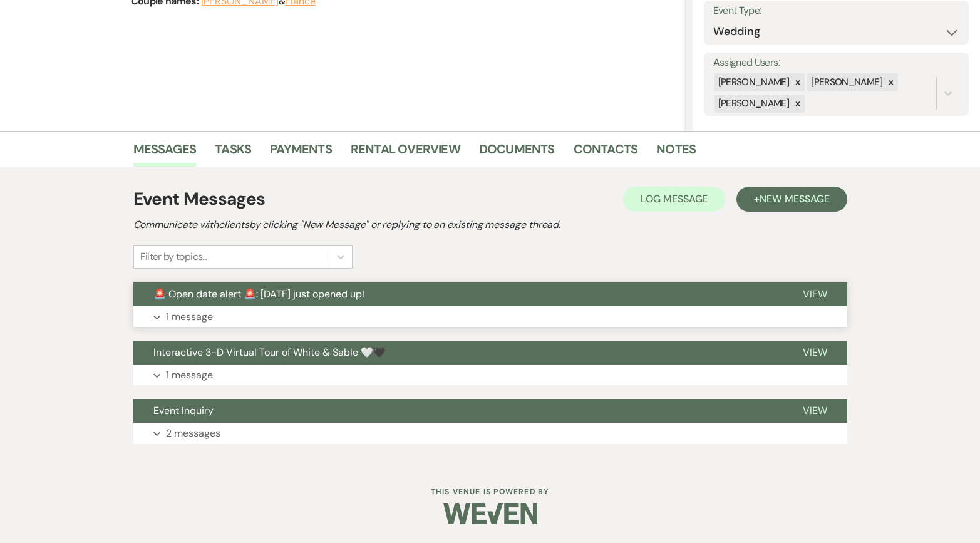
click at [288, 294] on span "🚨 Open date alert 🚨: [DATE] just opened up!" at bounding box center [258, 294] width 211 height 13
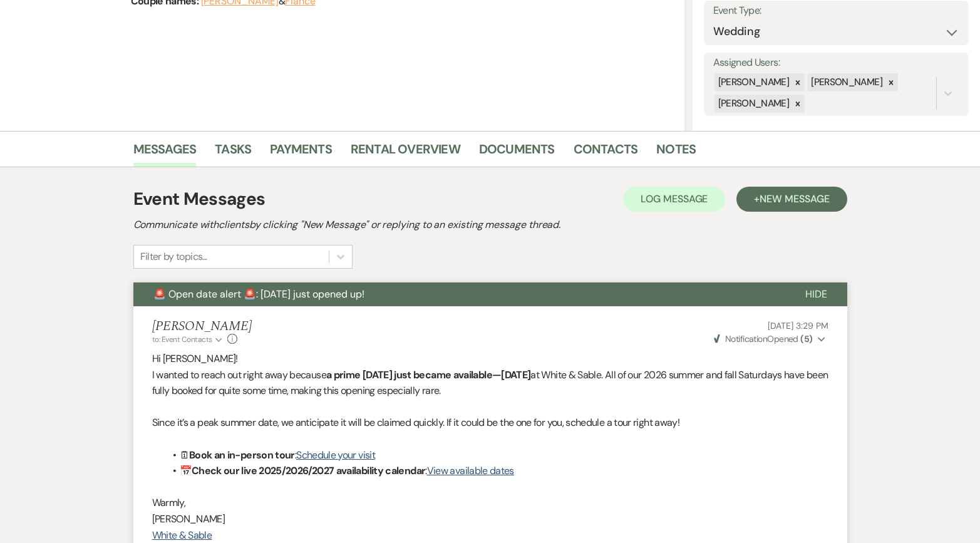
click at [288, 294] on span "🚨 Open date alert 🚨: [DATE] just opened up!" at bounding box center [258, 294] width 211 height 13
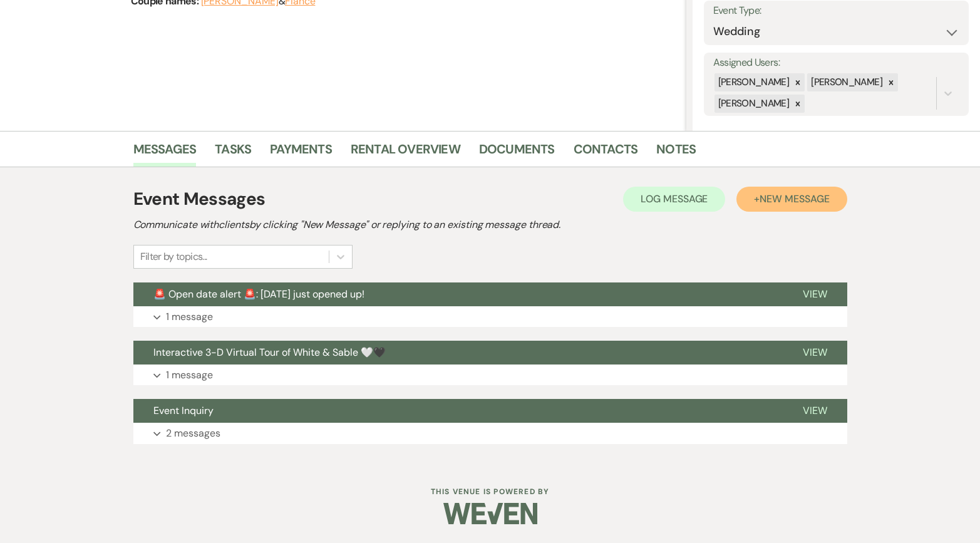
click at [766, 201] on span "New Message" at bounding box center [795, 198] width 70 height 13
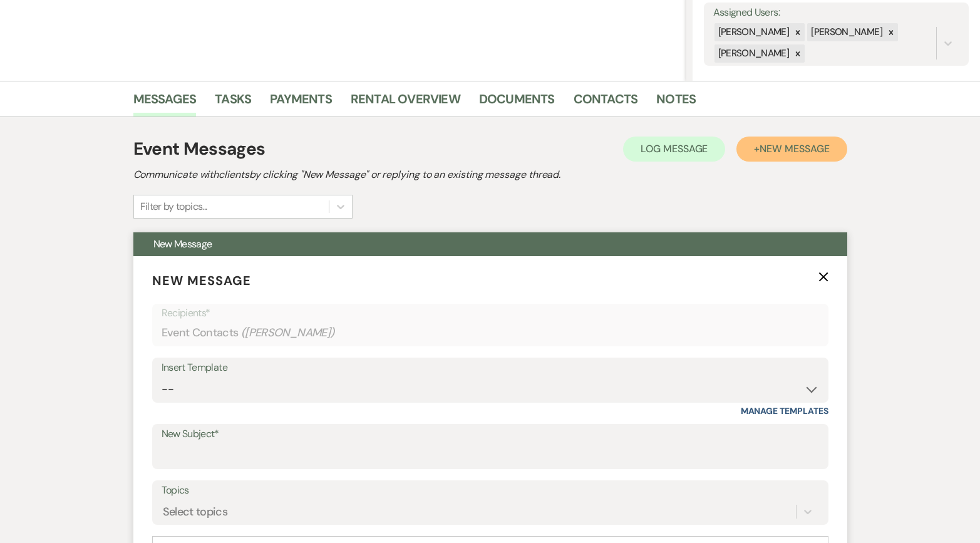
scroll to position [256, 0]
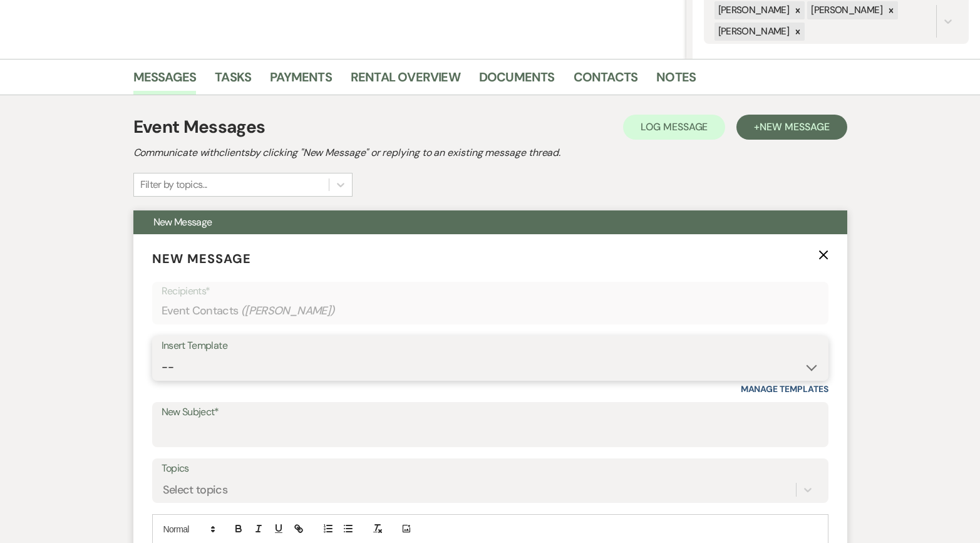
click at [269, 364] on select "-- Inquiry Response (Venue Guide) Schedule - Venue Tour Appt Confirmation Sched…" at bounding box center [491, 367] width 658 height 24
click at [162, 355] on select "-- Inquiry Response (Venue Guide) Schedule - Venue Tour Appt Confirmation Sched…" at bounding box center [491, 367] width 658 height 24
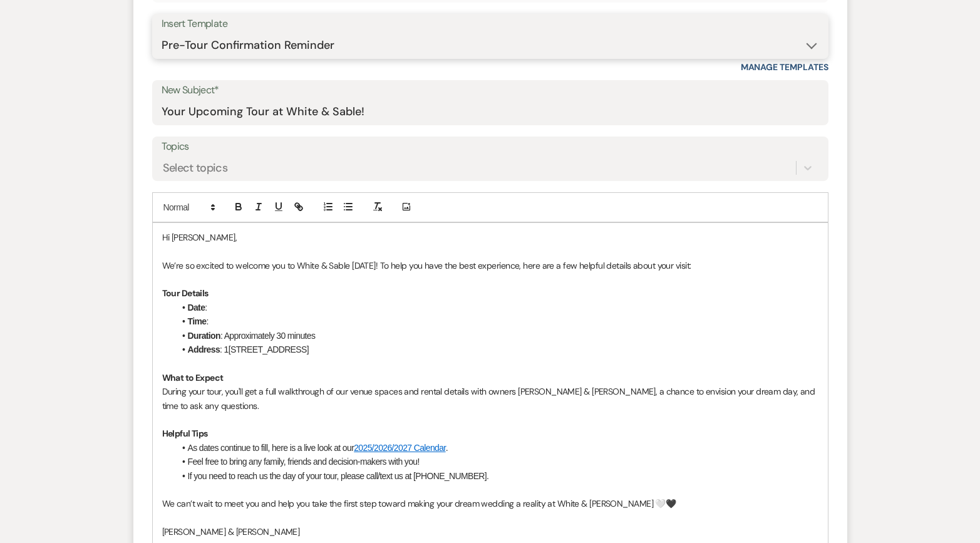
scroll to position [585, 0]
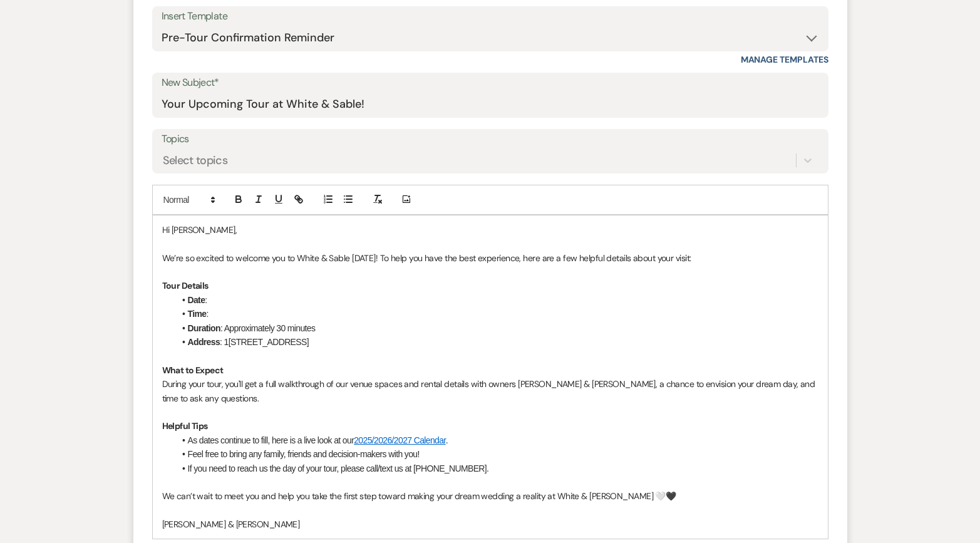
click at [470, 442] on li "As dates continue to fill, here is a live look at our 2025/2026/2027 Calendar ." at bounding box center [497, 441] width 644 height 14
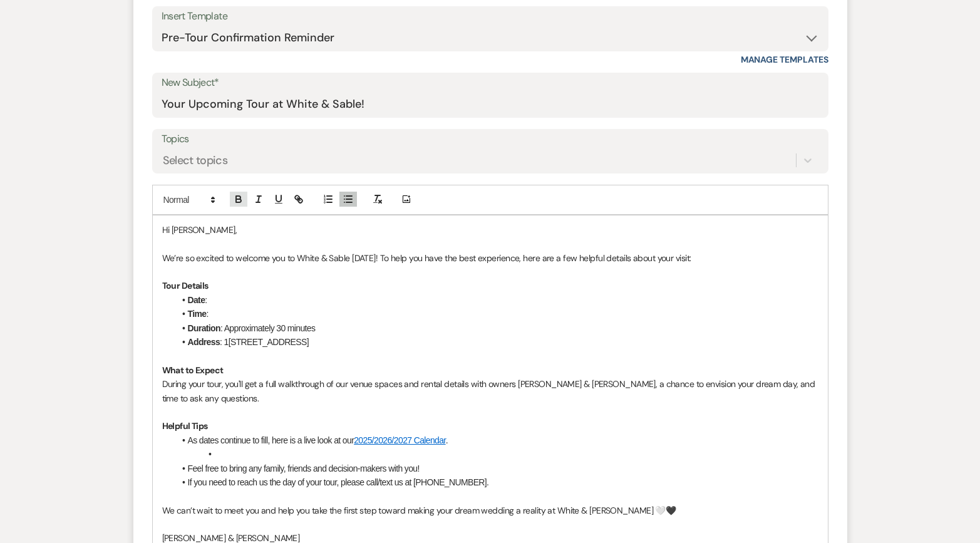
click at [234, 205] on button "button" at bounding box center [239, 199] width 18 height 15
click at [258, 199] on line "button" at bounding box center [258, 199] width 1 height 6
click at [254, 302] on li "Date :" at bounding box center [497, 300] width 644 height 14
click at [239, 316] on li "Time :" at bounding box center [497, 314] width 644 height 14
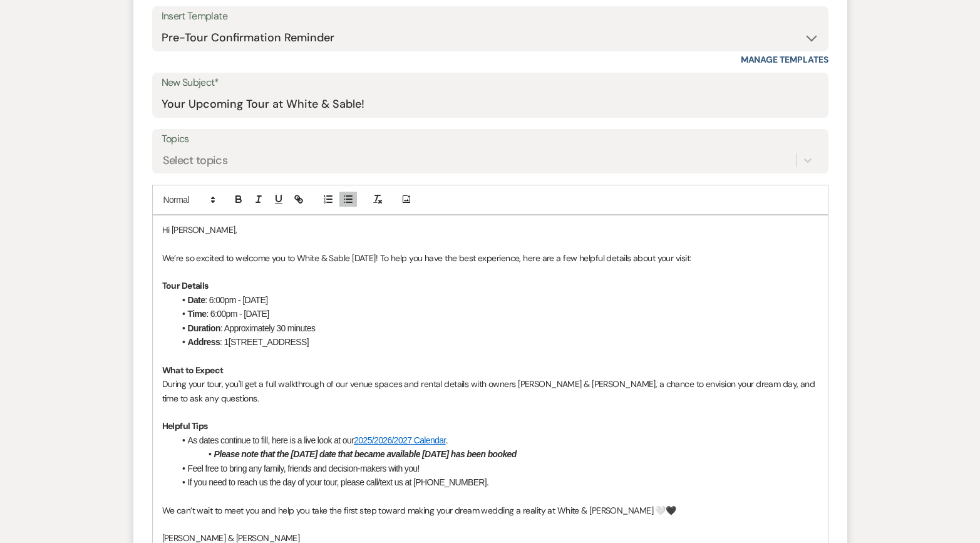
drag, startPoint x: 365, startPoint y: 313, endPoint x: 238, endPoint y: 311, distance: 126.6
click at [238, 311] on li "Time : 6:00pm - [DATE]" at bounding box center [497, 314] width 644 height 14
drag, startPoint x: 244, startPoint y: 298, endPoint x: 211, endPoint y: 294, distance: 32.8
click at [211, 294] on li "Date : 6:00pm - [DATE]" at bounding box center [497, 300] width 644 height 14
click at [363, 252] on p "We’re so excited to welcome you to White & Sable [DATE]! To help you have the b…" at bounding box center [490, 258] width 657 height 14
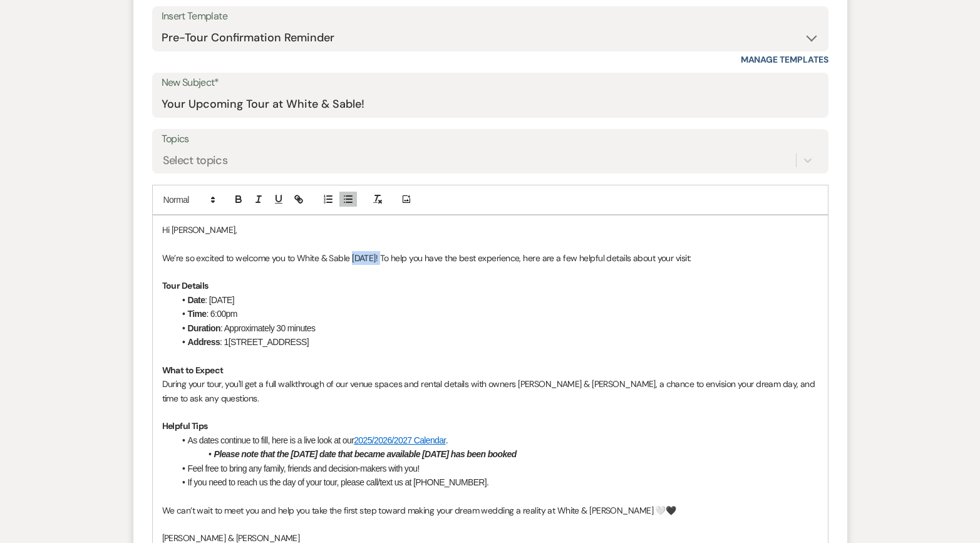
click at [363, 252] on p "We’re so excited to welcome you to White & Sable [DATE]! To help you have the b…" at bounding box center [490, 258] width 657 height 14
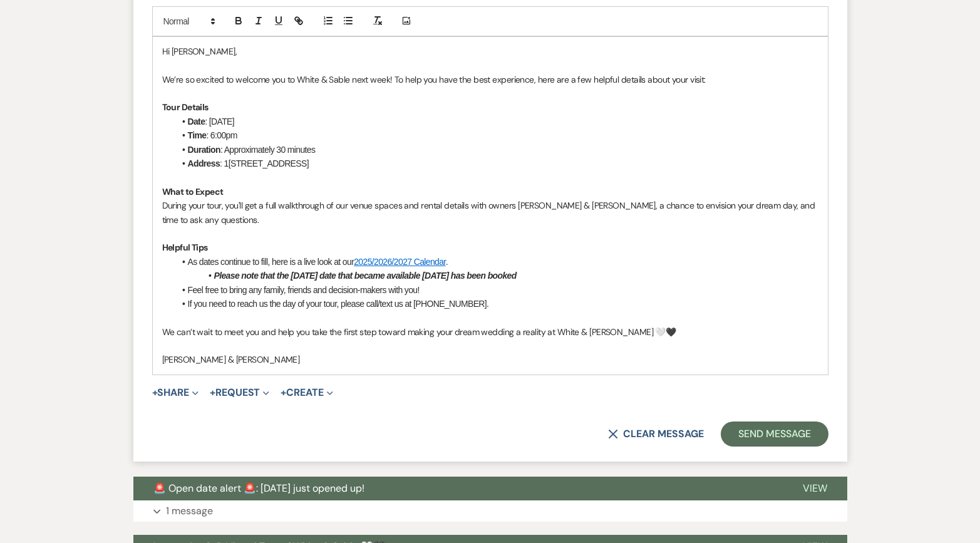
scroll to position [776, 0]
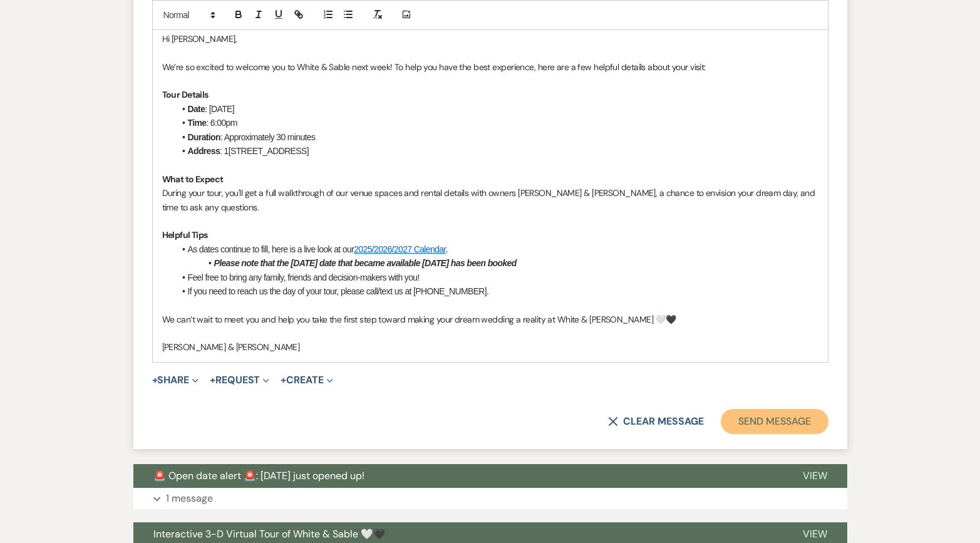
click at [780, 409] on button "Send Message" at bounding box center [774, 421] width 107 height 25
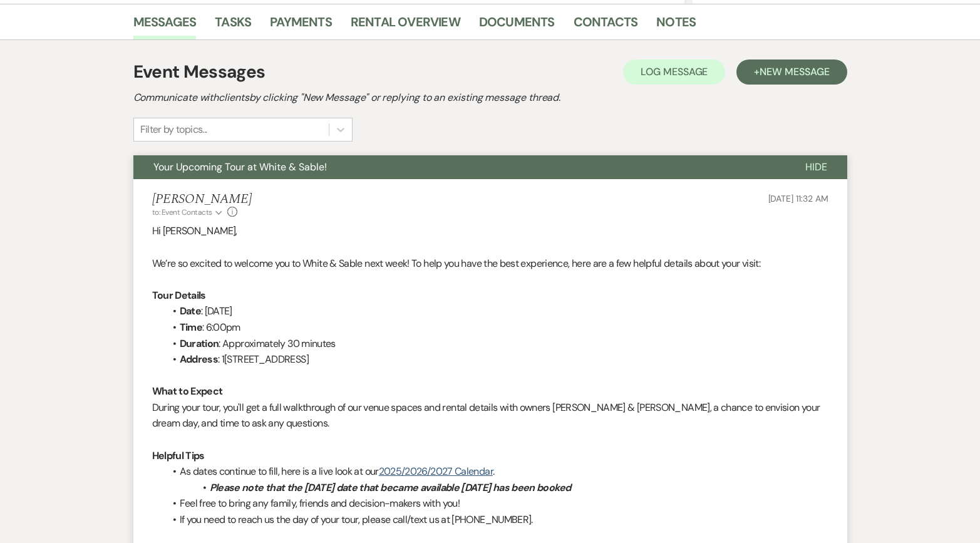
scroll to position [0, 0]
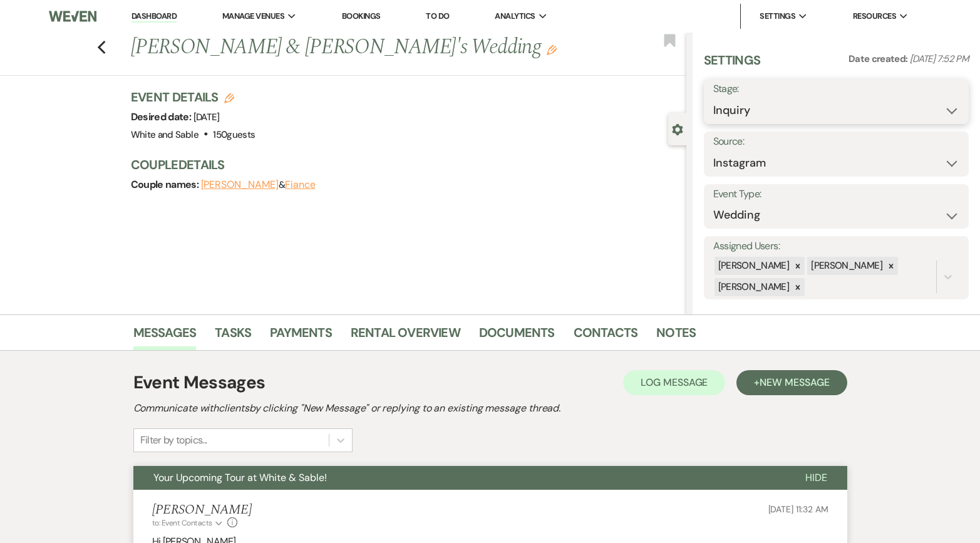
click at [732, 113] on select "Inquiry Follow Up Tour Requested Tour Confirmed Toured Proposal Sent Booked Lost" at bounding box center [837, 110] width 247 height 24
click at [714, 98] on select "Inquiry Follow Up Tour Requested Tour Confirmed Toured Proposal Sent Booked Lost" at bounding box center [837, 110] width 247 height 24
click at [676, 41] on icon "Bookmark" at bounding box center [669, 40] width 13 height 15
click at [922, 106] on button "Save" at bounding box center [941, 101] width 55 height 25
click at [97, 48] on icon "Previous" at bounding box center [101, 47] width 9 height 15
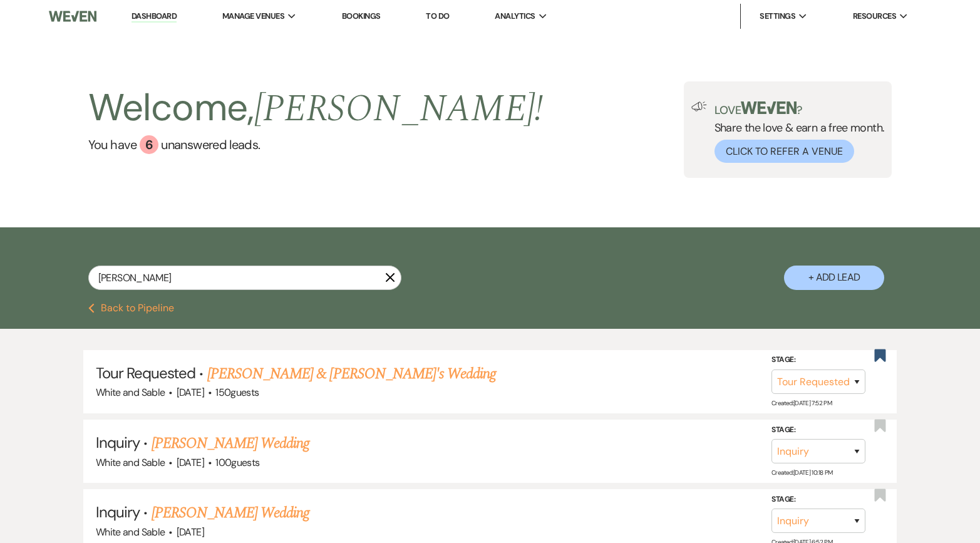
click at [145, 21] on link "Dashboard" at bounding box center [154, 17] width 45 height 12
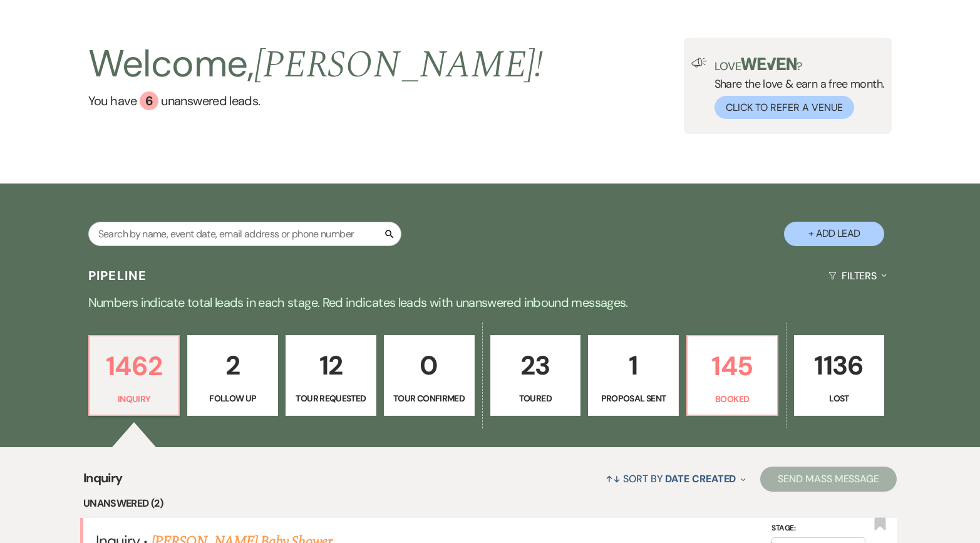
scroll to position [63, 0]
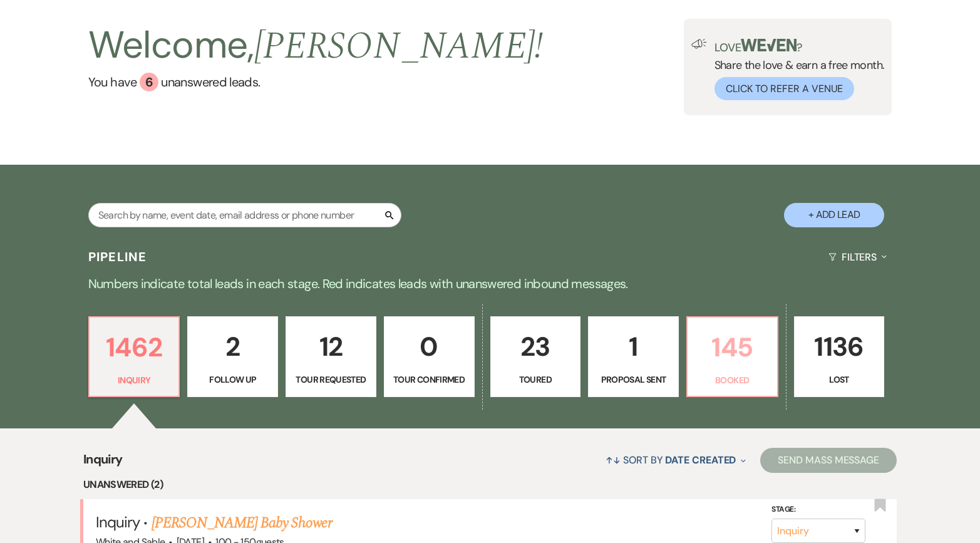
click at [725, 355] on p "145" at bounding box center [732, 347] width 75 height 42
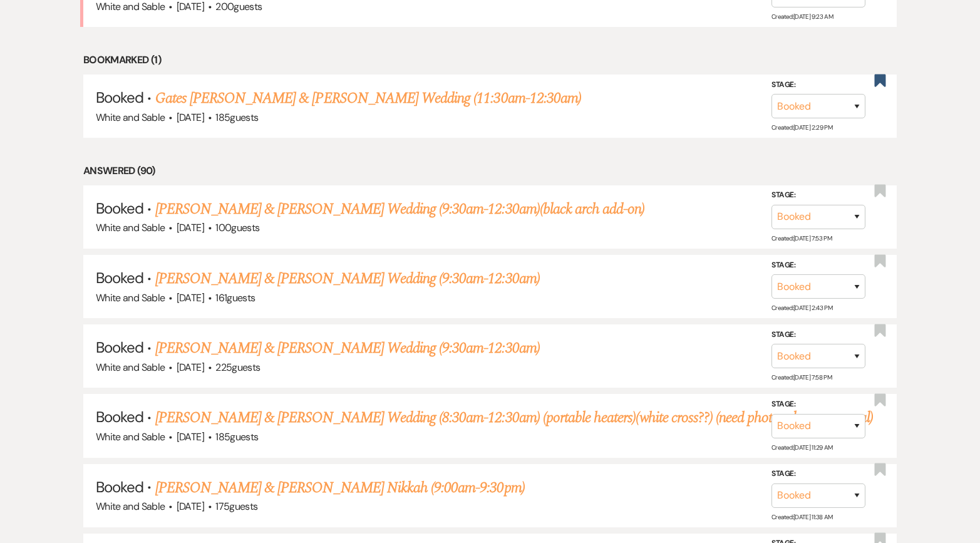
scroll to position [834, 0]
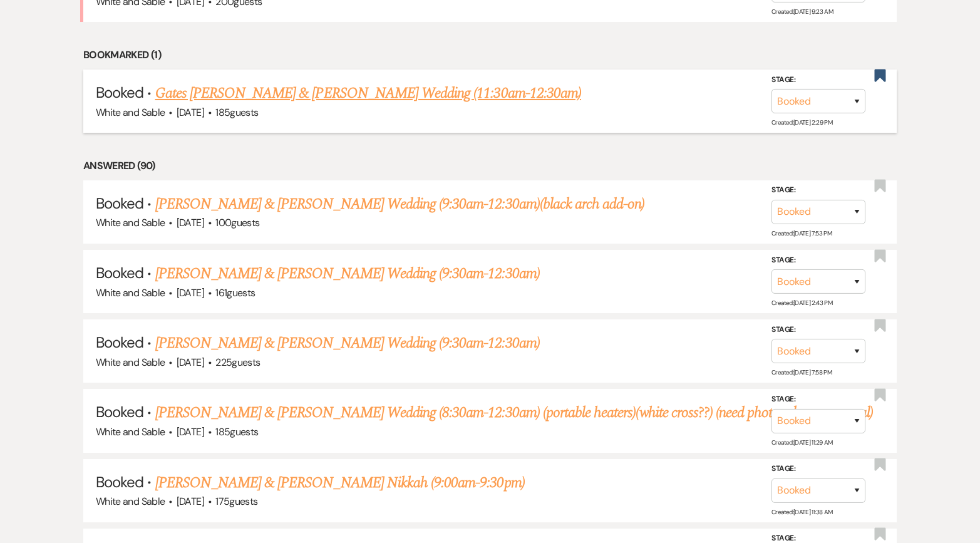
click at [294, 82] on link "Gates [PERSON_NAME] & [PERSON_NAME] Wedding (11:30am-12:30am)" at bounding box center [368, 93] width 426 height 23
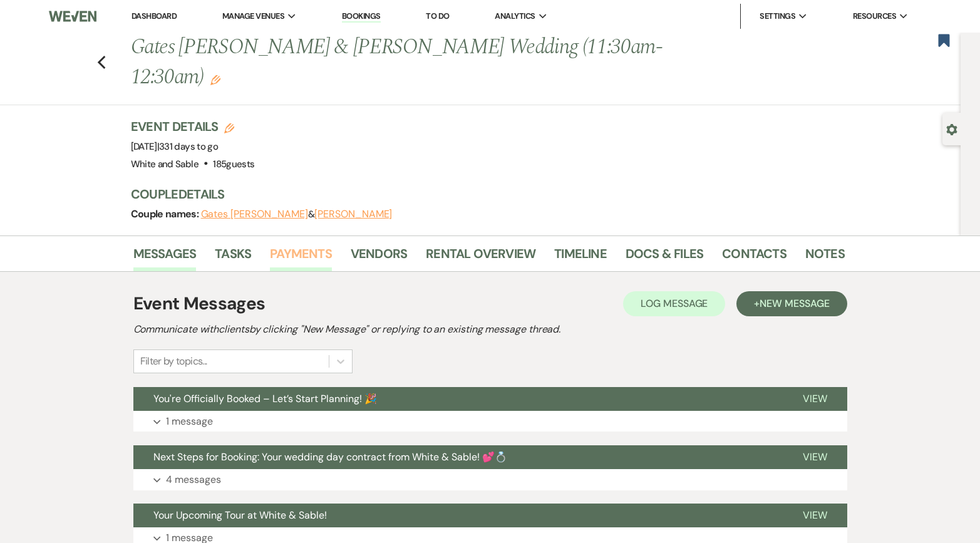
click at [320, 244] on link "Payments" at bounding box center [301, 258] width 62 height 28
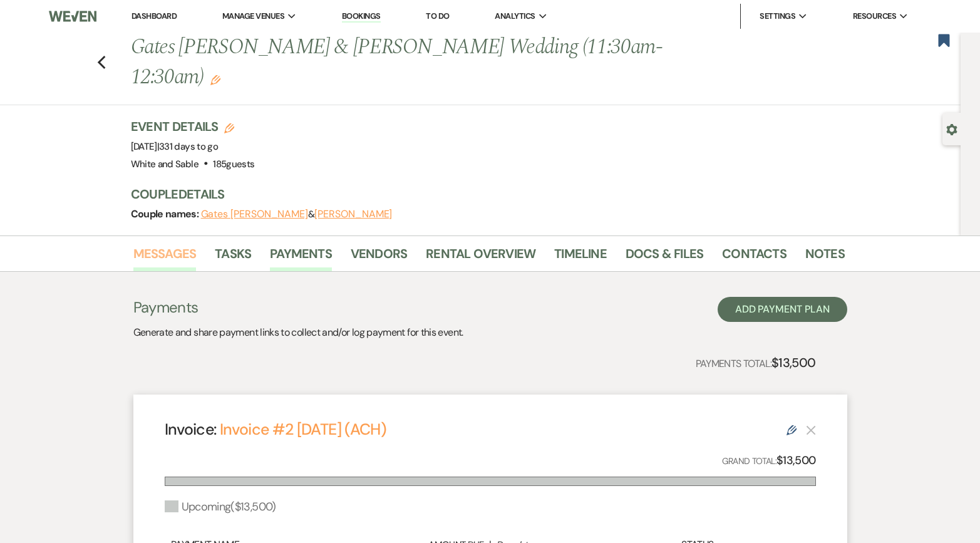
click at [158, 244] on link "Messages" at bounding box center [164, 258] width 63 height 28
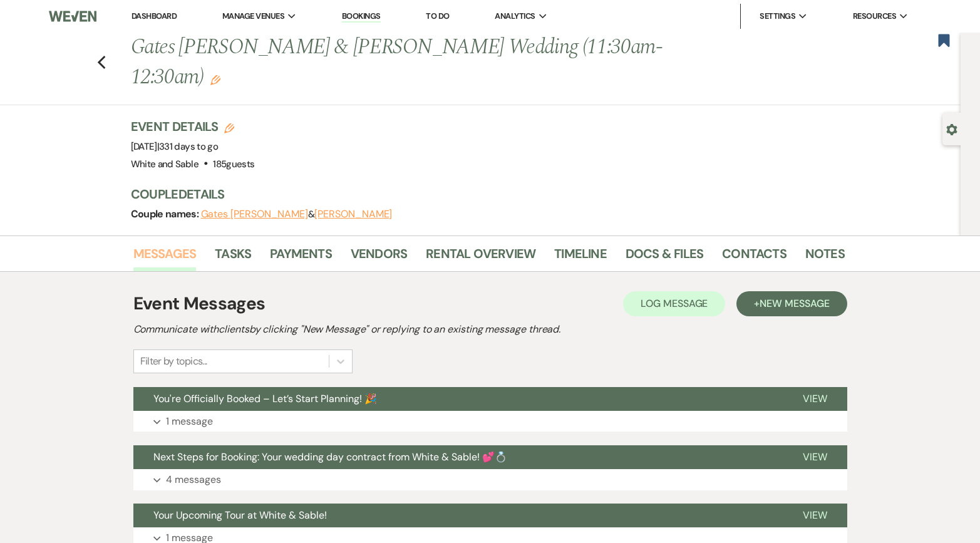
scroll to position [133, 0]
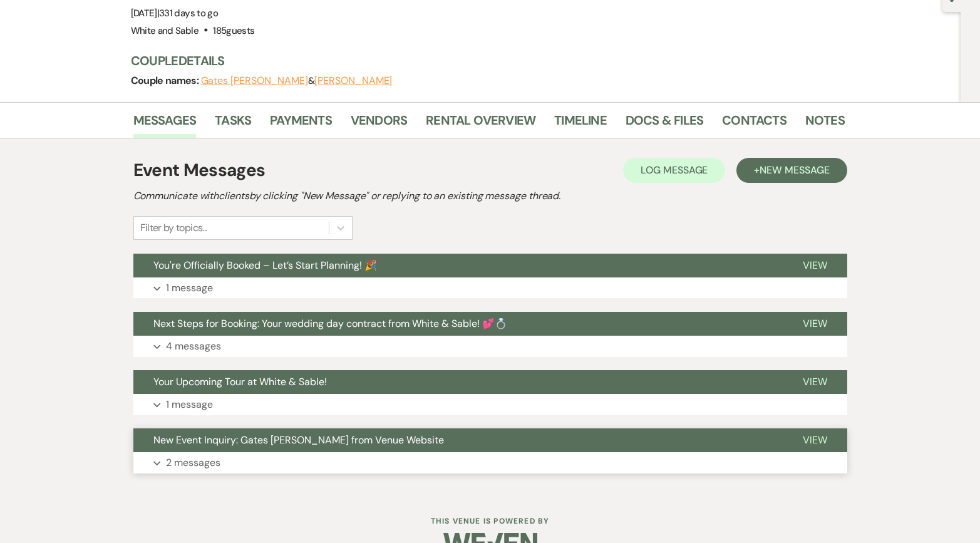
click at [251, 434] on span "New Event Inquiry: Gates [PERSON_NAME] from Venue Website" at bounding box center [298, 440] width 291 height 13
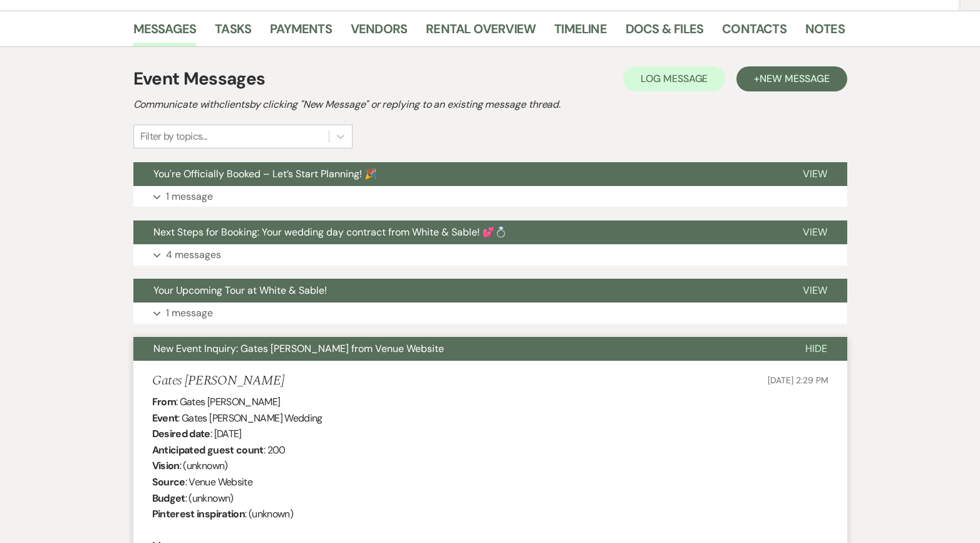
scroll to position [0, 0]
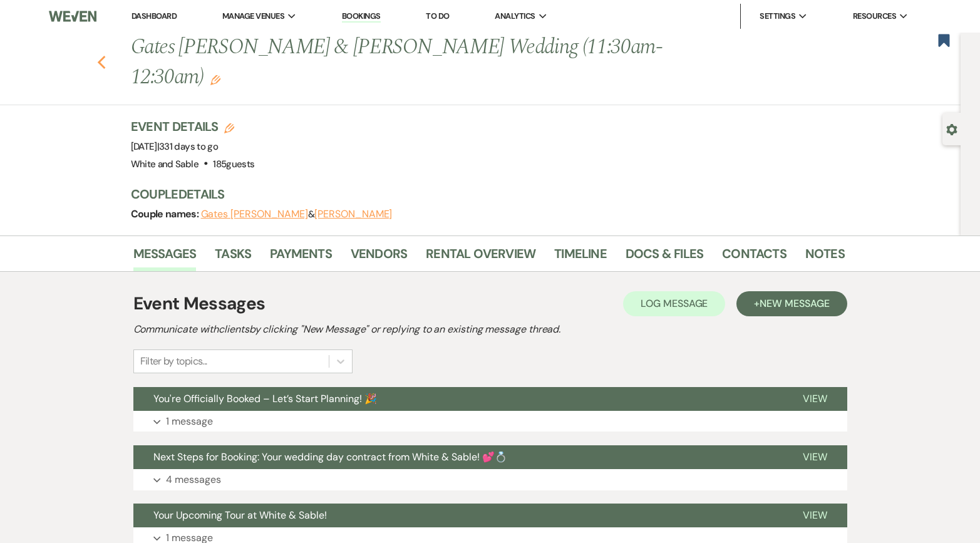
click at [100, 55] on icon "Previous" at bounding box center [101, 62] width 9 height 15
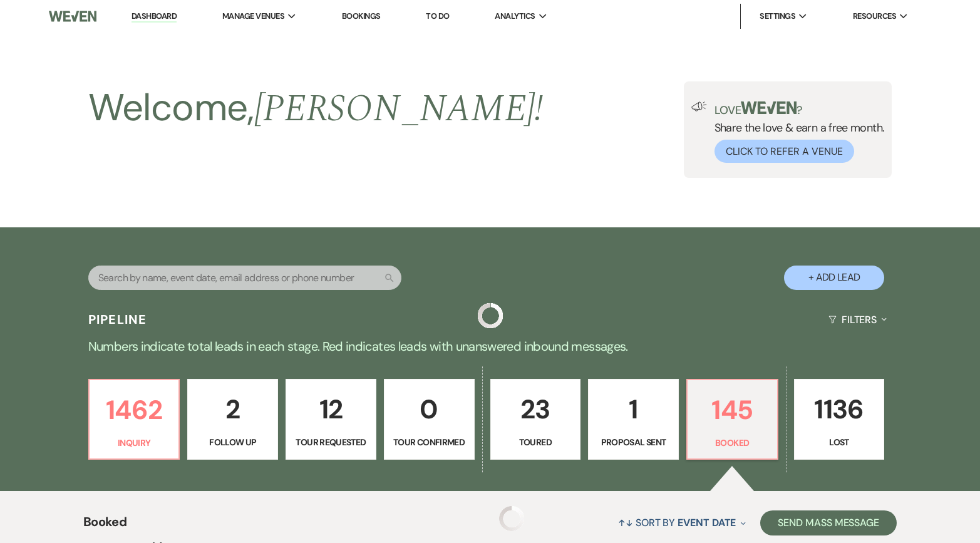
scroll to position [834, 0]
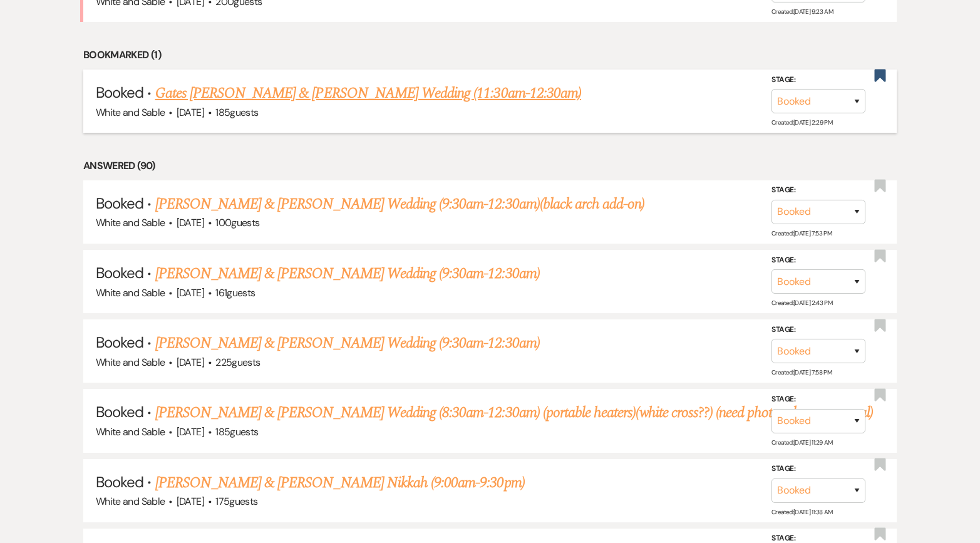
click at [192, 82] on link "Gates [PERSON_NAME] & [PERSON_NAME] Wedding (11:30am-12:30am)" at bounding box center [368, 93] width 426 height 23
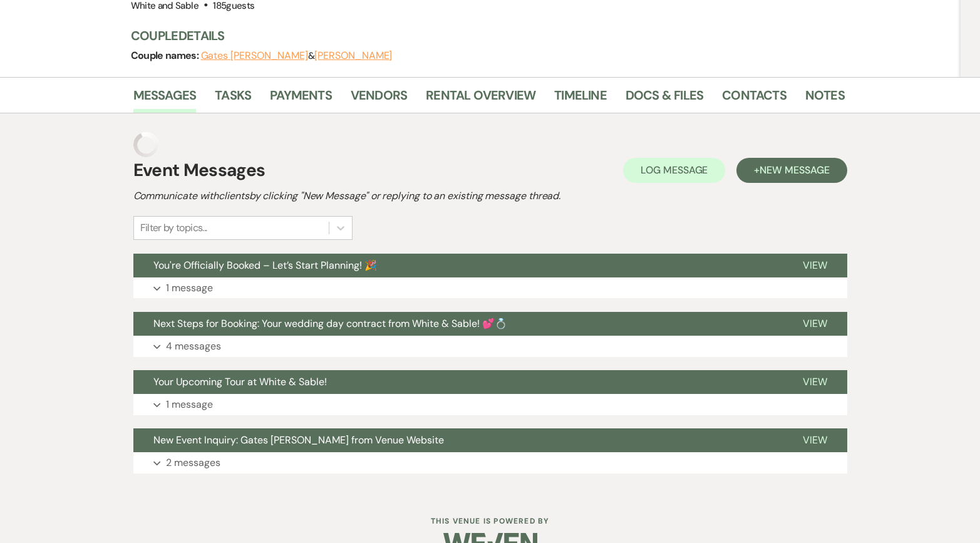
scroll to position [133, 0]
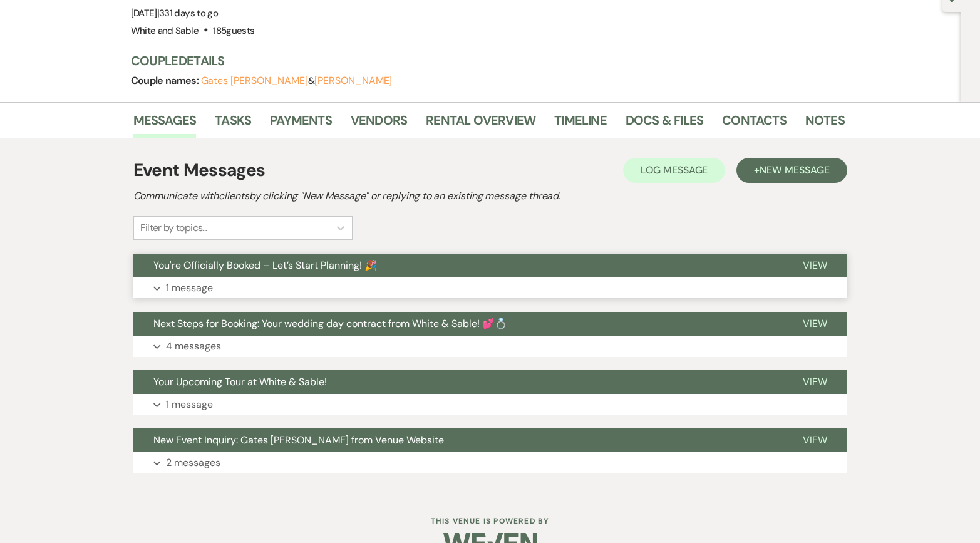
click at [275, 254] on button "You're Officially Booked – Let’s Start Planning! 🎉" at bounding box center [458, 266] width 650 height 24
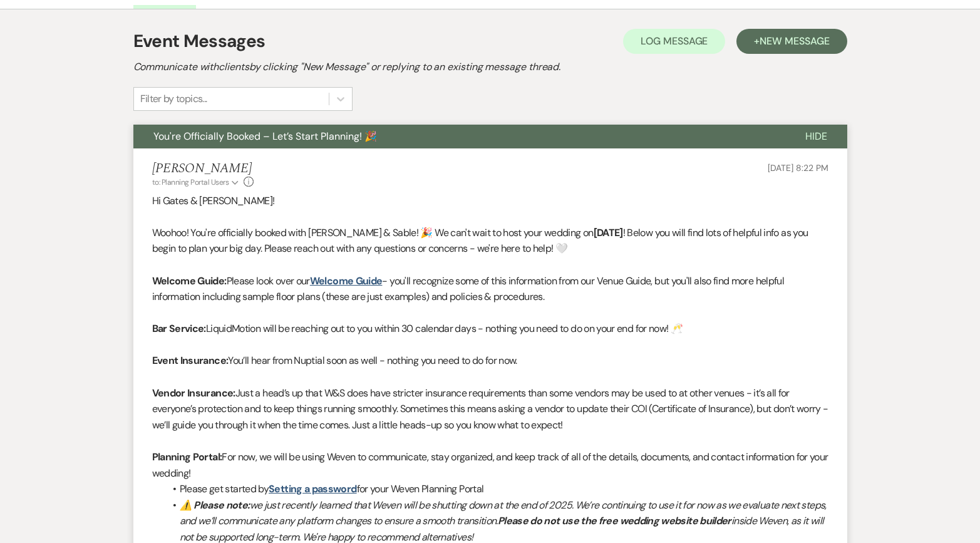
scroll to position [279, 0]
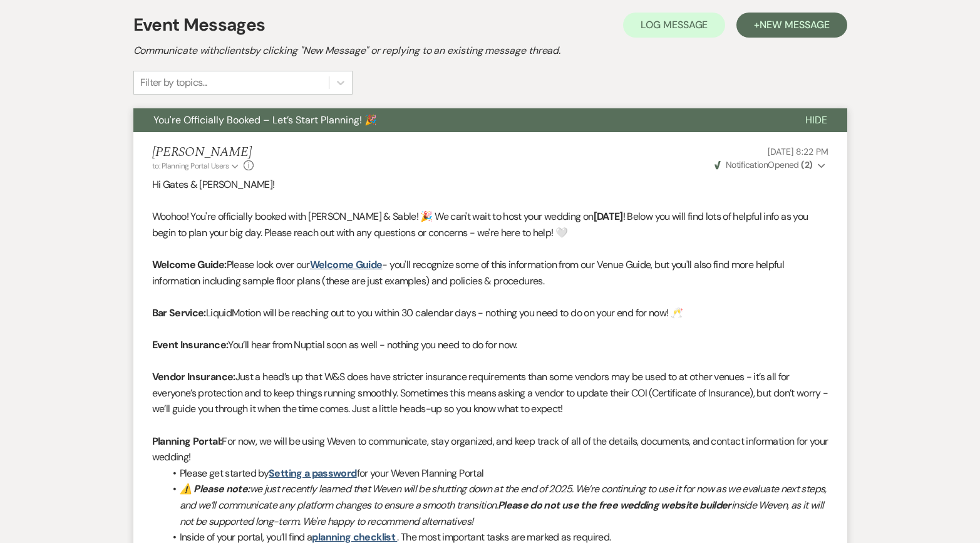
click at [239, 108] on button "You're Officially Booked – Let’s Start Planning! 🎉" at bounding box center [459, 120] width 652 height 24
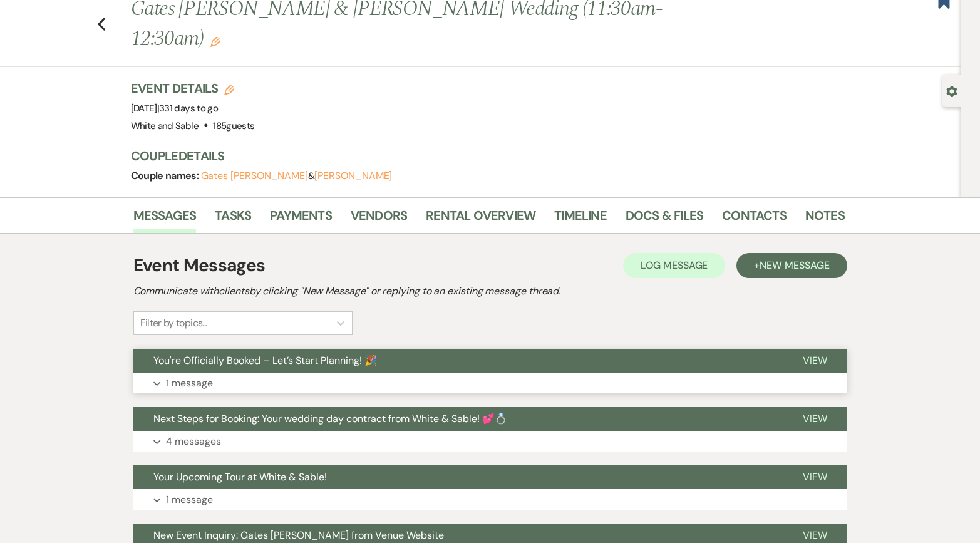
scroll to position [0, 0]
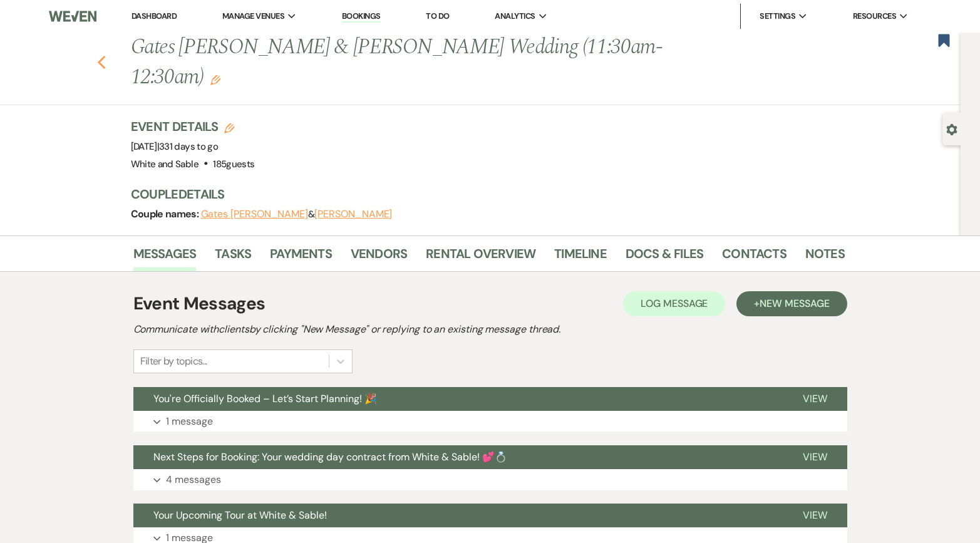
click at [100, 56] on use "button" at bounding box center [101, 63] width 8 height 14
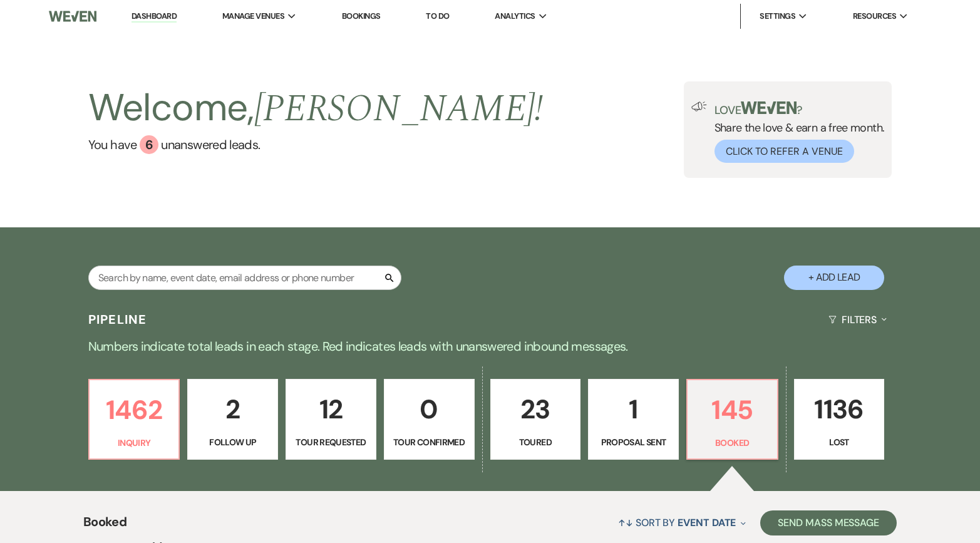
click at [315, 424] on p "12" at bounding box center [331, 409] width 75 height 42
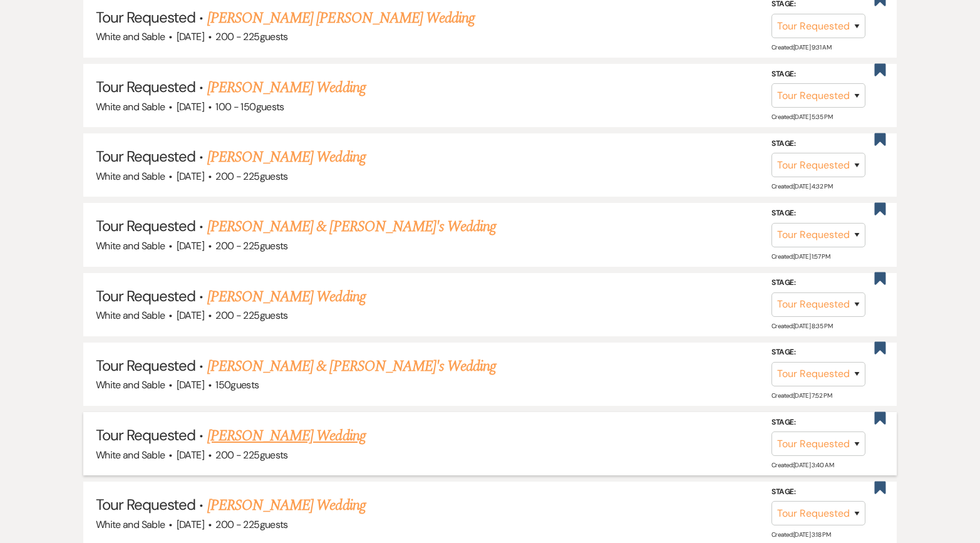
scroll to position [635, 0]
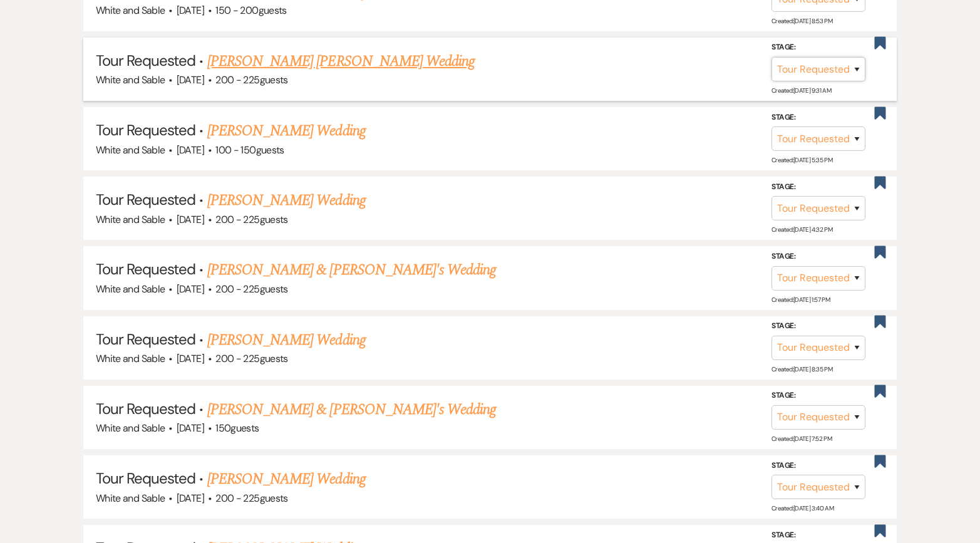
click at [827, 74] on select "Inquiry Follow Up Tour Requested Tour Confirmed Toured Proposal Sent Booked Lost" at bounding box center [819, 69] width 94 height 24
drag, startPoint x: 356, startPoint y: 57, endPoint x: 210, endPoint y: 61, distance: 146.0
click at [210, 61] on h5 "Tour Requested · [PERSON_NAME] [PERSON_NAME] Wedding" at bounding box center [490, 61] width 789 height 23
copy link "[PERSON_NAME] [PERSON_NAME] Wedding"
click at [854, 74] on select "Inquiry Follow Up Tour Requested Tour Confirmed Toured Proposal Sent Booked Lost" at bounding box center [819, 69] width 94 height 24
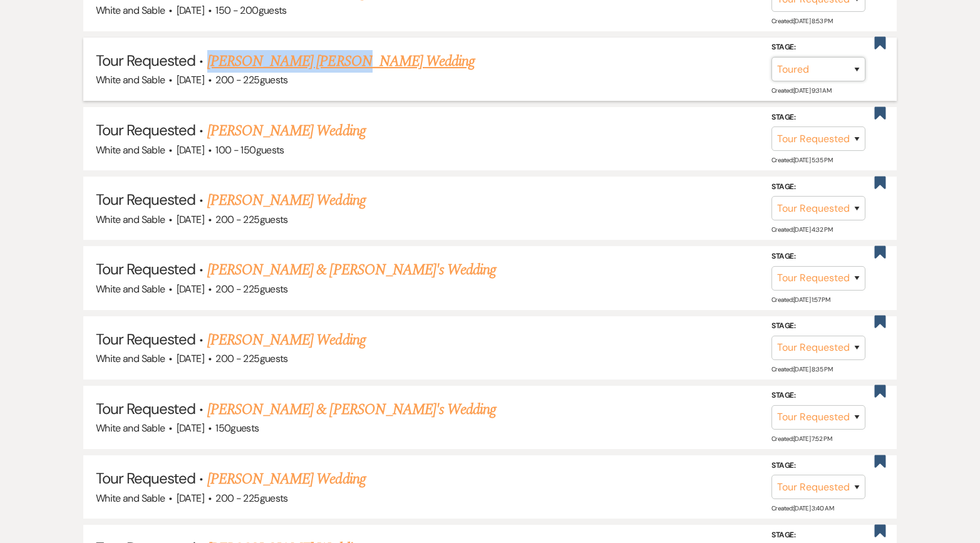
click at [772, 57] on select "Inquiry Follow Up Tour Requested Tour Confirmed Toured Proposal Sent Booked Lost" at bounding box center [819, 69] width 94 height 24
click at [850, 68] on button "Save" at bounding box center [840, 68] width 63 height 25
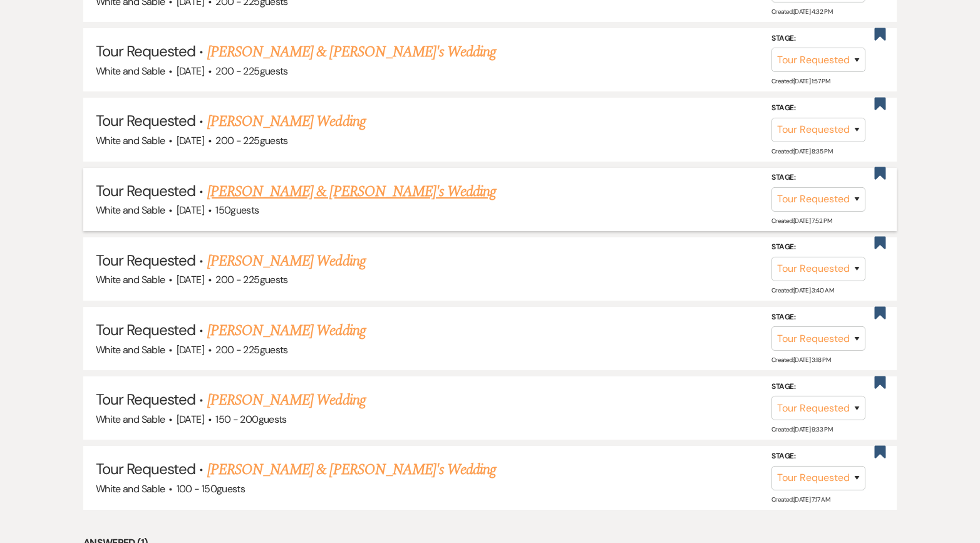
scroll to position [781, 0]
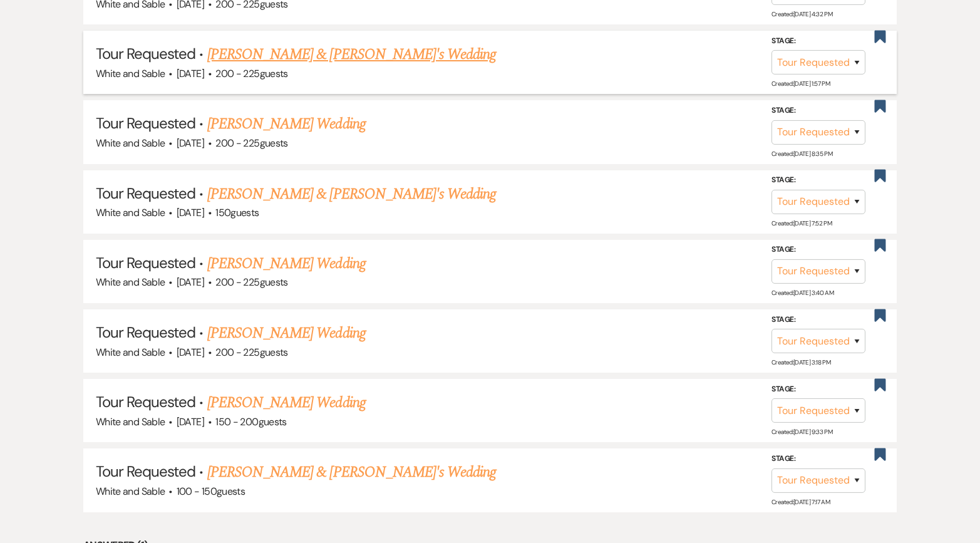
click at [325, 61] on link "[PERSON_NAME] & [PERSON_NAME]'s Wedding" at bounding box center [351, 54] width 289 height 23
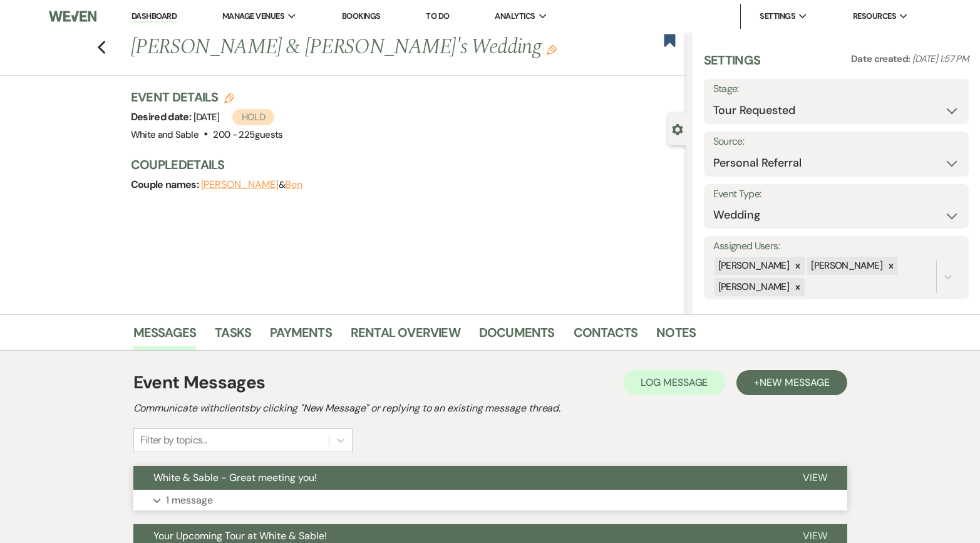
click at [304, 493] on button "Expand 1 message" at bounding box center [490, 500] width 714 height 21
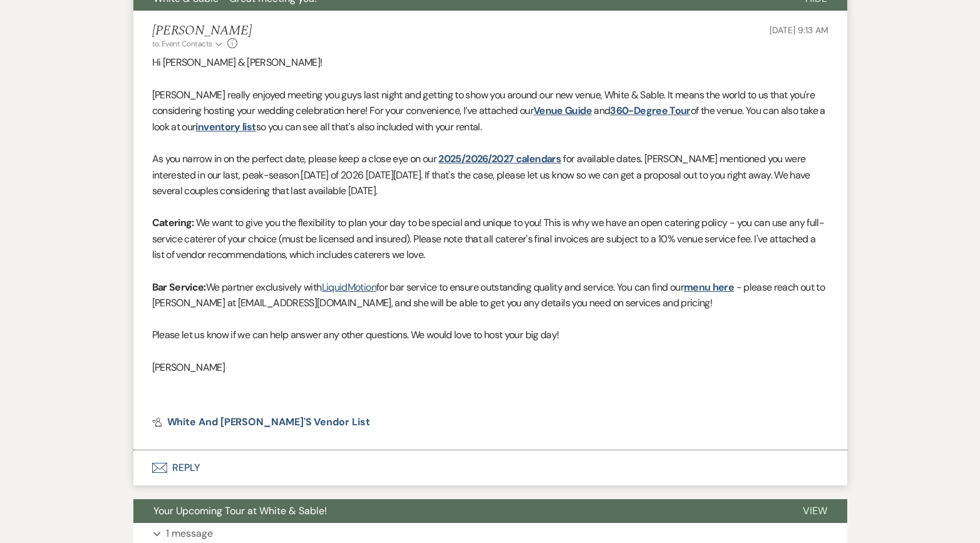
scroll to position [470, 0]
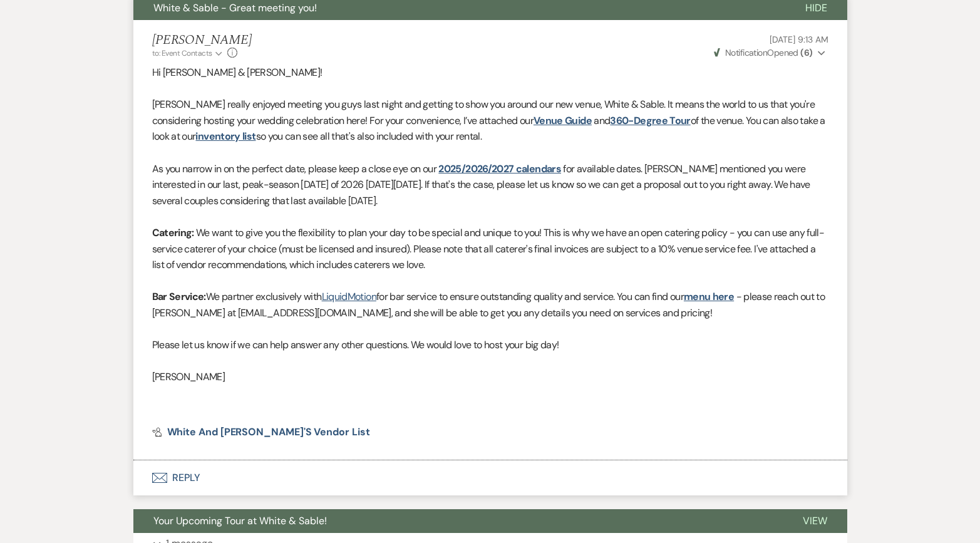
click at [249, 481] on button "Envelope Reply" at bounding box center [490, 477] width 714 height 35
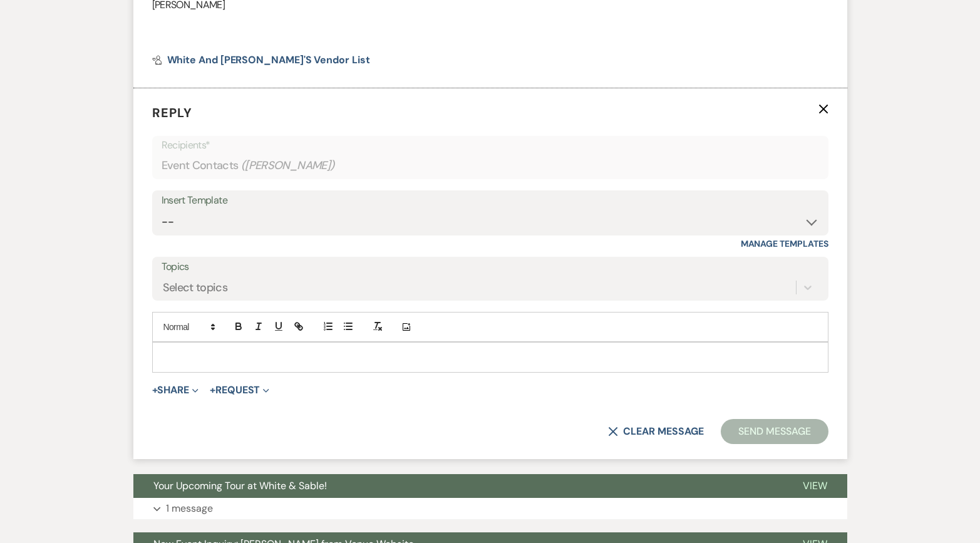
scroll to position [844, 0]
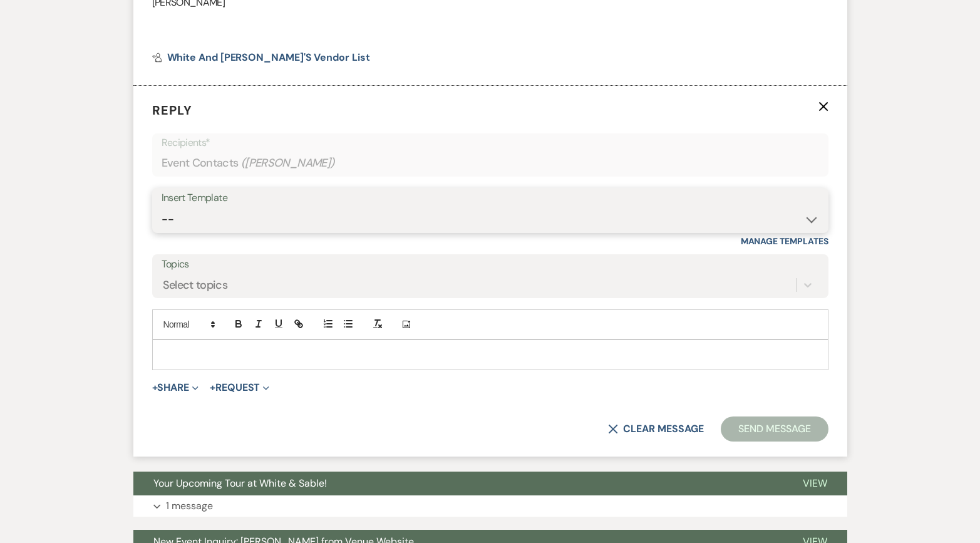
click at [256, 218] on select "-- Inquiry Response (Venue Guide) Schedule - Venue Tour Appt Confirmation Sched…" at bounding box center [491, 219] width 658 height 24
click at [162, 207] on select "-- Inquiry Response (Venue Guide) Schedule - Venue Tour Appt Confirmation Sched…" at bounding box center [491, 219] width 658 height 24
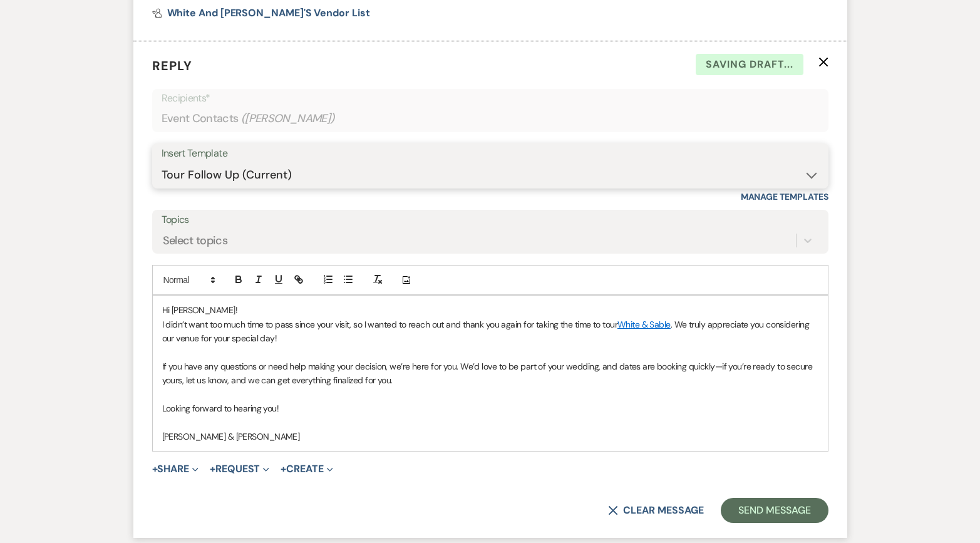
scroll to position [918, 0]
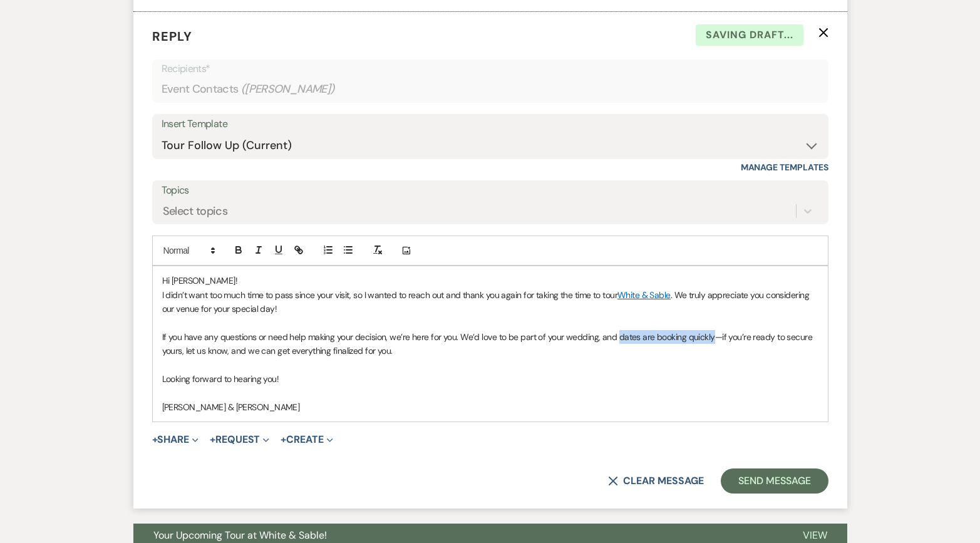
drag, startPoint x: 710, startPoint y: 336, endPoint x: 616, endPoint y: 333, distance: 94.0
click at [616, 333] on span "If you have any questions or need help making your decision, we’re here for you…" at bounding box center [488, 343] width 653 height 25
click at [237, 251] on icon "button" at bounding box center [238, 251] width 5 height 3
click at [299, 254] on icon "button" at bounding box center [300, 251] width 4 height 4
paste input "[URL][DOMAIN_NAME]"
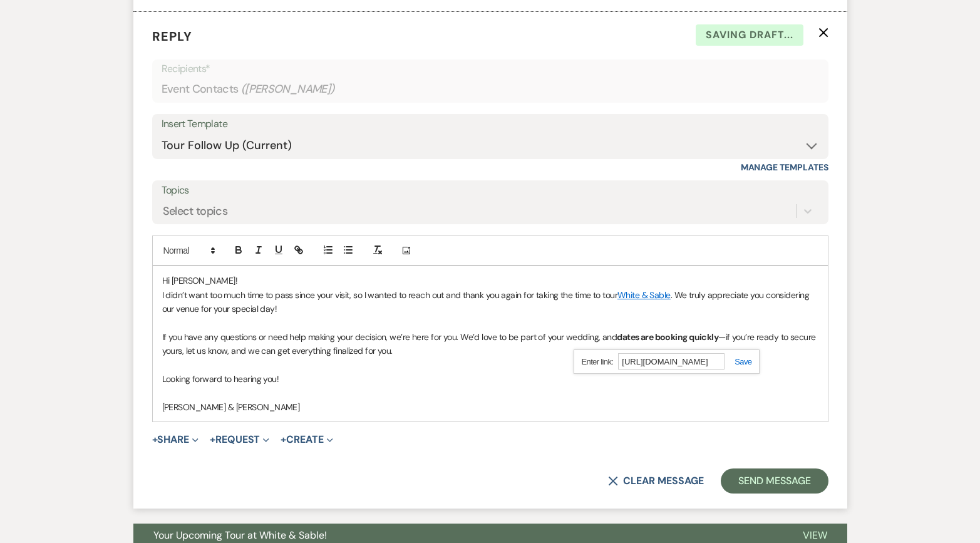
scroll to position [0, 0]
click at [740, 361] on link at bounding box center [738, 361] width 27 height 9
click at [723, 391] on p at bounding box center [490, 394] width 657 height 14
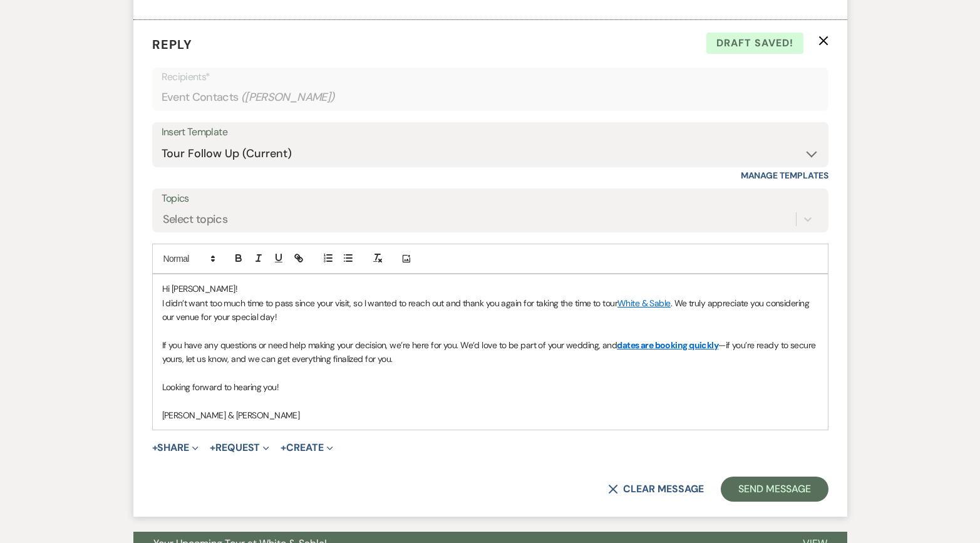
scroll to position [908, 0]
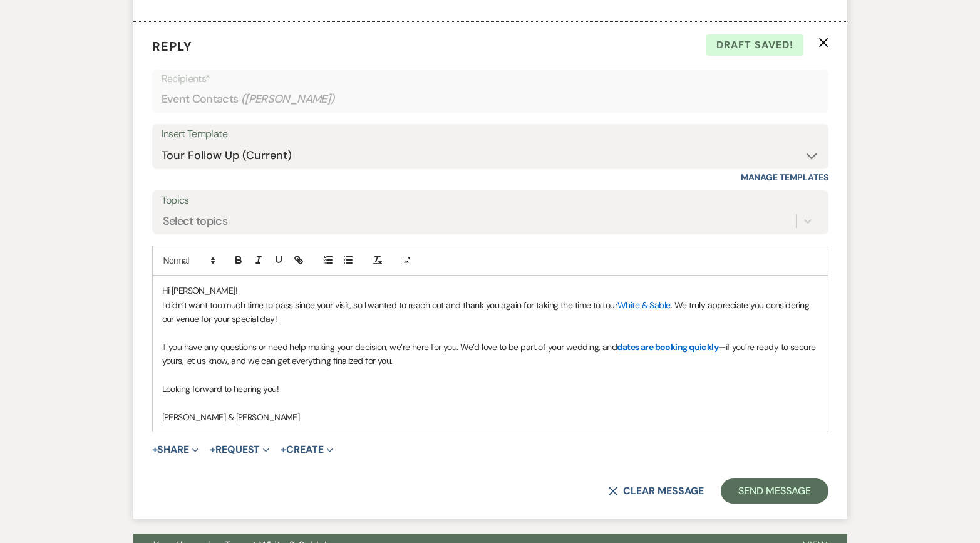
click at [192, 286] on span "Hi [PERSON_NAME]!" at bounding box center [199, 290] width 75 height 11
click at [442, 403] on p at bounding box center [490, 404] width 657 height 14
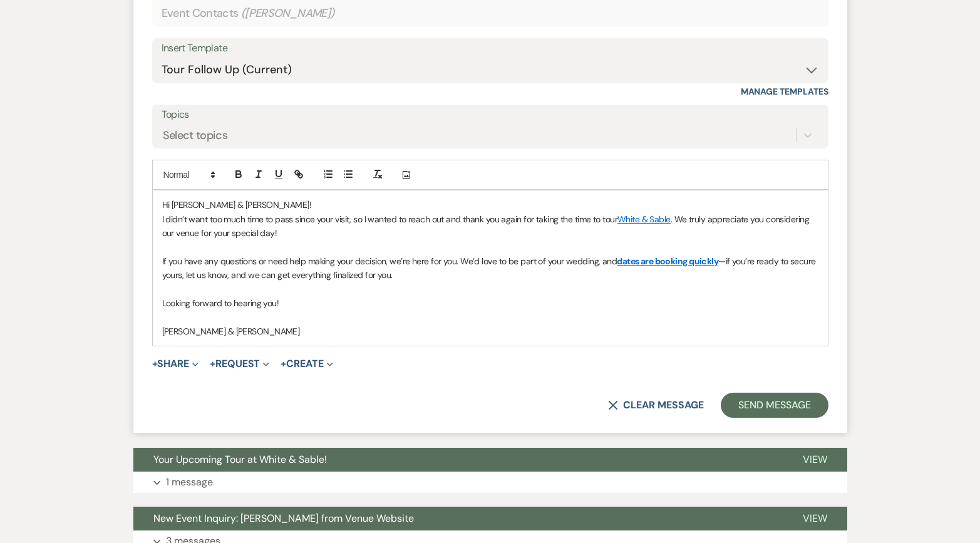
scroll to position [995, 0]
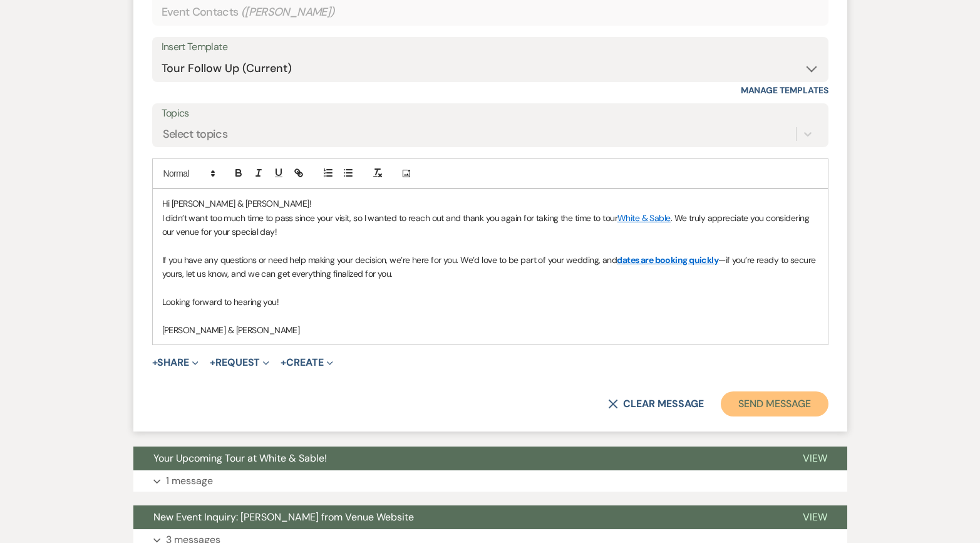
click at [746, 402] on button "Send Message" at bounding box center [774, 404] width 107 height 25
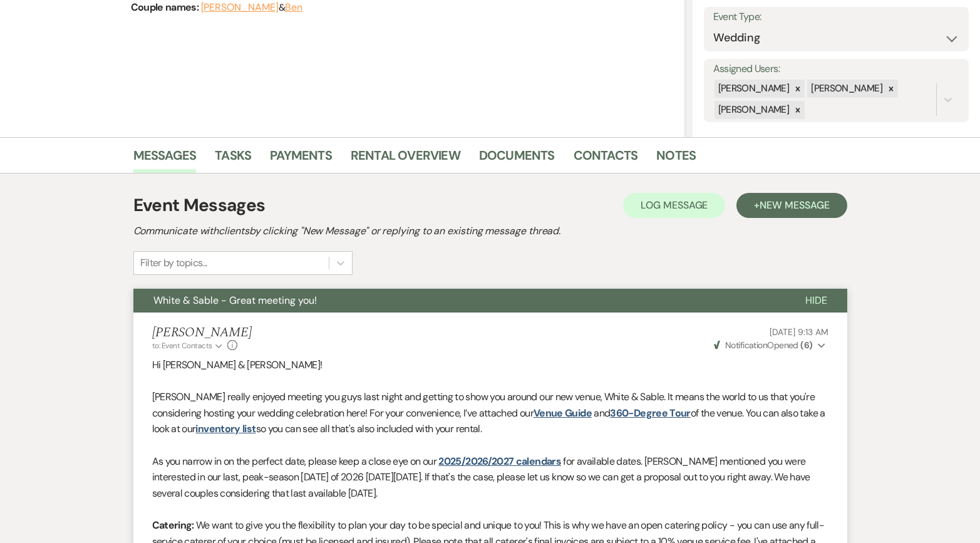
scroll to position [0, 0]
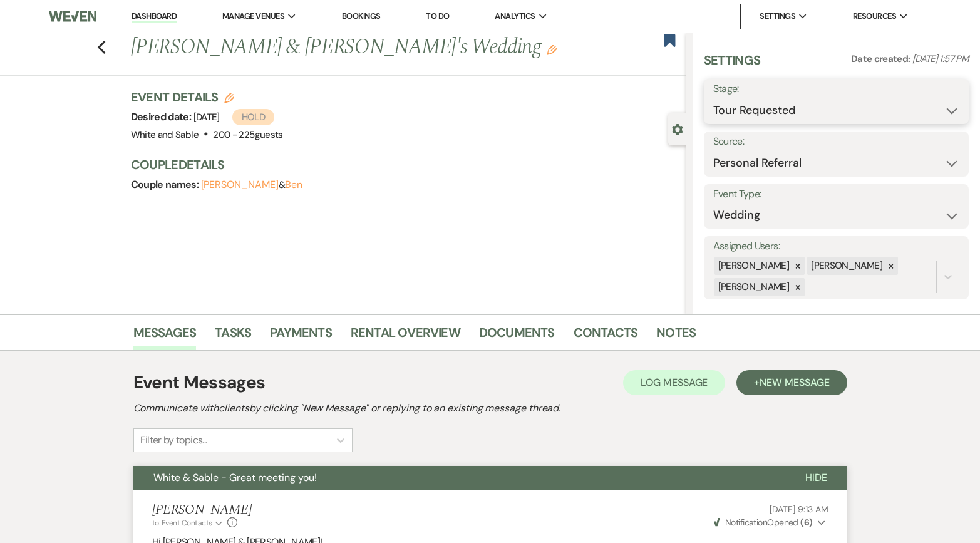
click at [789, 107] on select "Inquiry Follow Up Tour Requested Tour Confirmed Toured Proposal Sent Booked Lost" at bounding box center [837, 110] width 247 height 24
click at [714, 98] on select "Inquiry Follow Up Tour Requested Tour Confirmed Toured Proposal Sent Booked Lost" at bounding box center [837, 110] width 247 height 24
click at [922, 110] on button "Save" at bounding box center [941, 101] width 55 height 25
click at [107, 46] on div "Previous [PERSON_NAME] & [PERSON_NAME]'s Wedding Edit Bookmark" at bounding box center [340, 54] width 693 height 43
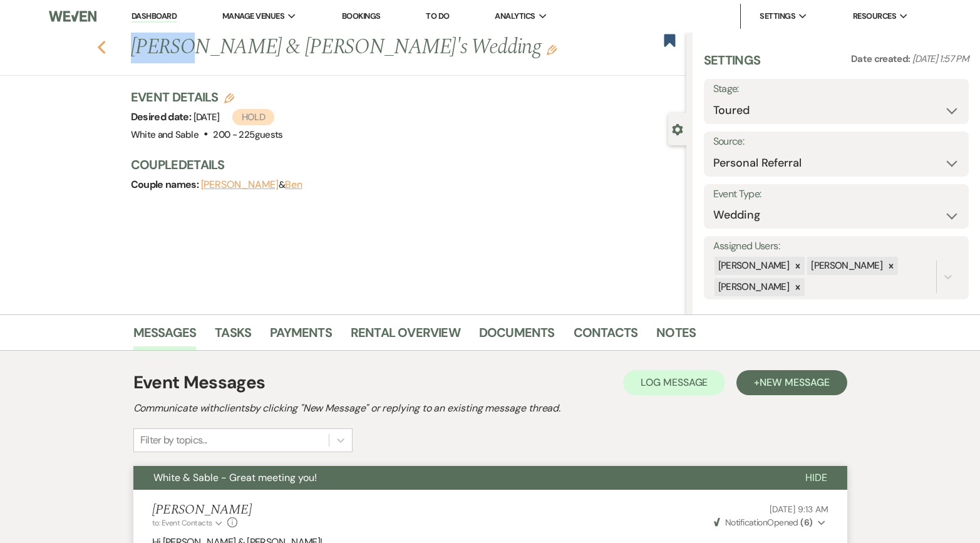
click at [100, 46] on use "button" at bounding box center [101, 48] width 8 height 14
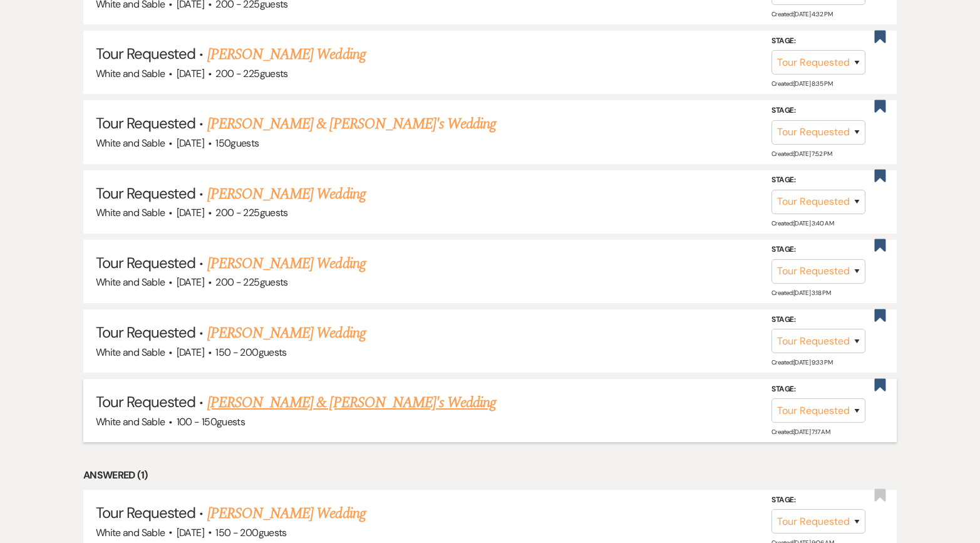
click at [219, 405] on link "[PERSON_NAME] & [PERSON_NAME]'s Wedding" at bounding box center [351, 403] width 289 height 23
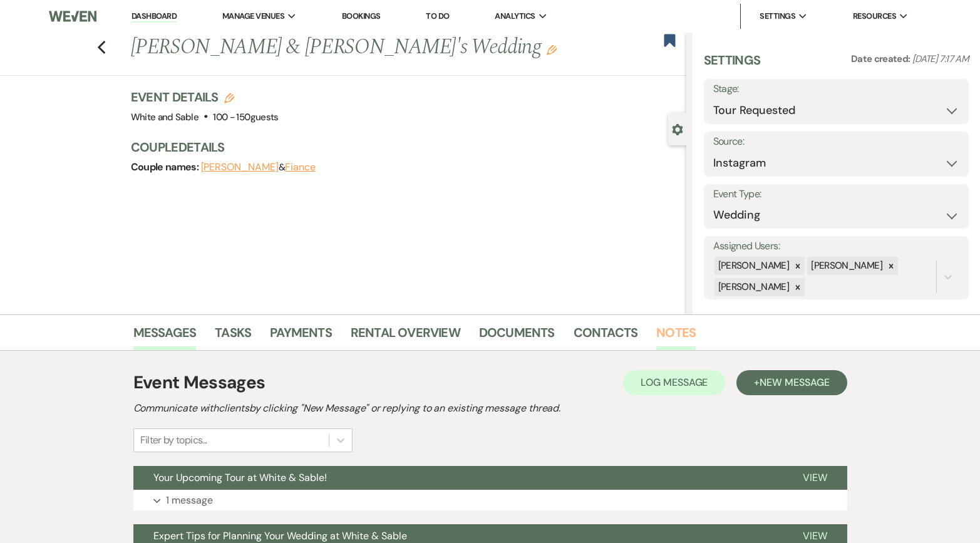
click at [669, 330] on link "Notes" at bounding box center [676, 337] width 39 height 28
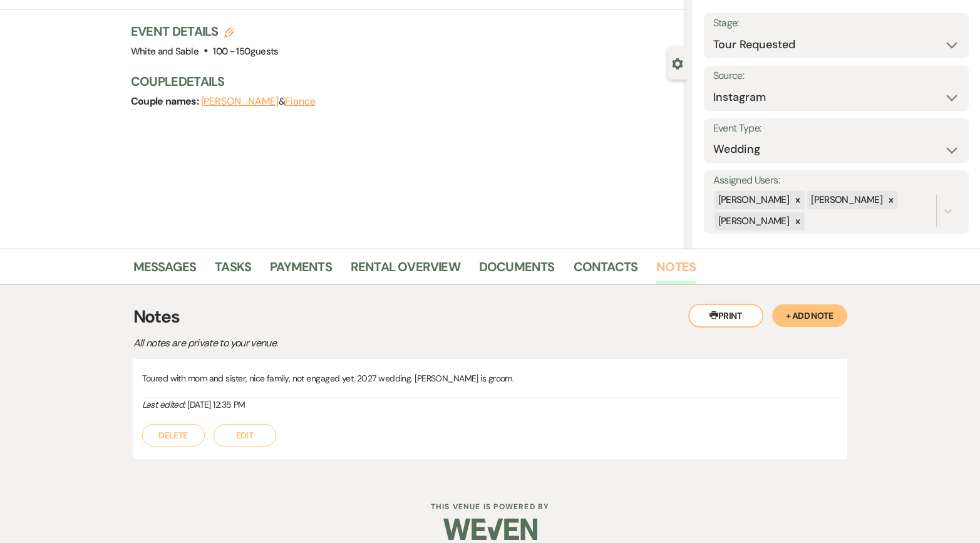
scroll to position [81, 0]
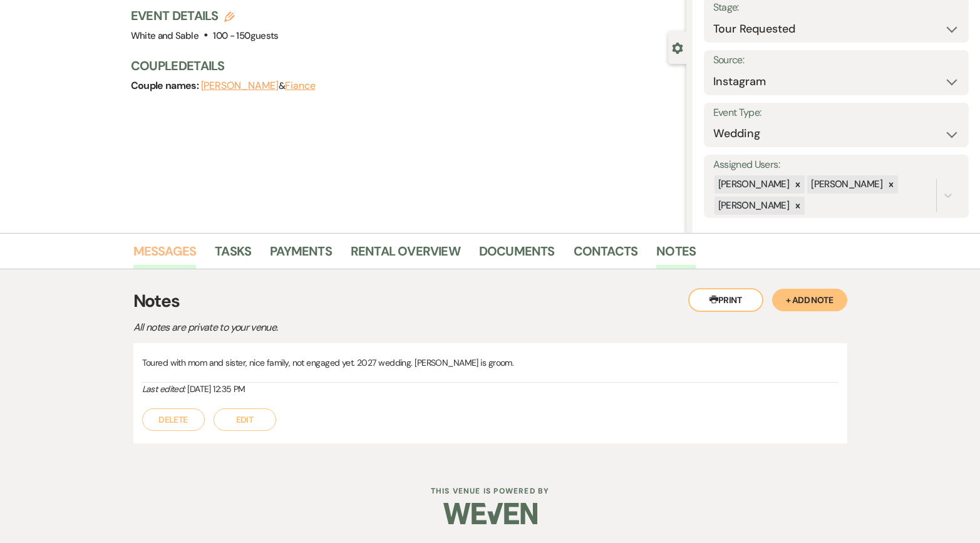
click at [170, 254] on link "Messages" at bounding box center [164, 255] width 63 height 28
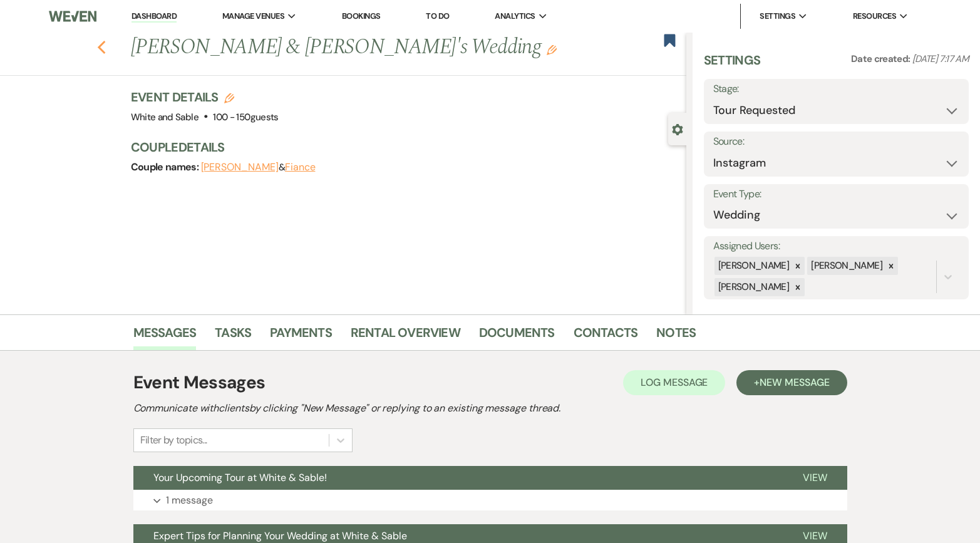
click at [100, 53] on icon "Previous" at bounding box center [101, 47] width 9 height 15
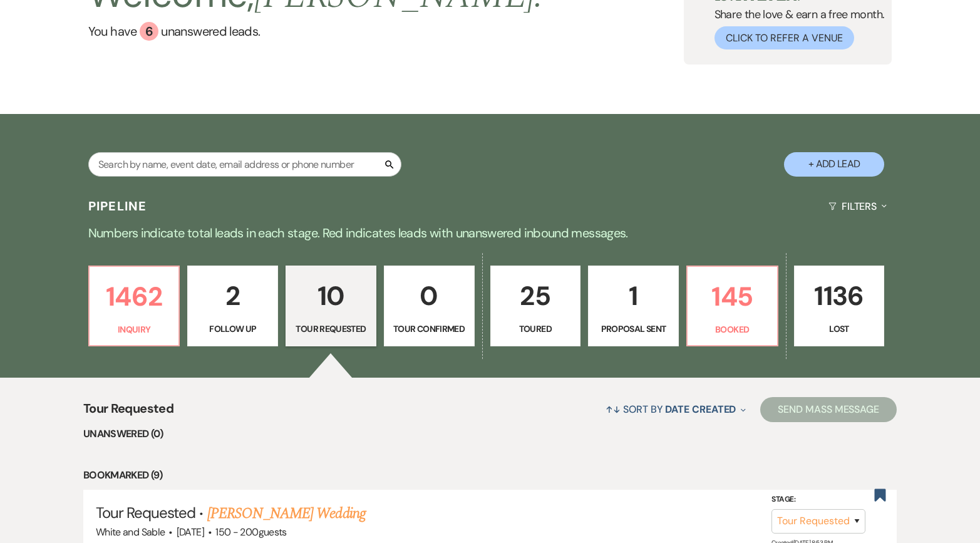
click at [241, 327] on p "Follow Up" at bounding box center [232, 329] width 75 height 14
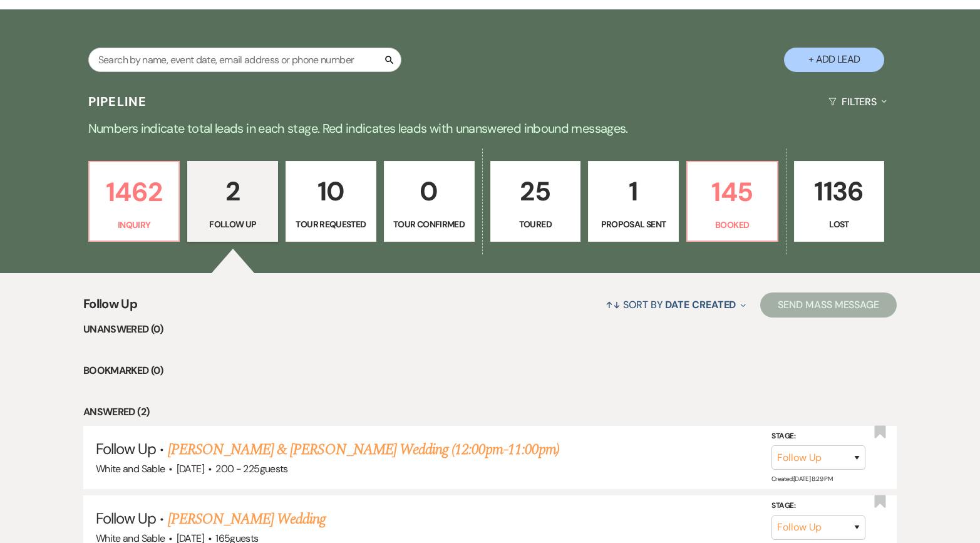
scroll to position [335, 0]
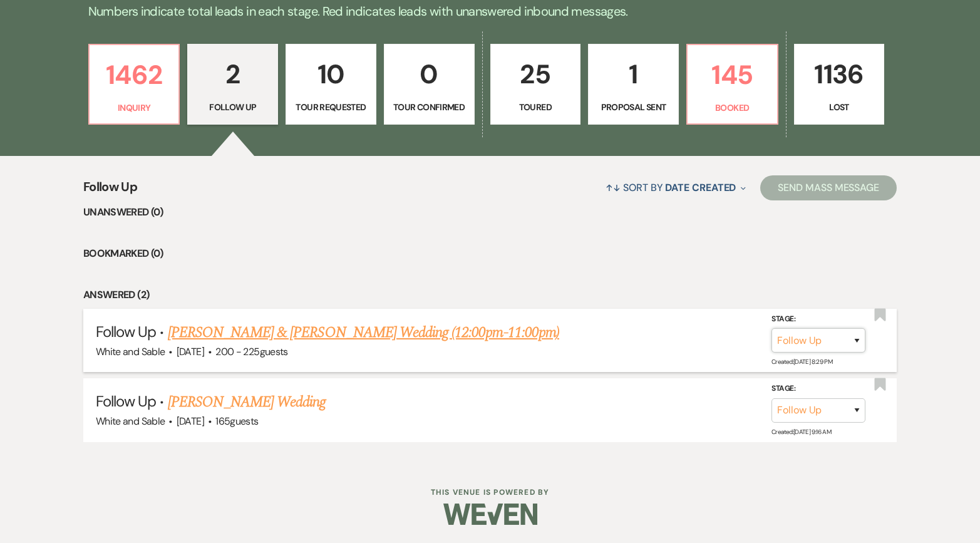
click at [826, 350] on select "Inquiry Follow Up Tour Requested Tour Confirmed Toured Proposal Sent Booked Lost" at bounding box center [819, 340] width 94 height 24
click at [772, 328] on select "Inquiry Follow Up Tour Requested Tour Confirmed Toured Proposal Sent Booked Lost" at bounding box center [819, 340] width 94 height 24
click at [880, 316] on use "button" at bounding box center [880, 314] width 11 height 13
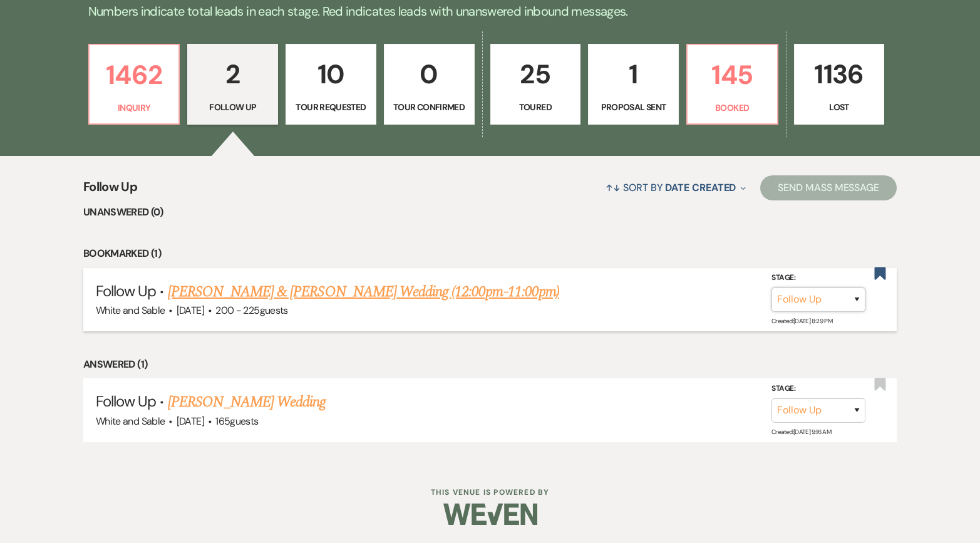
click at [815, 300] on select "Inquiry Follow Up Tour Requested Tour Confirmed Toured Proposal Sent Booked Lost" at bounding box center [819, 300] width 94 height 24
click at [772, 288] on select "Inquiry Follow Up Tour Requested Tour Confirmed Toured Proposal Sent Booked Lost" at bounding box center [819, 300] width 94 height 24
click at [838, 302] on button "Save" at bounding box center [840, 299] width 63 height 25
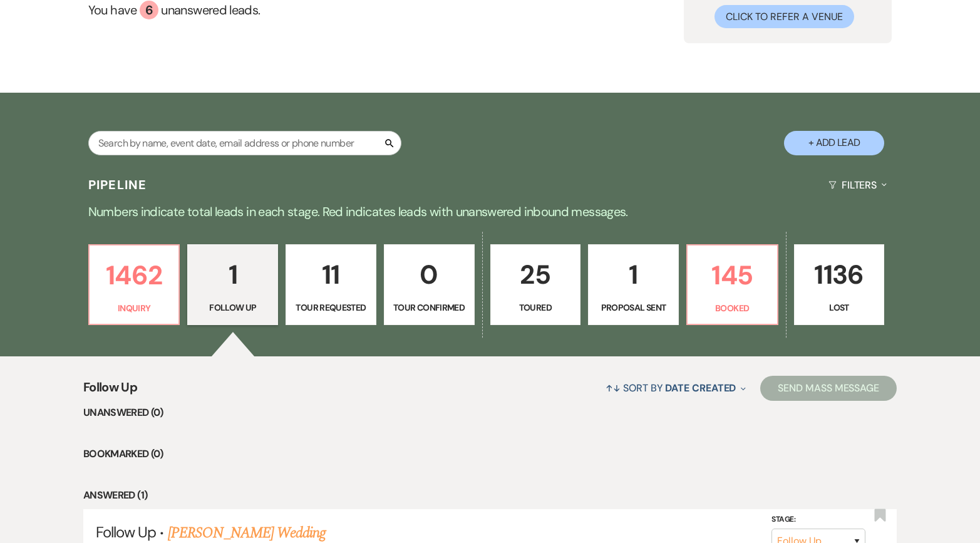
scroll to position [127, 0]
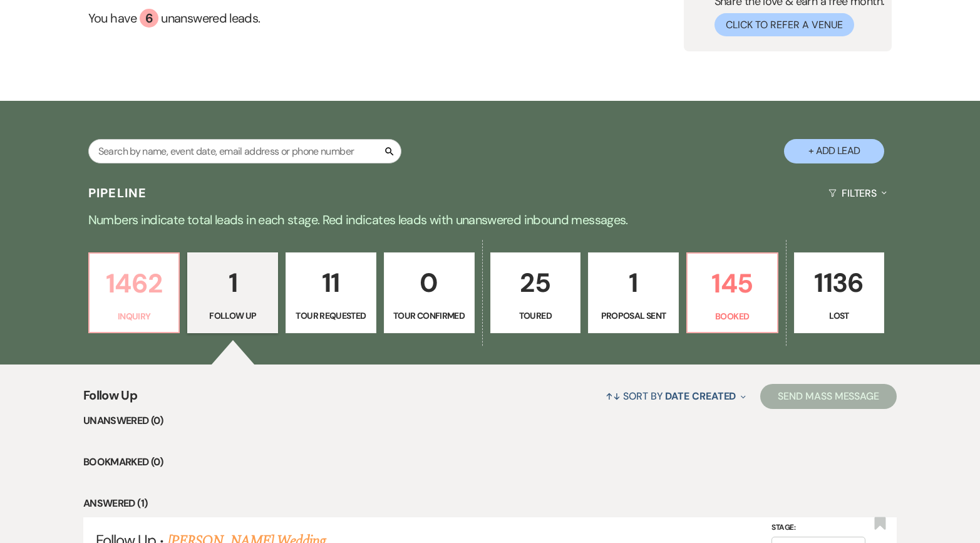
click at [171, 284] on link "1462 Inquiry" at bounding box center [134, 292] width 92 height 81
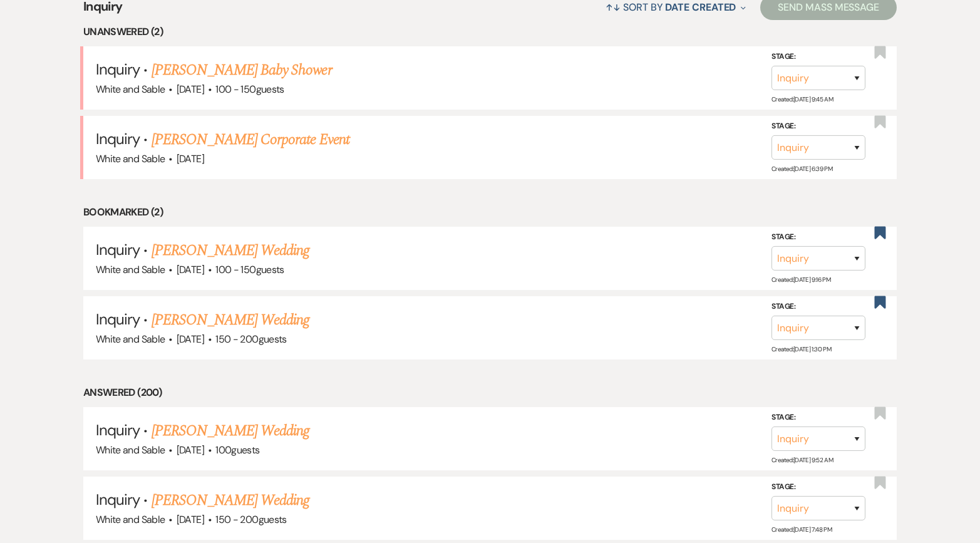
scroll to position [516, 0]
